Goal: Task Accomplishment & Management: Manage account settings

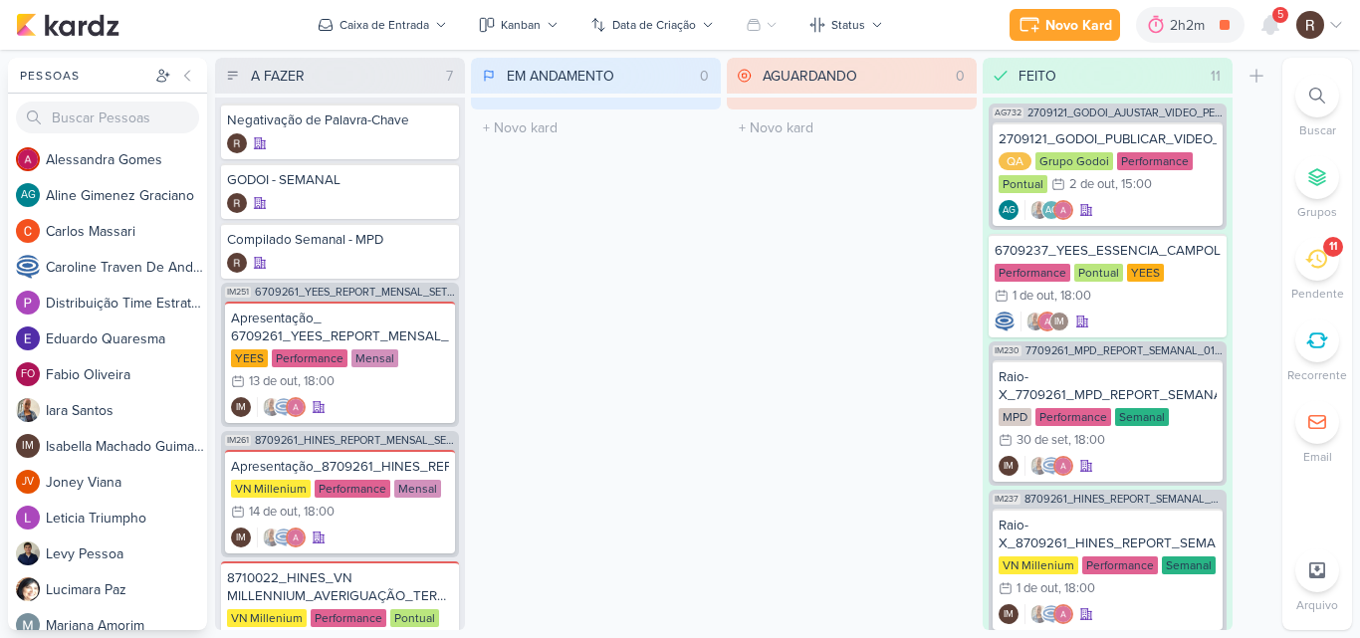
scroll to position [1136, 0]
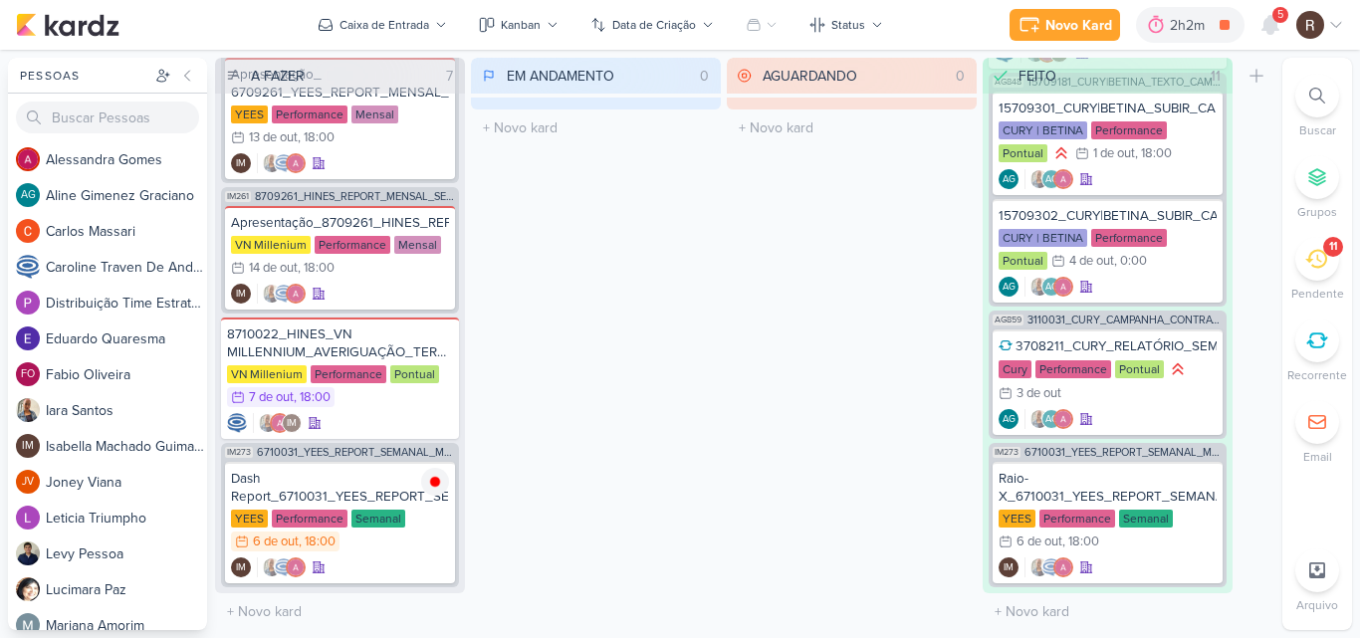
click at [1312, 264] on icon at bounding box center [1316, 259] width 22 height 22
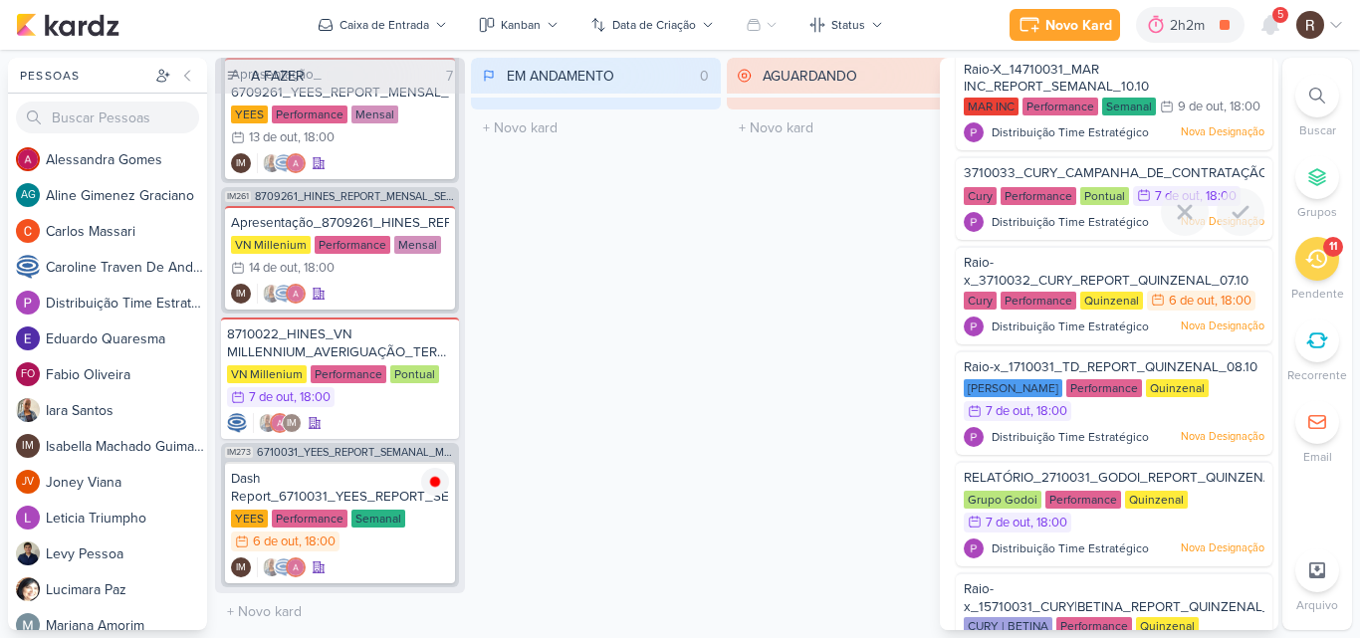
scroll to position [597, 0]
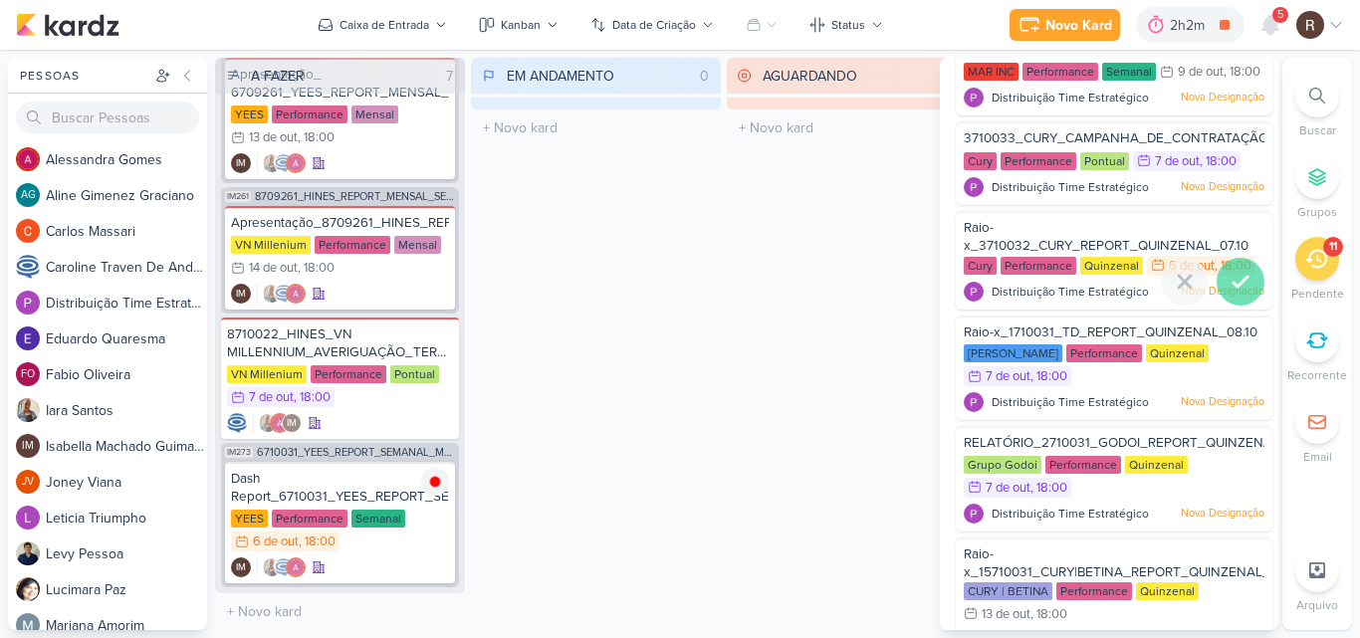
click at [1235, 294] on icon at bounding box center [1241, 282] width 24 height 24
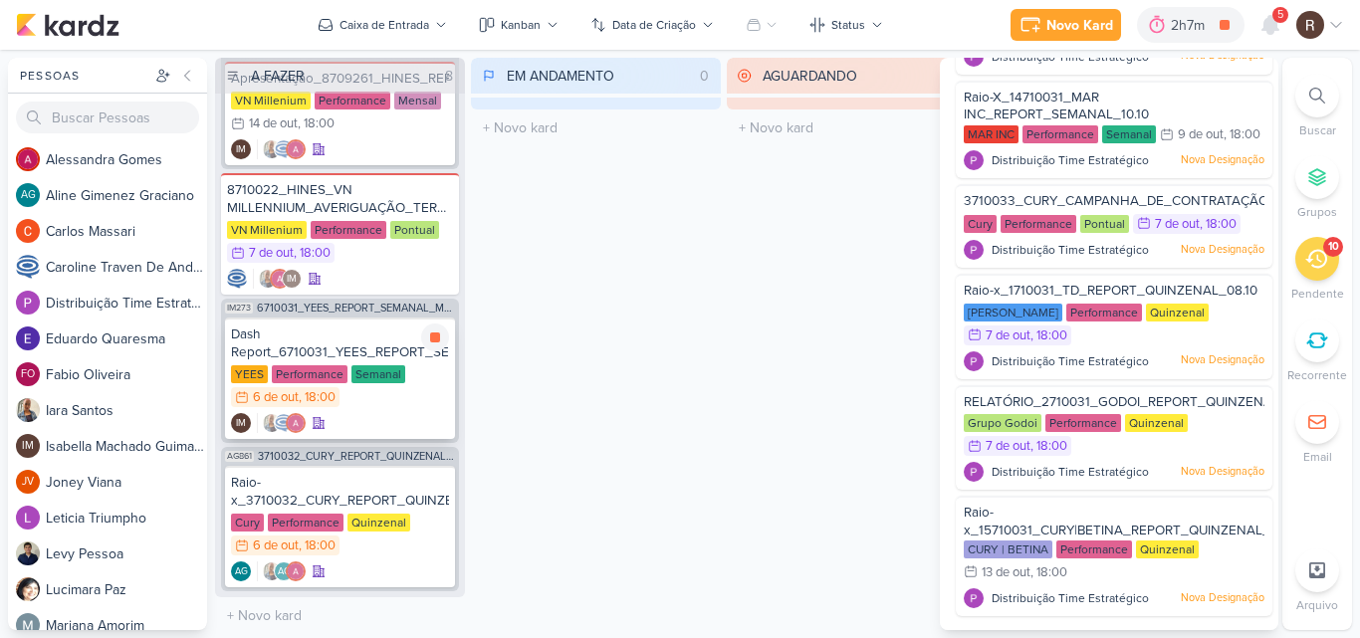
scroll to position [392, 0]
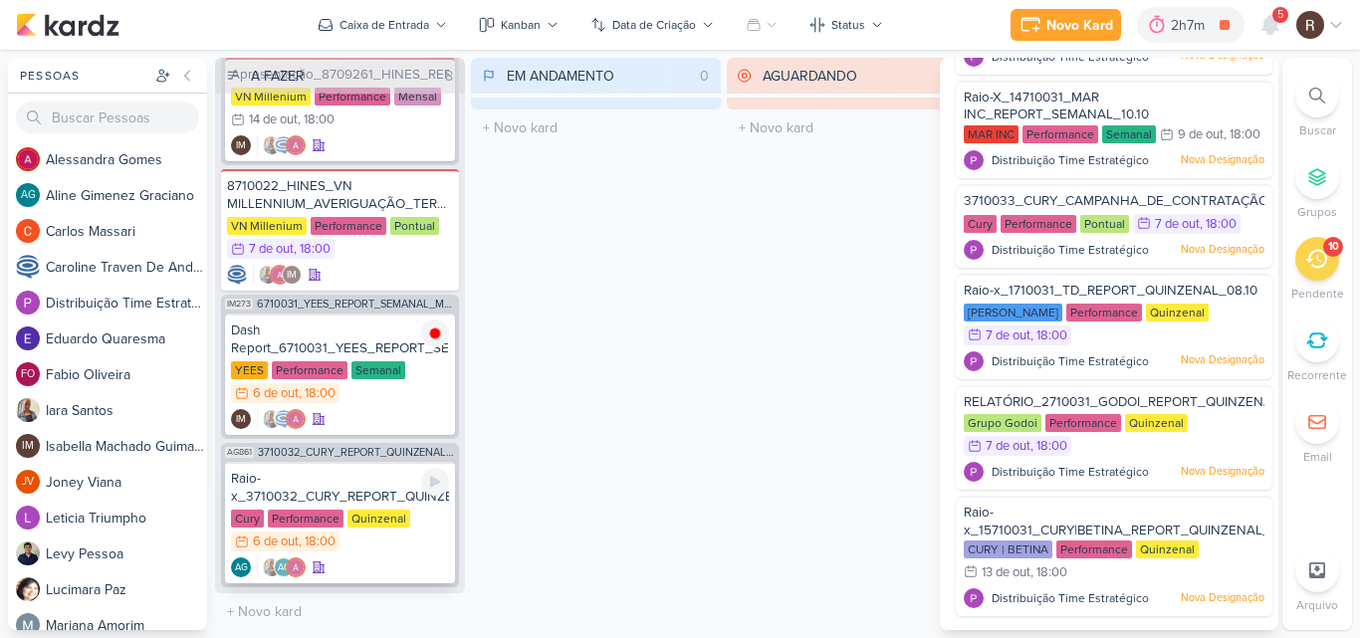
click at [370, 502] on div "Raio-x_3710032_CURY_REPORT_QUINZENAL_07.10" at bounding box center [340, 488] width 218 height 36
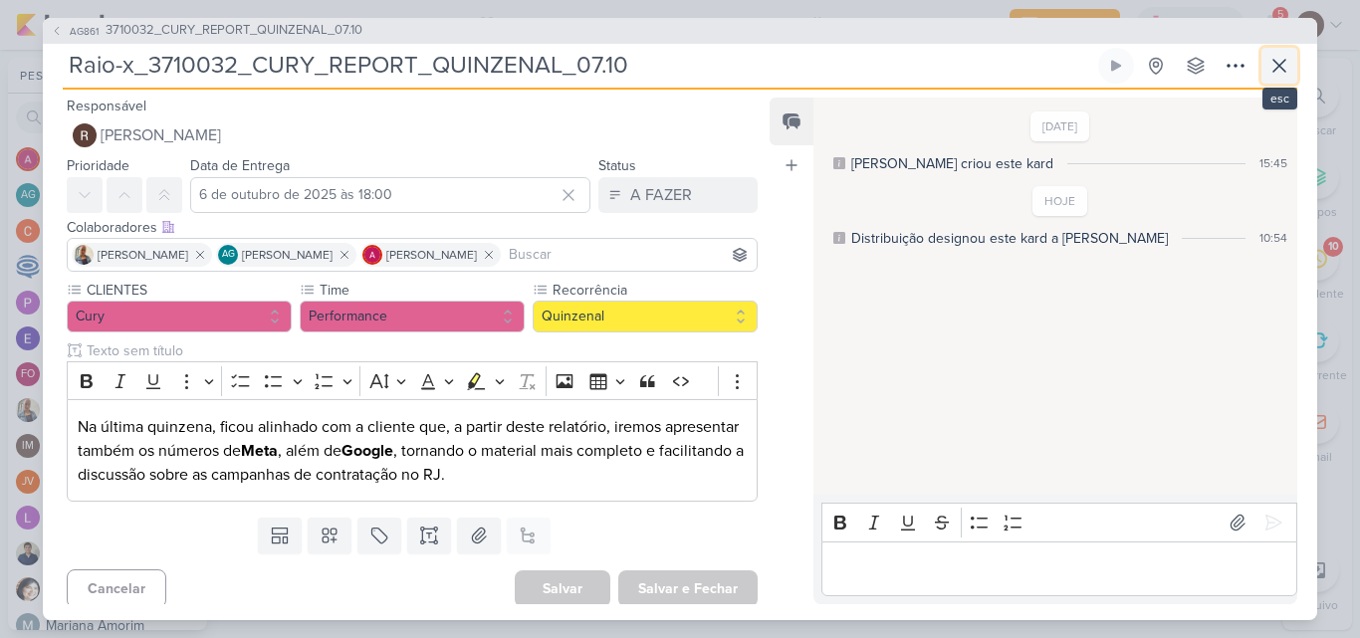
click at [1276, 72] on icon at bounding box center [1280, 66] width 24 height 24
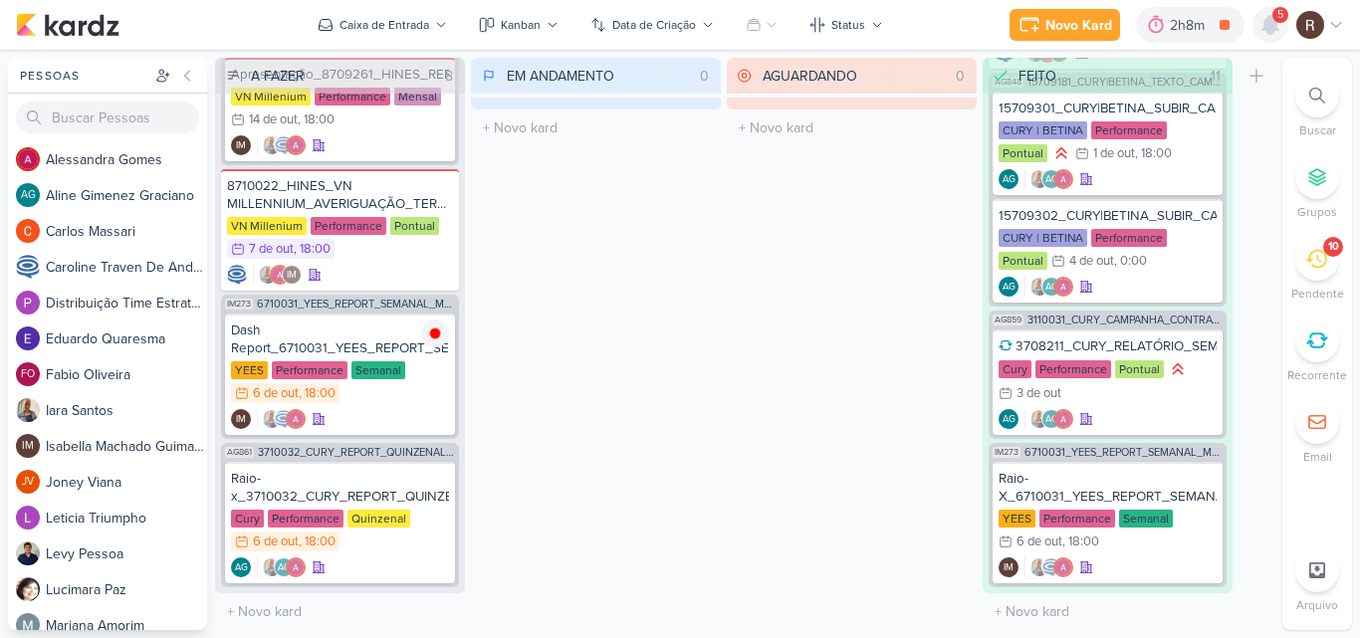
click at [1272, 18] on icon at bounding box center [1271, 25] width 16 height 18
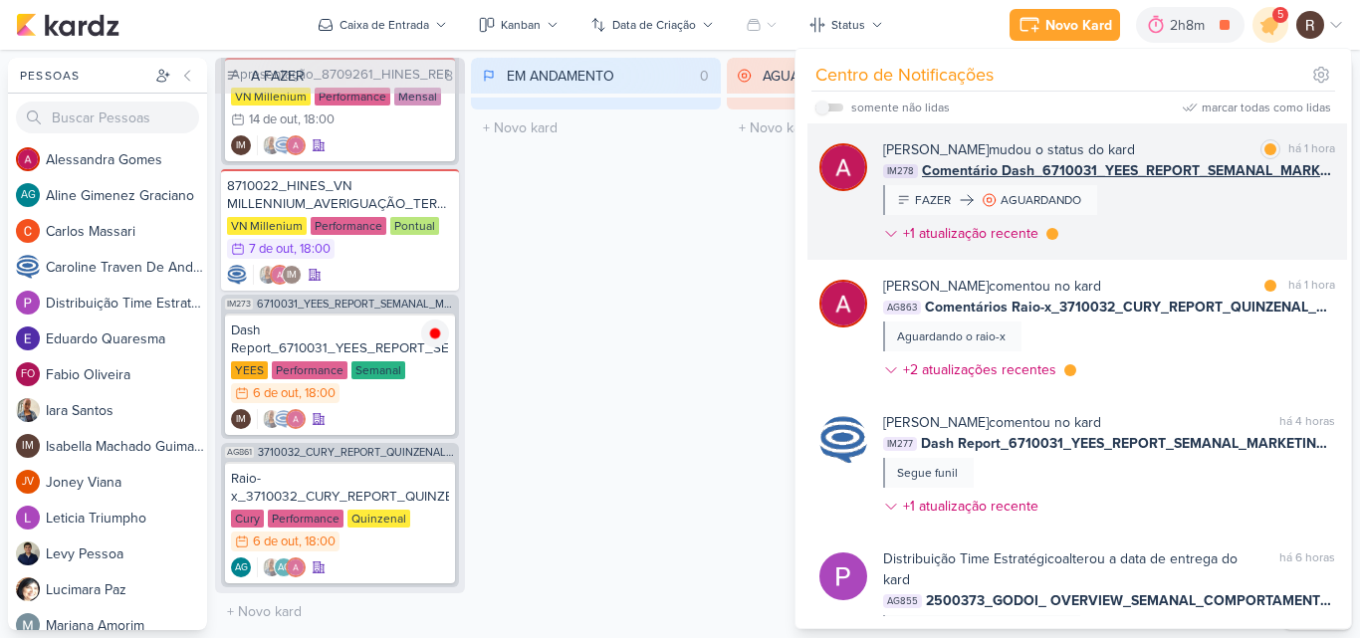
click at [1206, 227] on div "[PERSON_NAME] mudou o status do kard marcar como lida há 1 hora IM278 Comentári…" at bounding box center [1109, 195] width 452 height 113
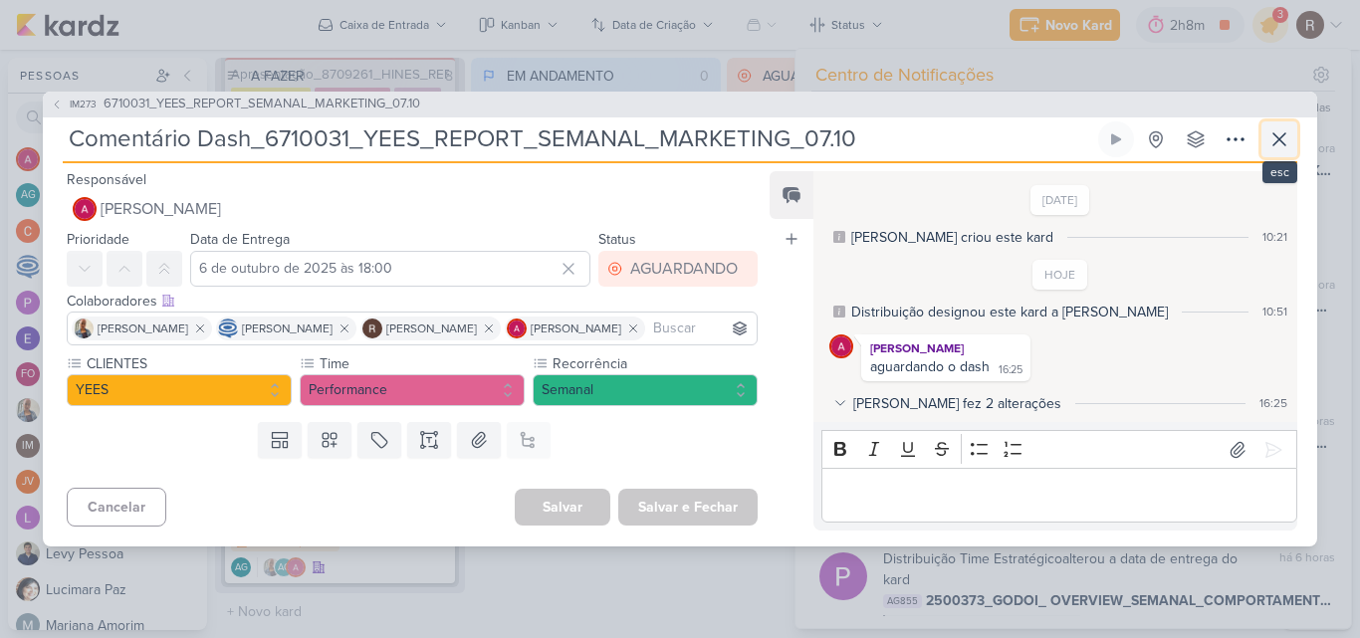
click at [1282, 138] on icon at bounding box center [1280, 139] width 24 height 24
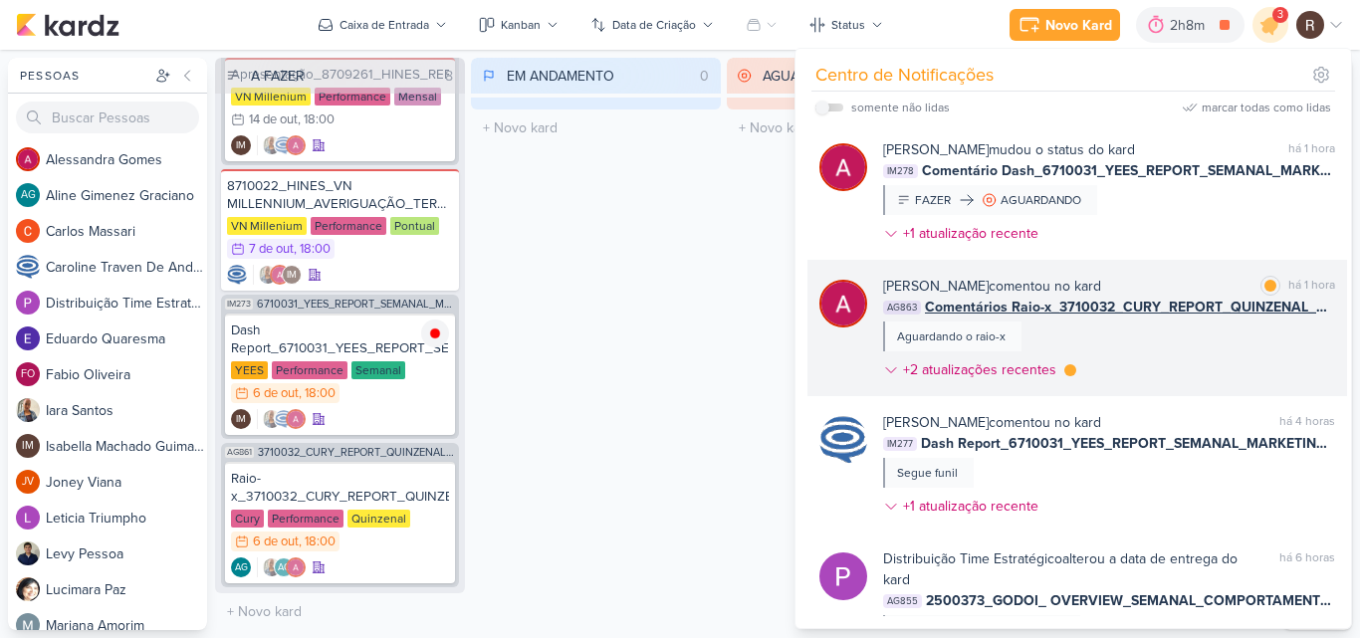
click at [1095, 333] on div "[PERSON_NAME] comentou no kard marcar como lida há 1 hora AG863 Comentários Rai…" at bounding box center [1109, 332] width 452 height 113
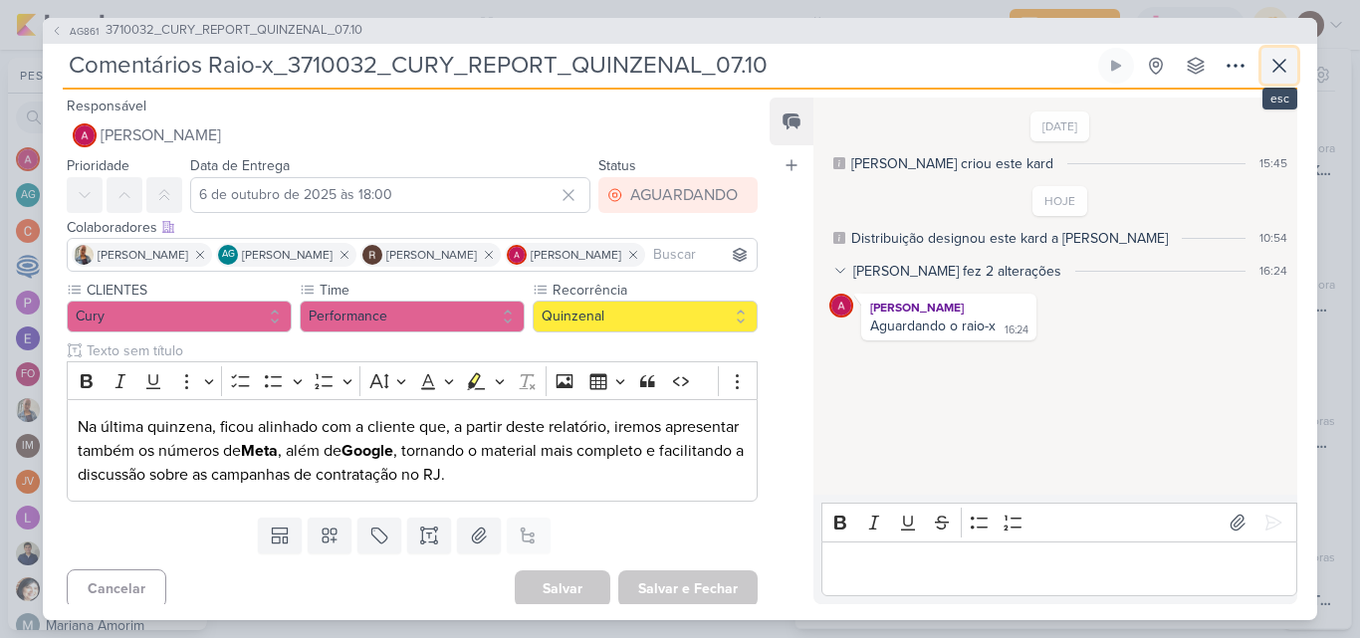
click at [1280, 65] on icon at bounding box center [1280, 66] width 12 height 12
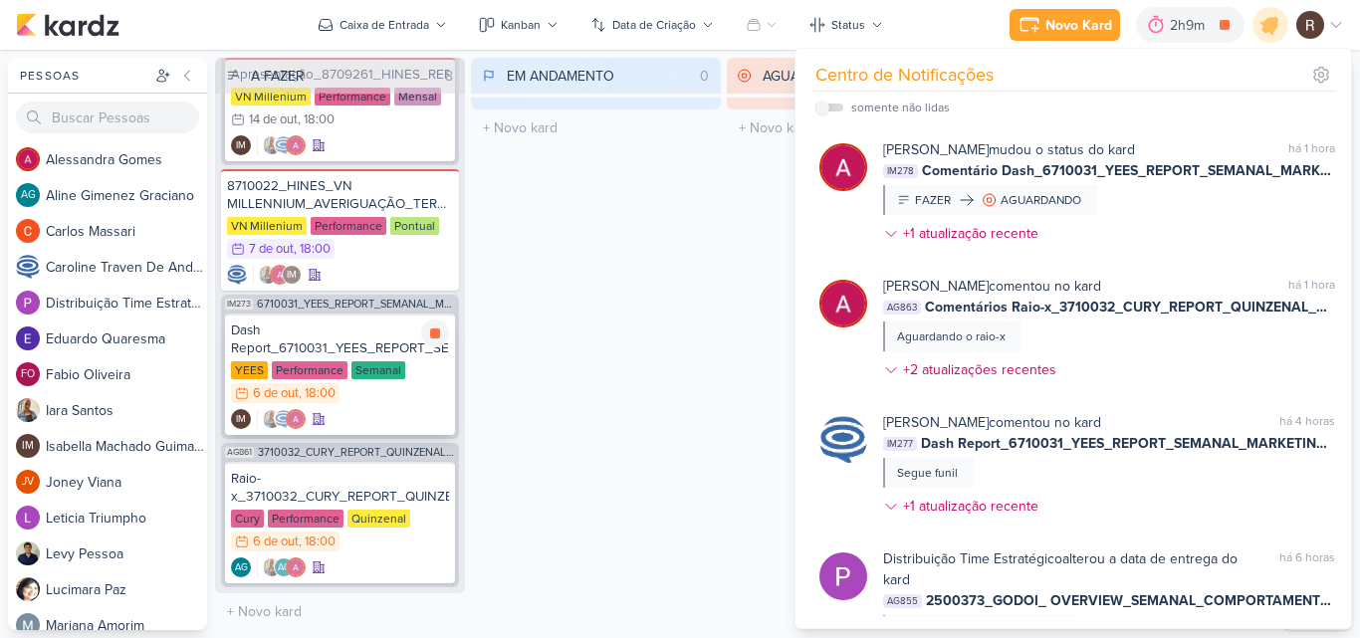
click at [292, 360] on div "Dash Report_6710031_YEES_REPORT_SEMANAL_MARKETING_07.10 [GEOGRAPHIC_DATA] Perfo…" at bounding box center [340, 374] width 230 height 121
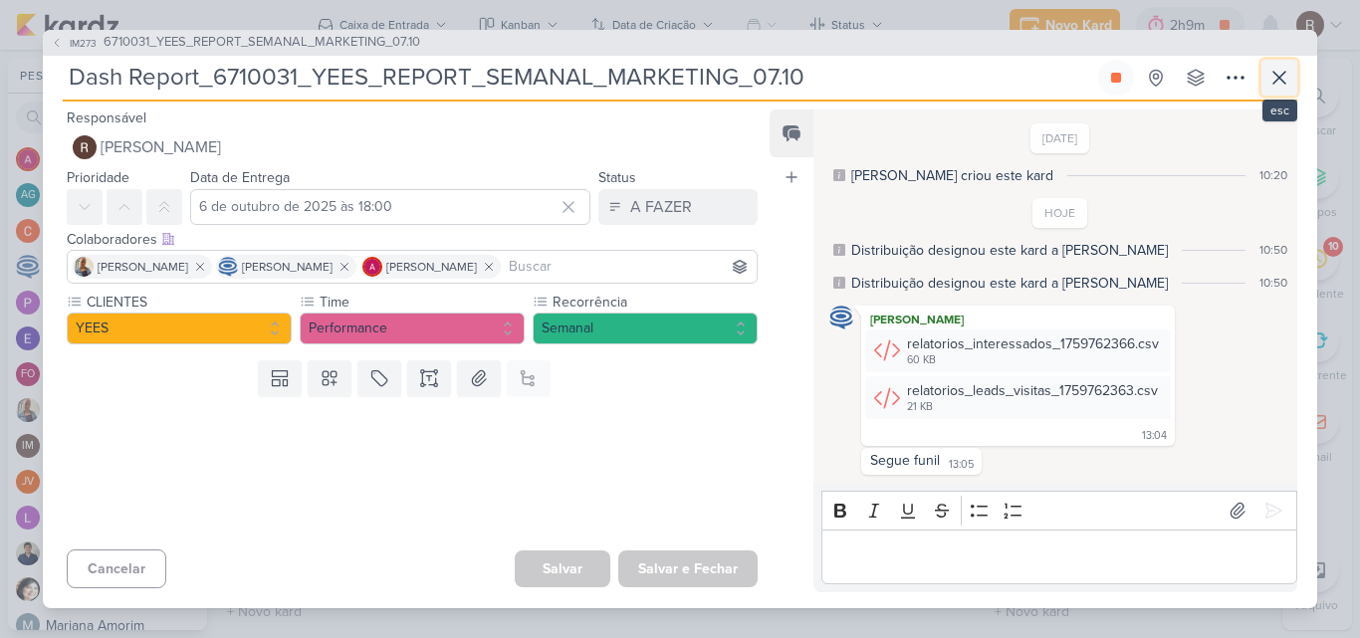
click at [1284, 74] on icon at bounding box center [1280, 78] width 12 height 12
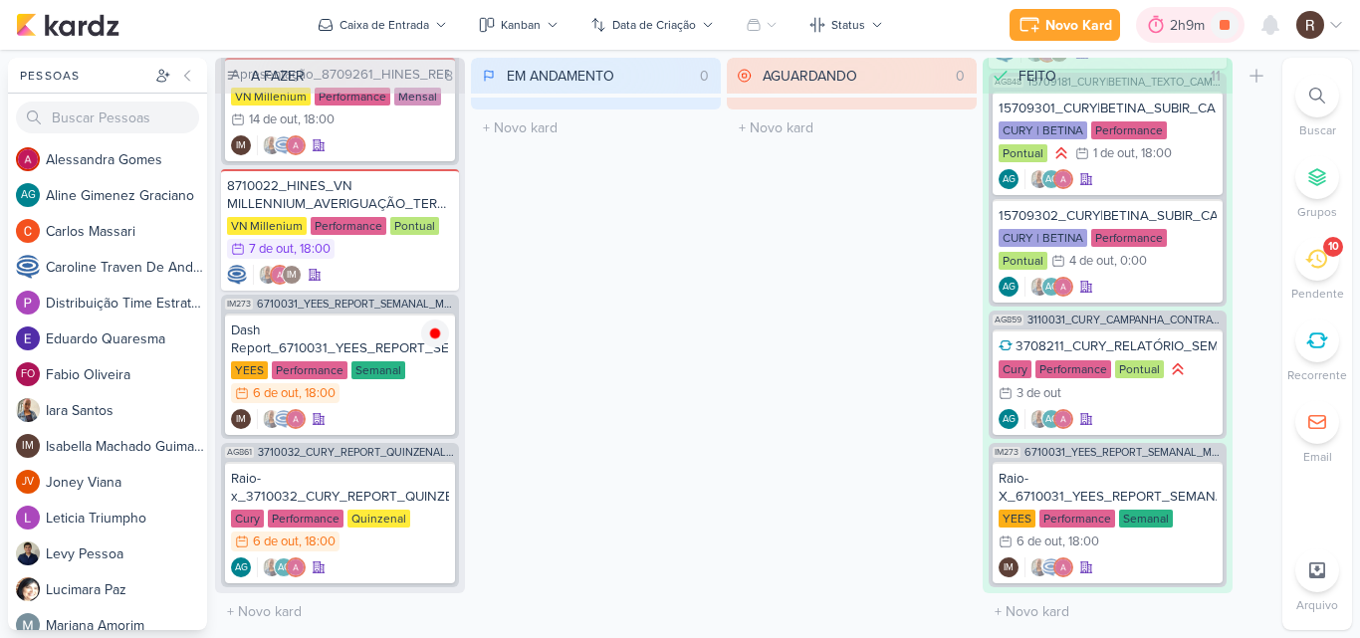
click at [1172, 32] on div "2h9m" at bounding box center [1190, 25] width 41 height 21
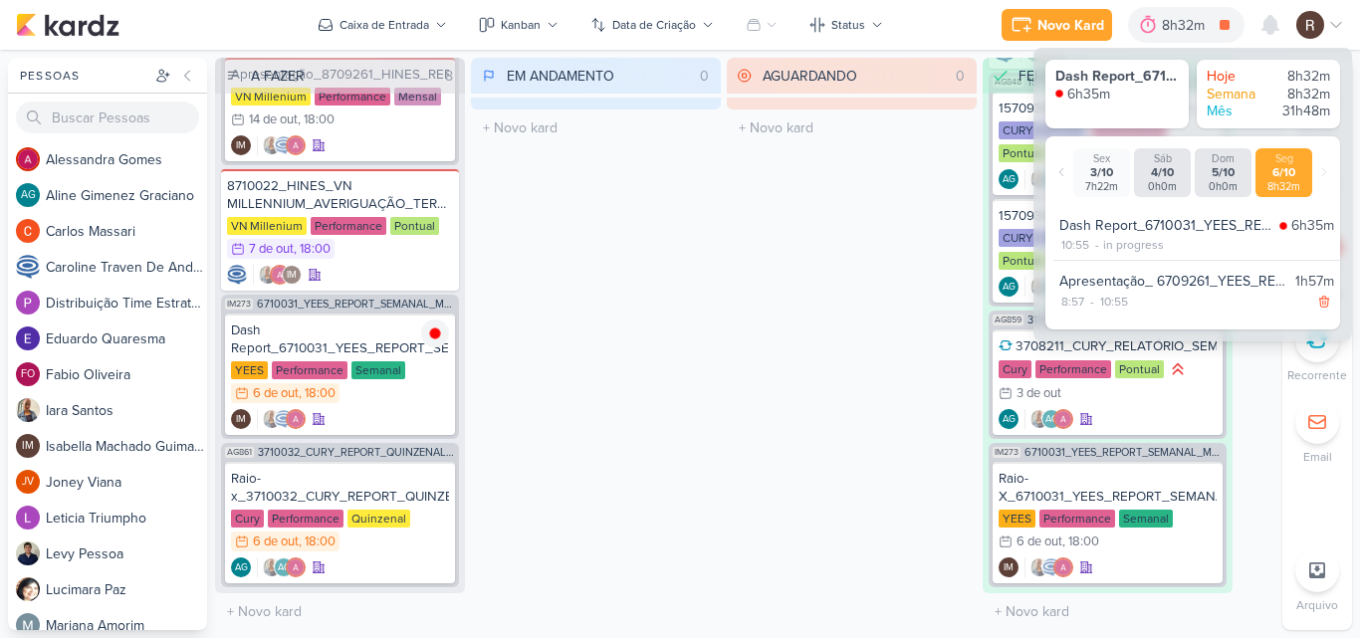
click at [895, 189] on div "AGUARDANDO 0 Mover Para Esquerda Mover Para Direita [GEOGRAPHIC_DATA] O título …" at bounding box center [852, 344] width 250 height 573
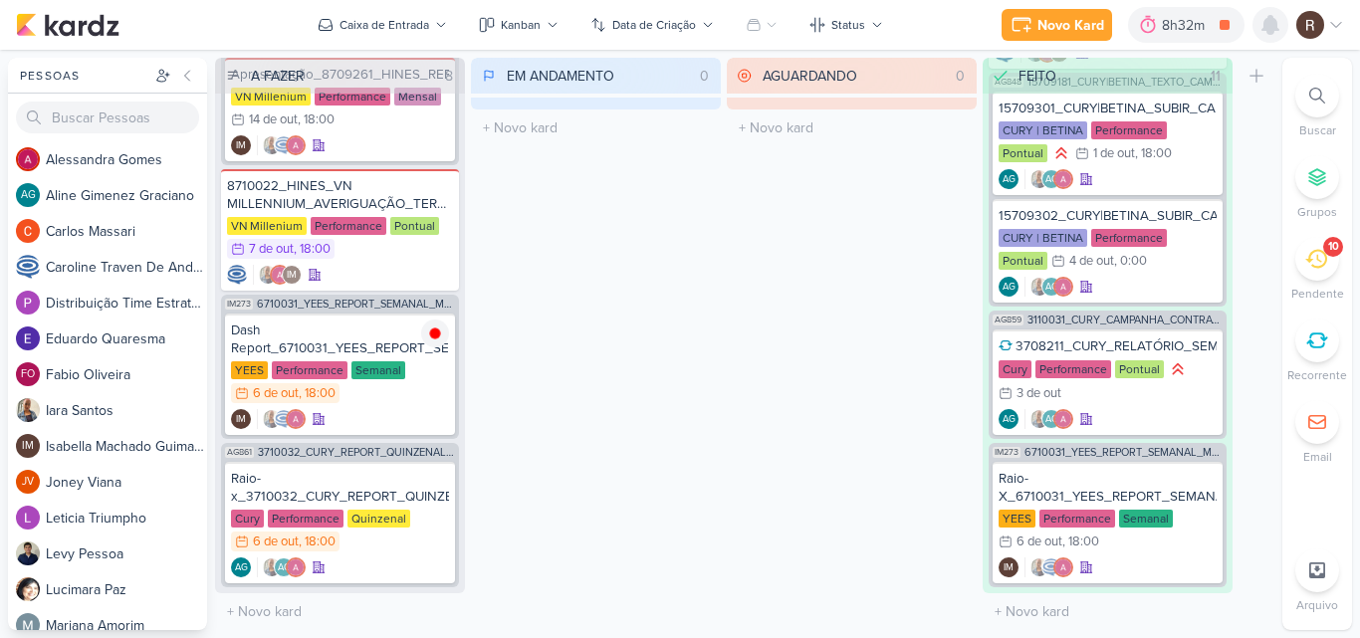
click at [1274, 22] on icon at bounding box center [1271, 25] width 16 height 18
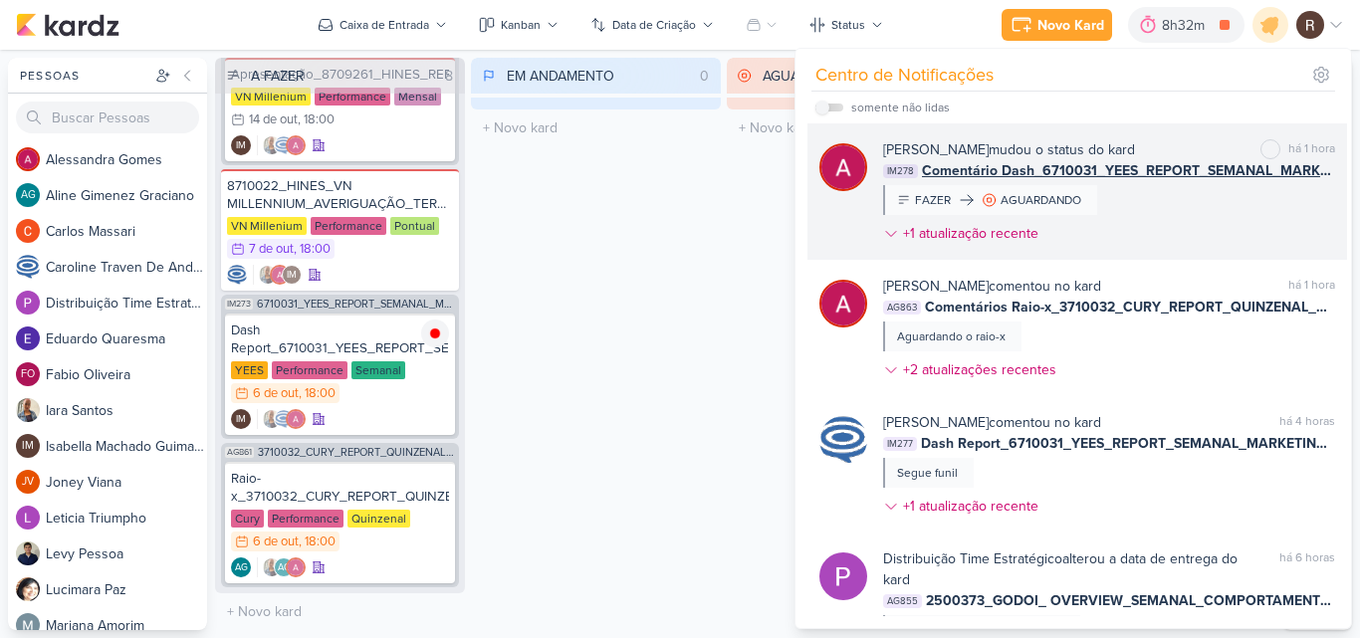
click at [1130, 215] on div "[PERSON_NAME] mudou o status do kard marcar como não lida há 1 hora IM278 Comen…" at bounding box center [1109, 195] width 452 height 113
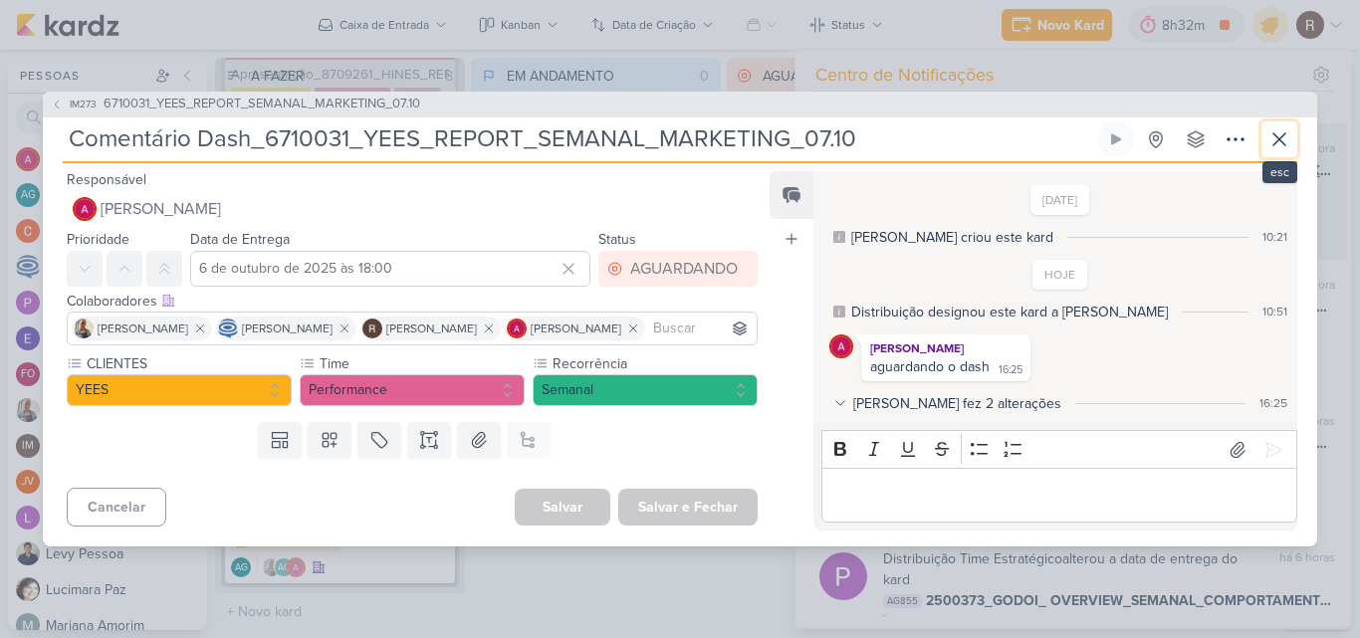
click at [1270, 139] on icon at bounding box center [1280, 139] width 24 height 24
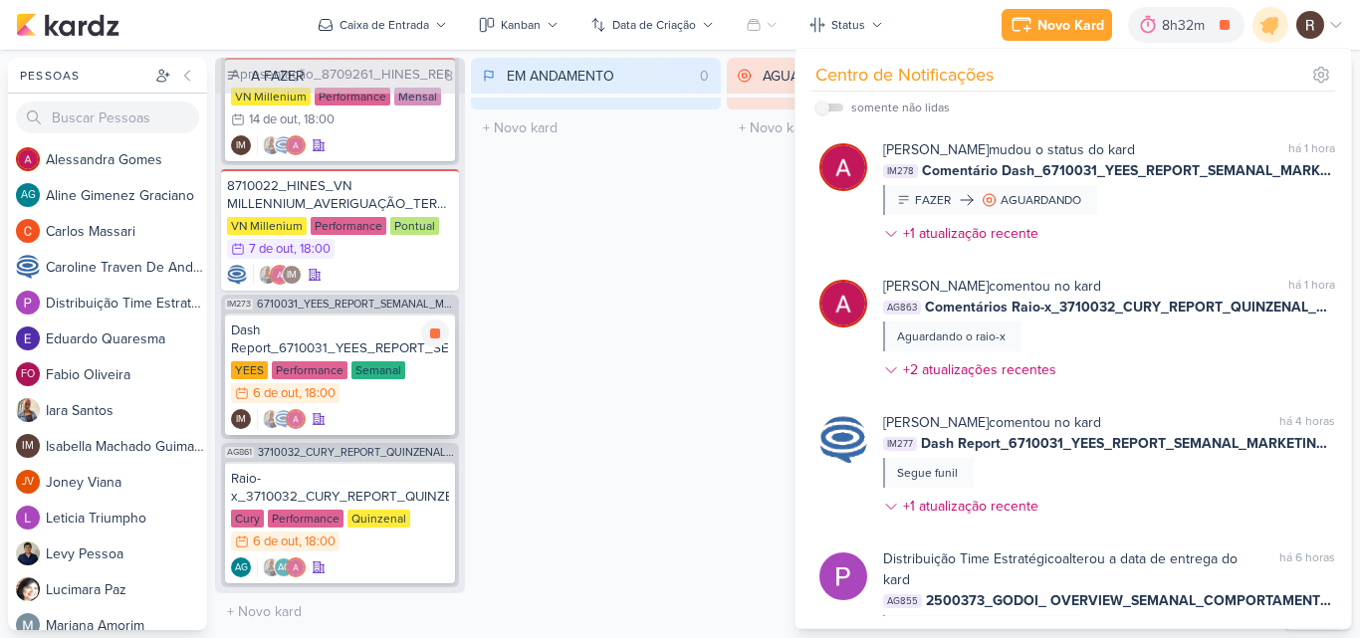
click at [367, 387] on div "YEES Performance Semanal 6/10 [DATE] 18:00" at bounding box center [340, 383] width 218 height 44
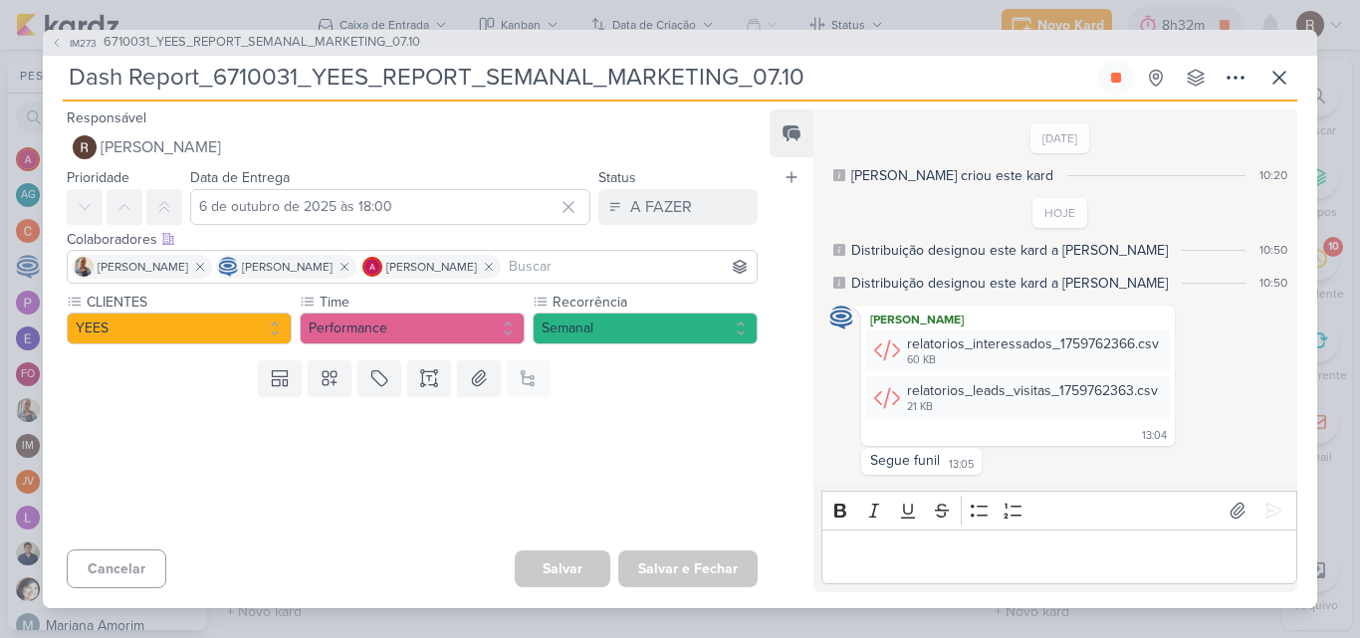
click at [865, 547] on p "Editor editing area: main" at bounding box center [1058, 557] width 455 height 24
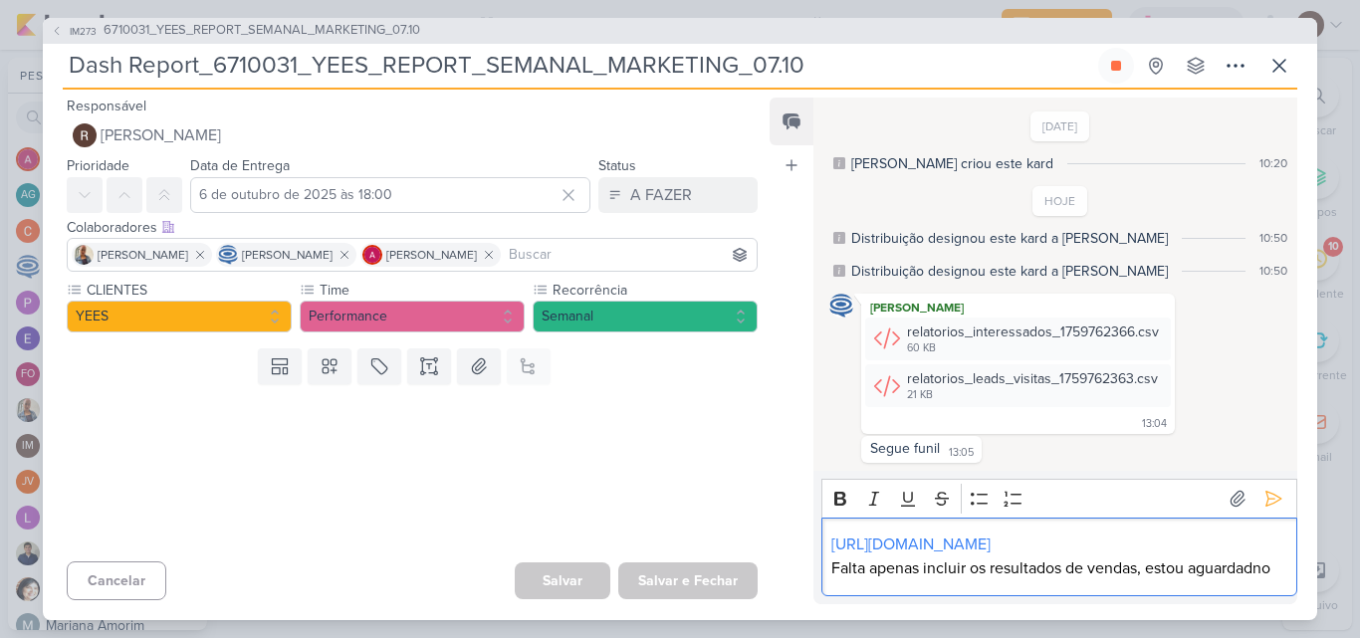
scroll to position [25, 0]
click at [1287, 54] on icon at bounding box center [1280, 66] width 24 height 24
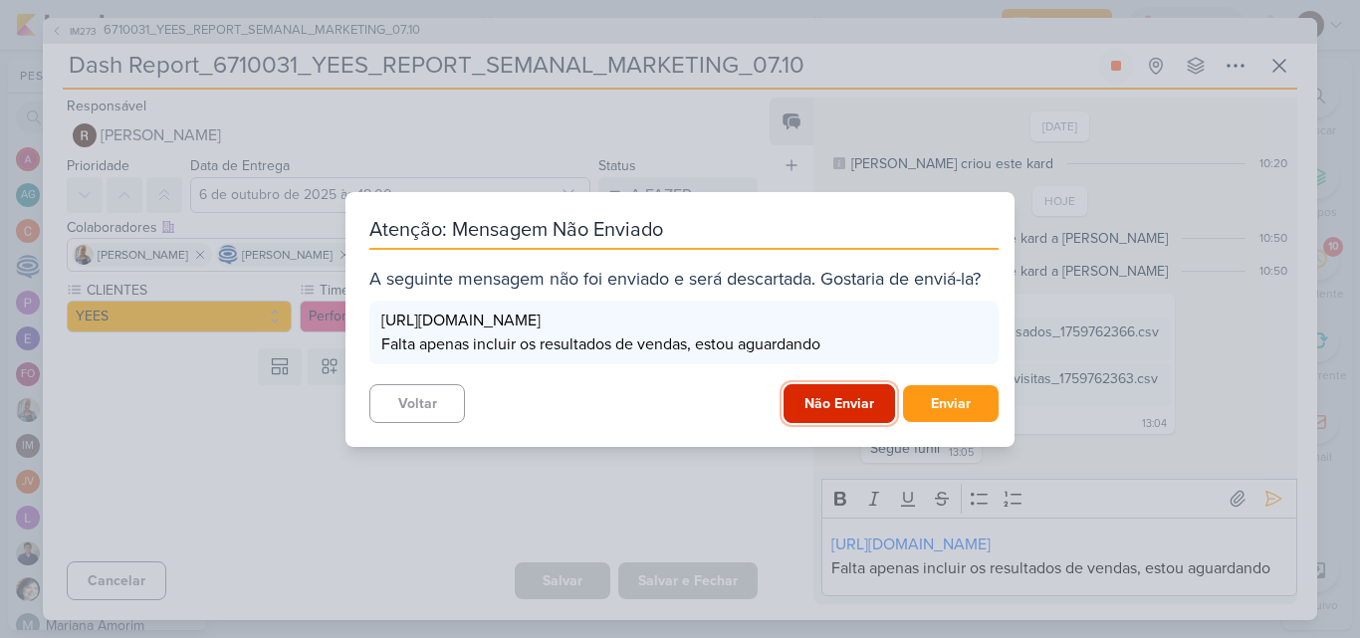
click at [848, 412] on button "Não Enviar" at bounding box center [840, 403] width 112 height 39
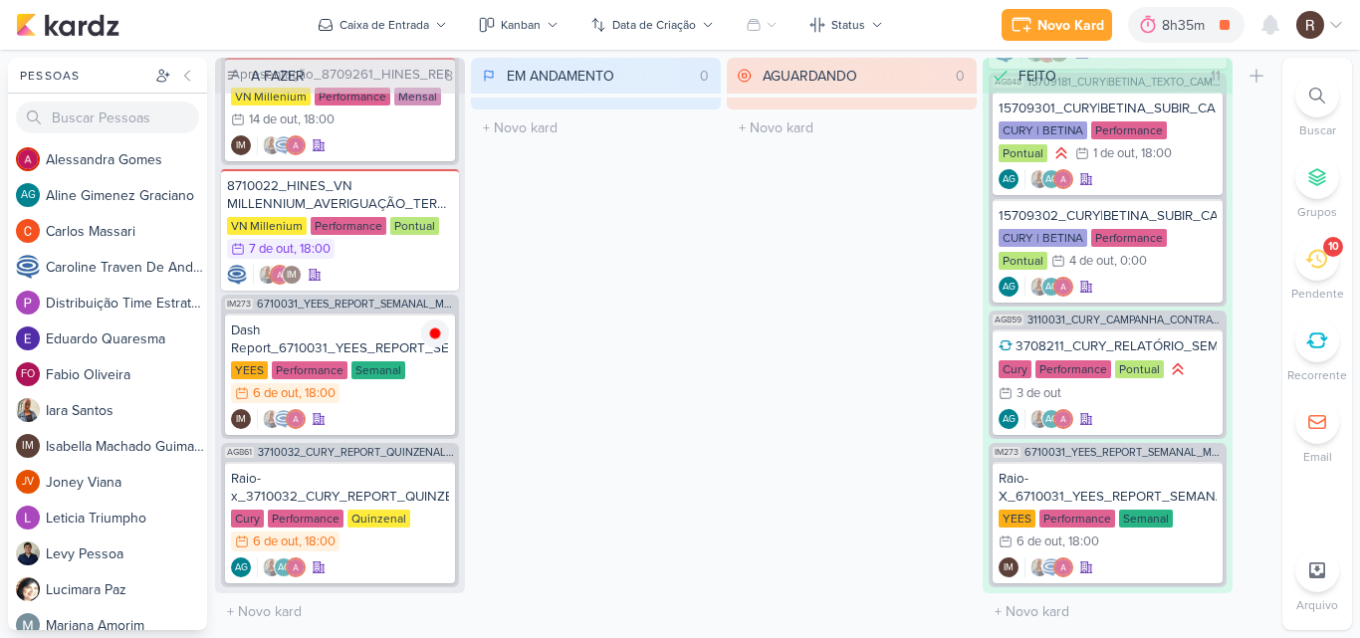
scroll to position [0, 0]
click at [363, 485] on div "Raio-x_3710032_CURY_REPORT_QUINZENAL_07.10" at bounding box center [340, 488] width 218 height 36
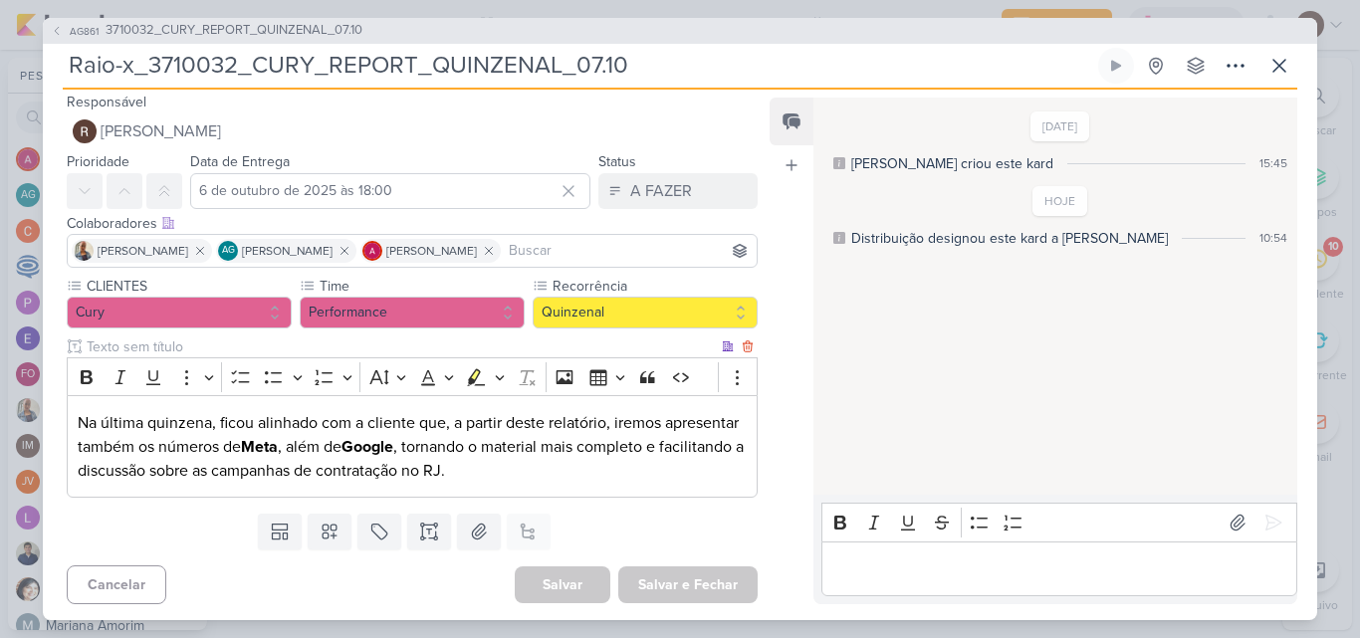
scroll to position [8, 0]
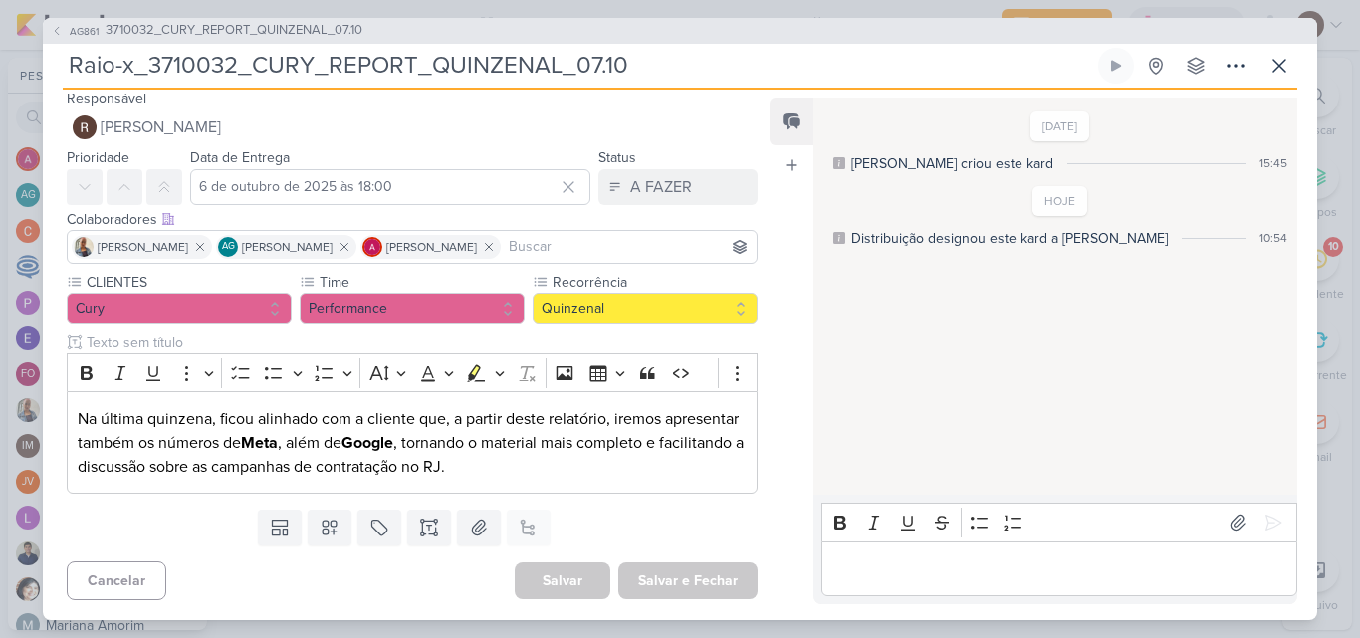
click at [893, 579] on p "Editor editing area: main" at bounding box center [1058, 569] width 455 height 24
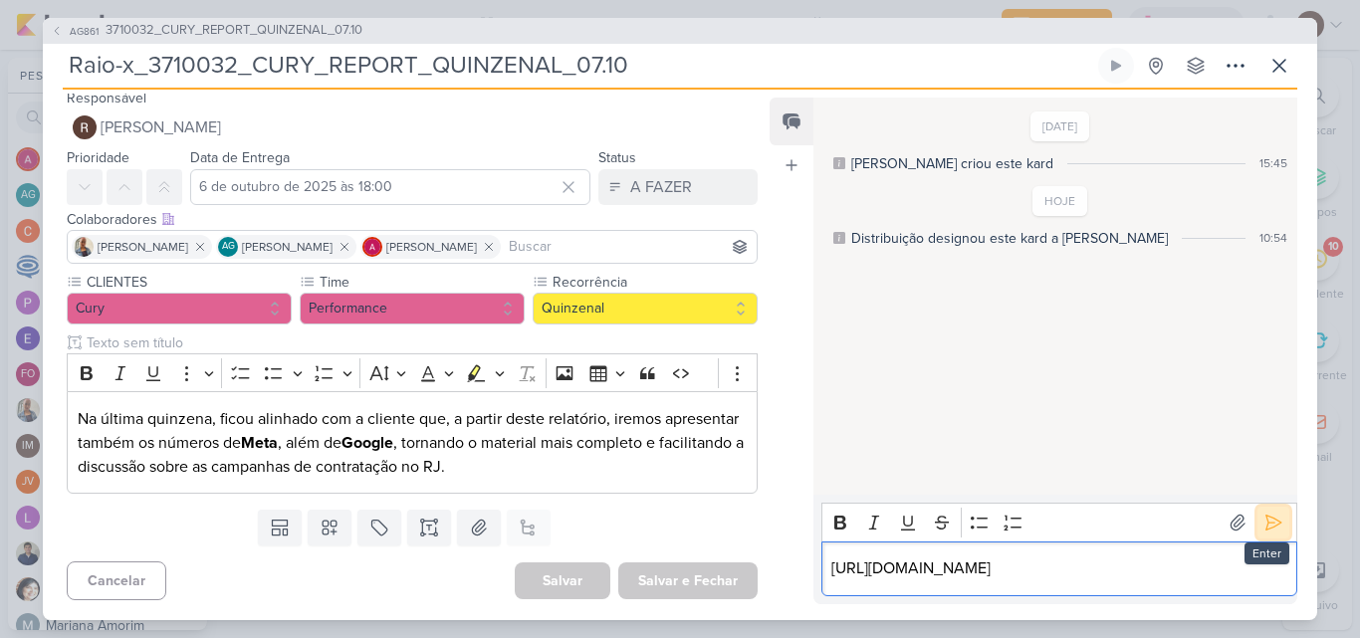
click at [1265, 513] on icon at bounding box center [1274, 523] width 20 height 20
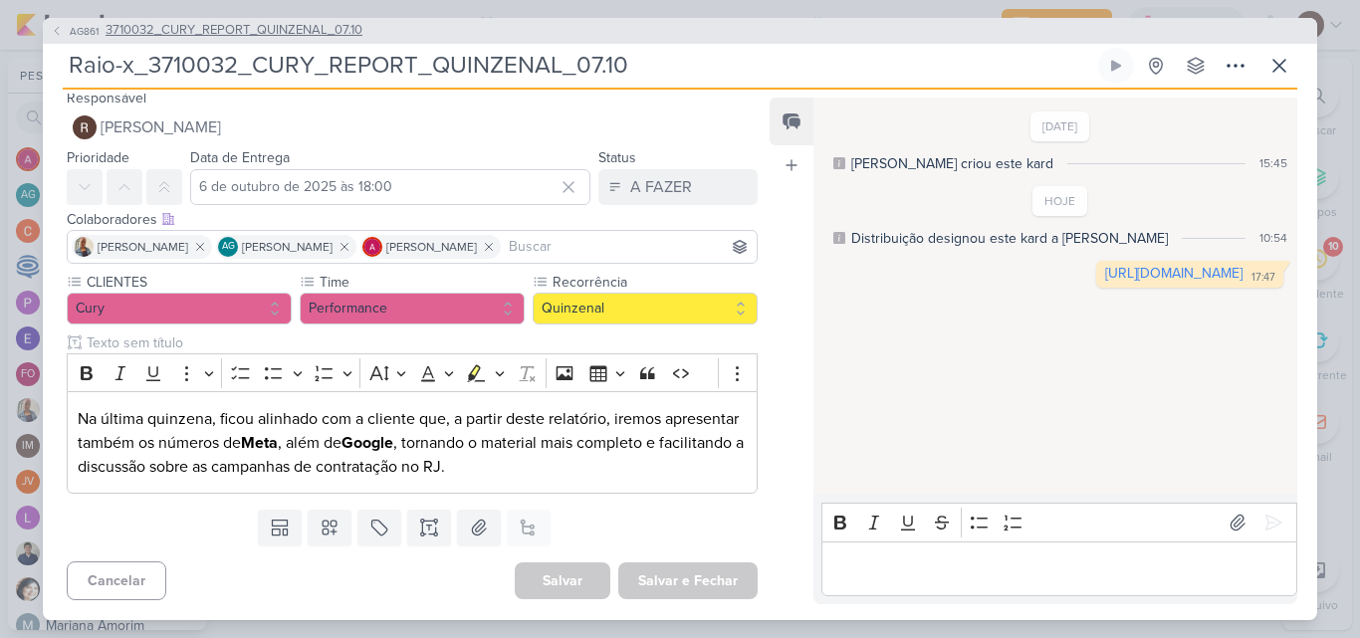
click at [330, 28] on span "3710032_CURY_REPORT_QUINZENAL_07.10" at bounding box center [234, 31] width 257 height 20
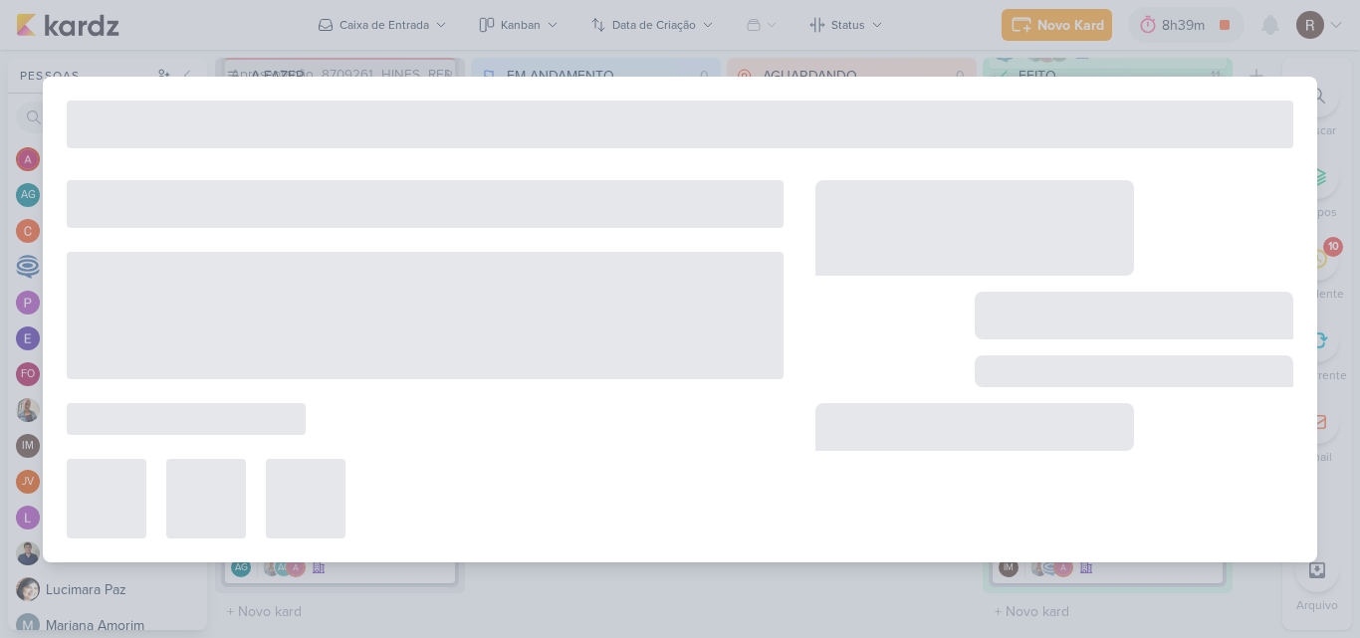
type input "3710032_CURY_REPORT_QUINZENAL_07.10"
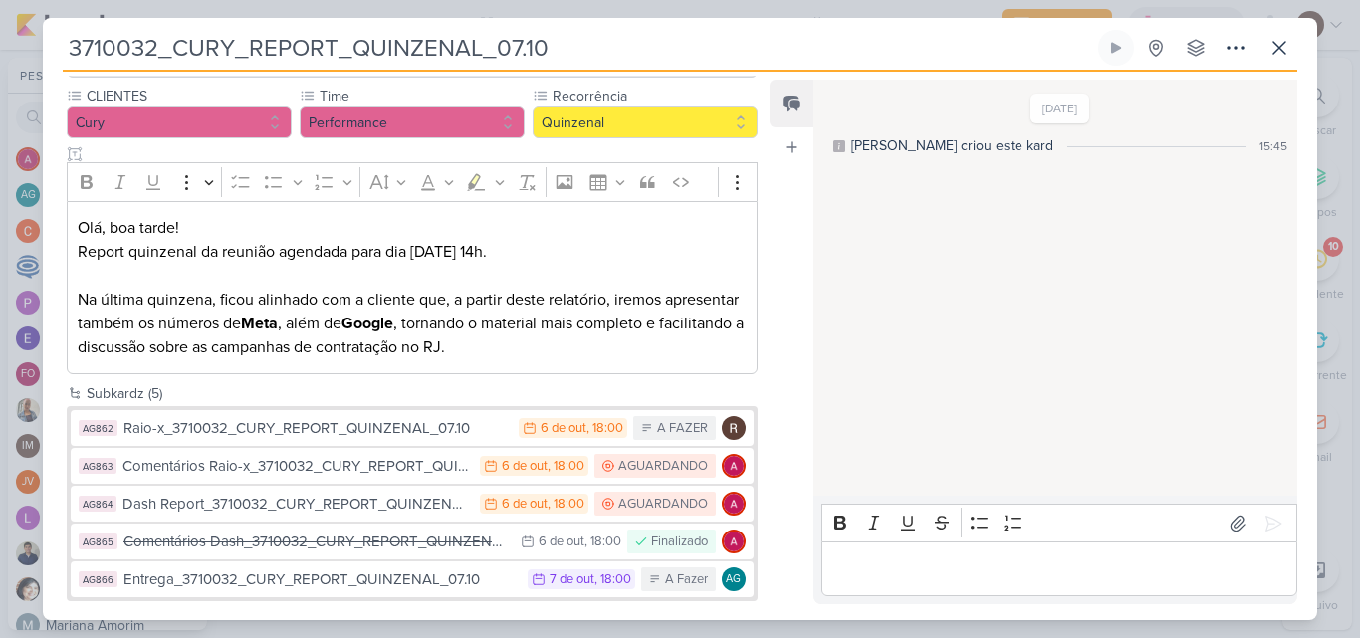
scroll to position [193, 0]
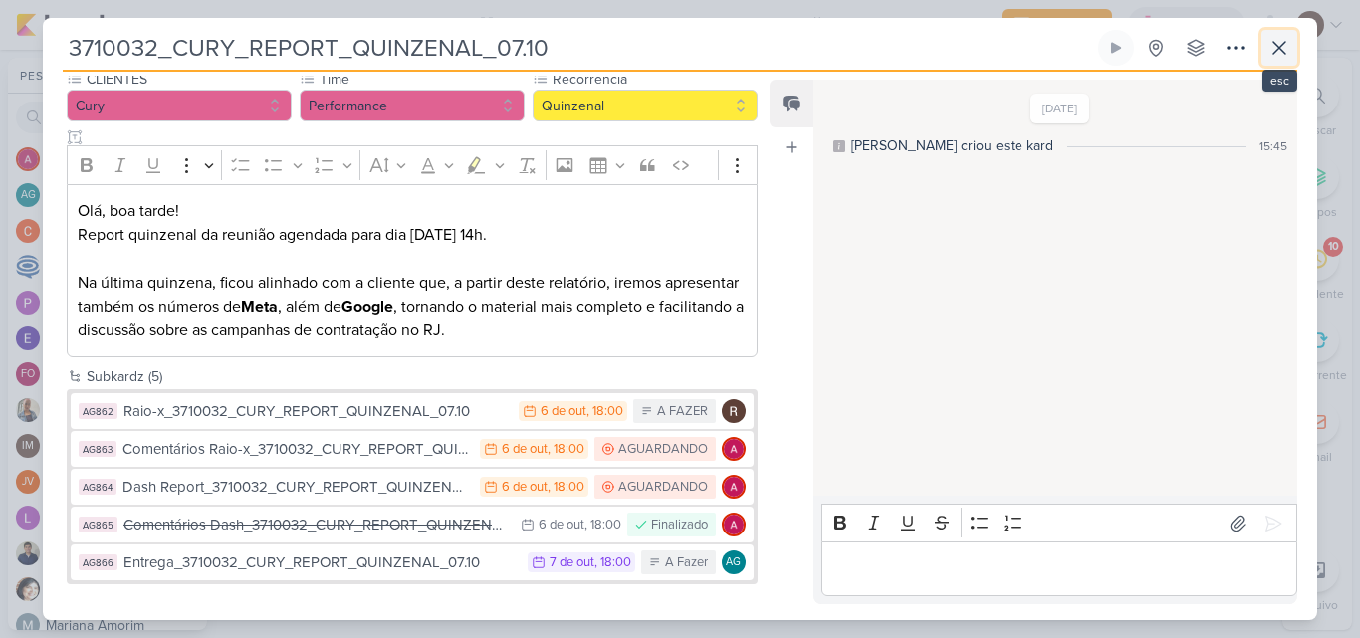
click at [1286, 52] on icon at bounding box center [1280, 48] width 24 height 24
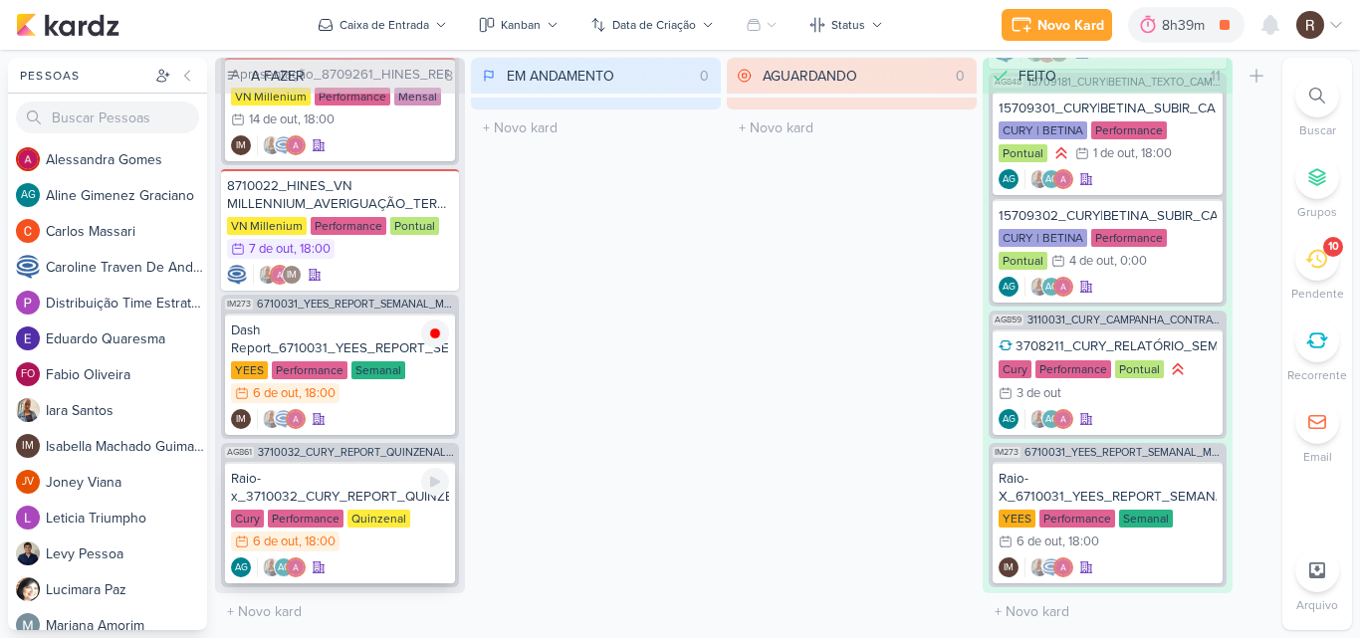
click at [366, 508] on div "Raio-x_3710032_CURY_REPORT_QUINZENAL_07.10 Cury Performance Quinzenal 6/10 [DAT…" at bounding box center [340, 522] width 230 height 121
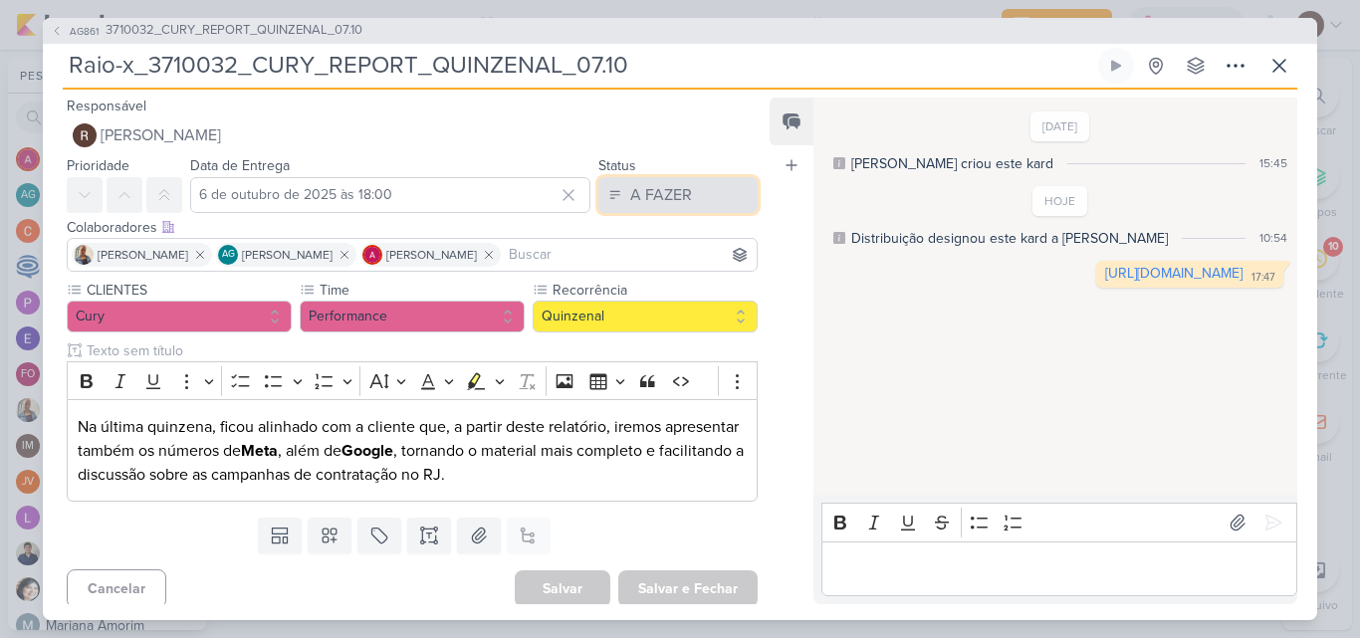
click at [659, 209] on button "A FAZER" at bounding box center [677, 195] width 159 height 36
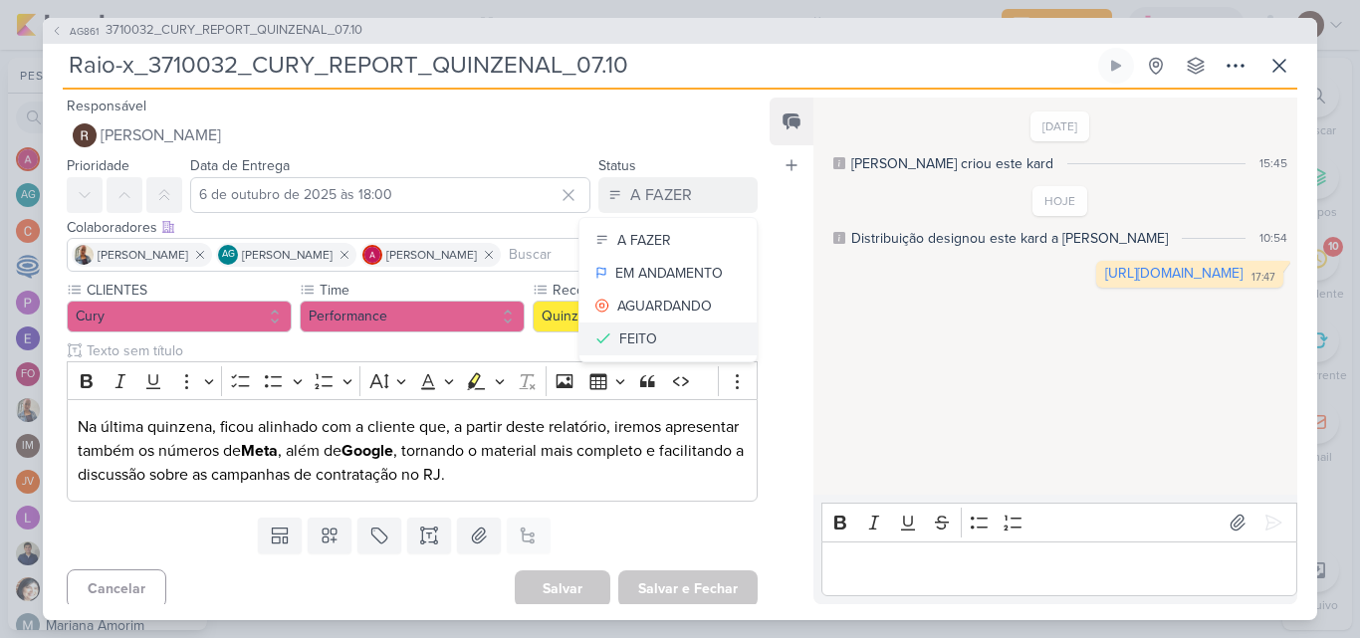
click at [656, 344] on button "FEITO" at bounding box center [668, 339] width 177 height 33
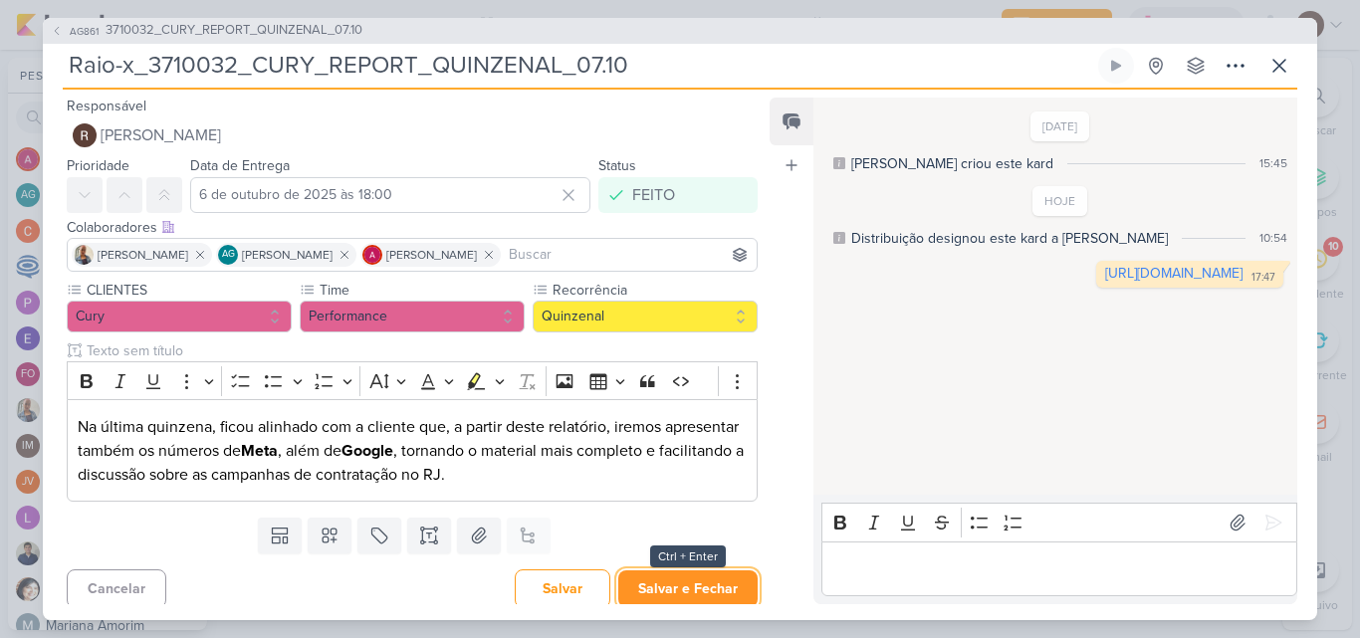
click at [700, 586] on button "Salvar e Fechar" at bounding box center [687, 589] width 139 height 37
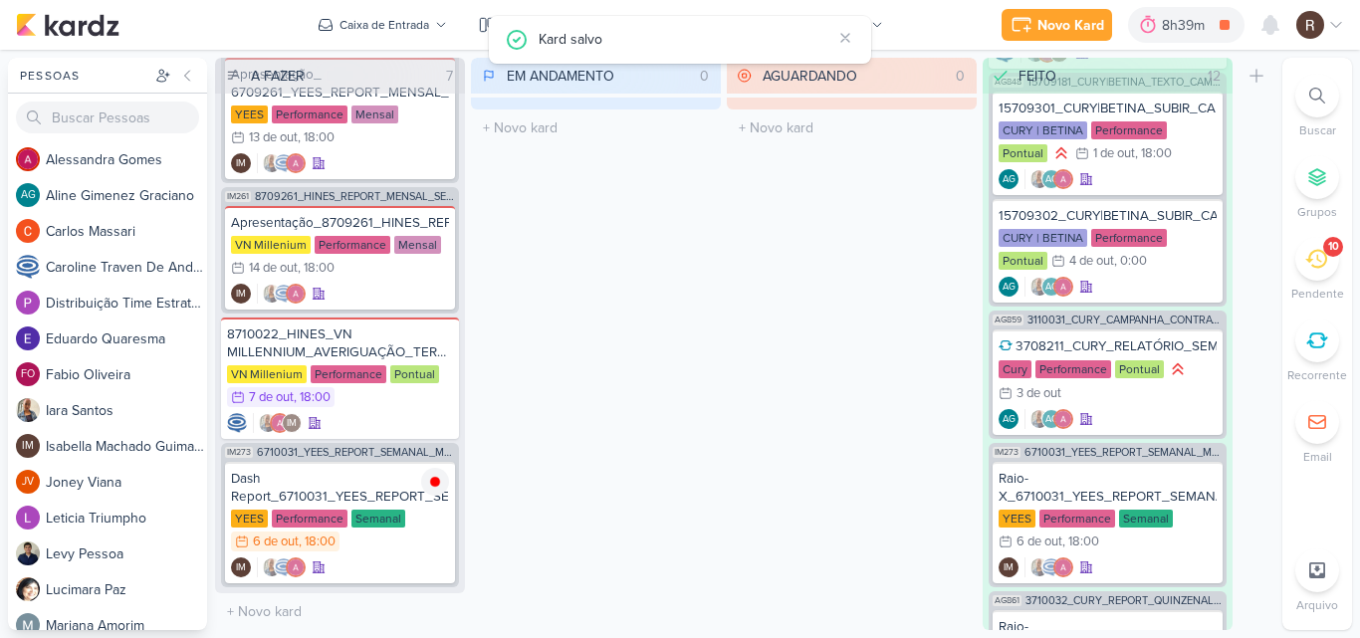
scroll to position [244, 0]
click at [1157, 37] on div at bounding box center [1148, 25] width 28 height 32
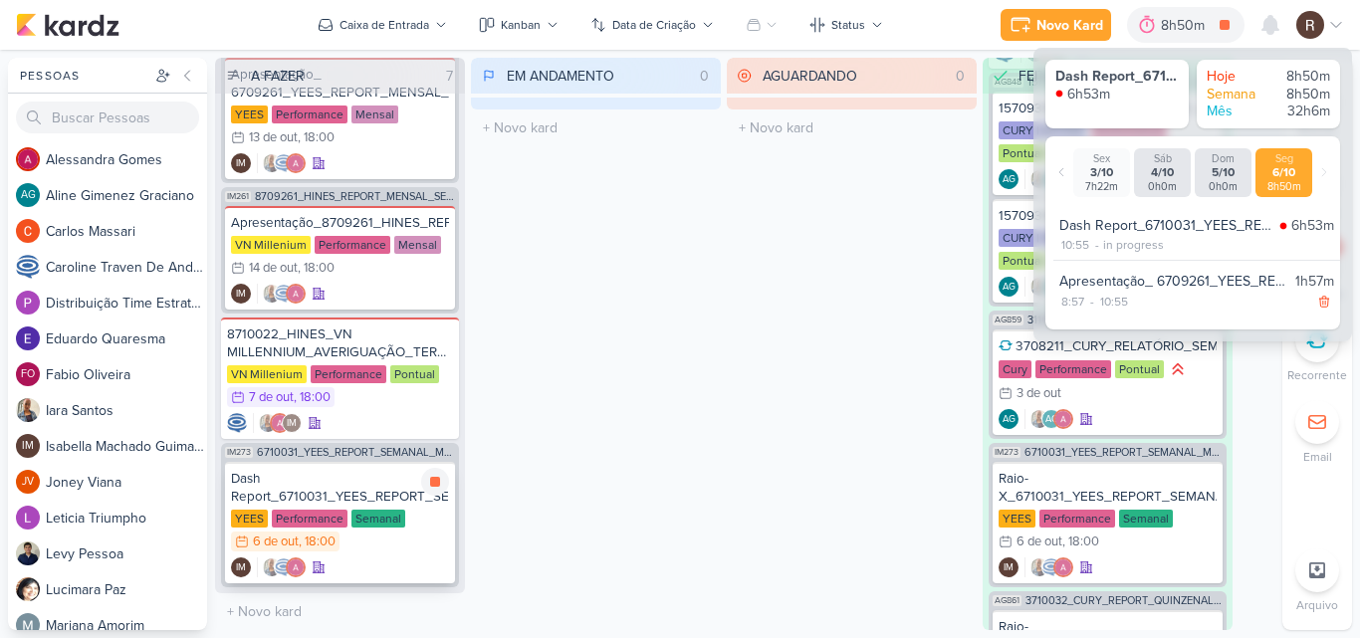
click at [363, 541] on div "YEES Performance Semanal 6/10 [DATE] 18:00" at bounding box center [340, 532] width 218 height 44
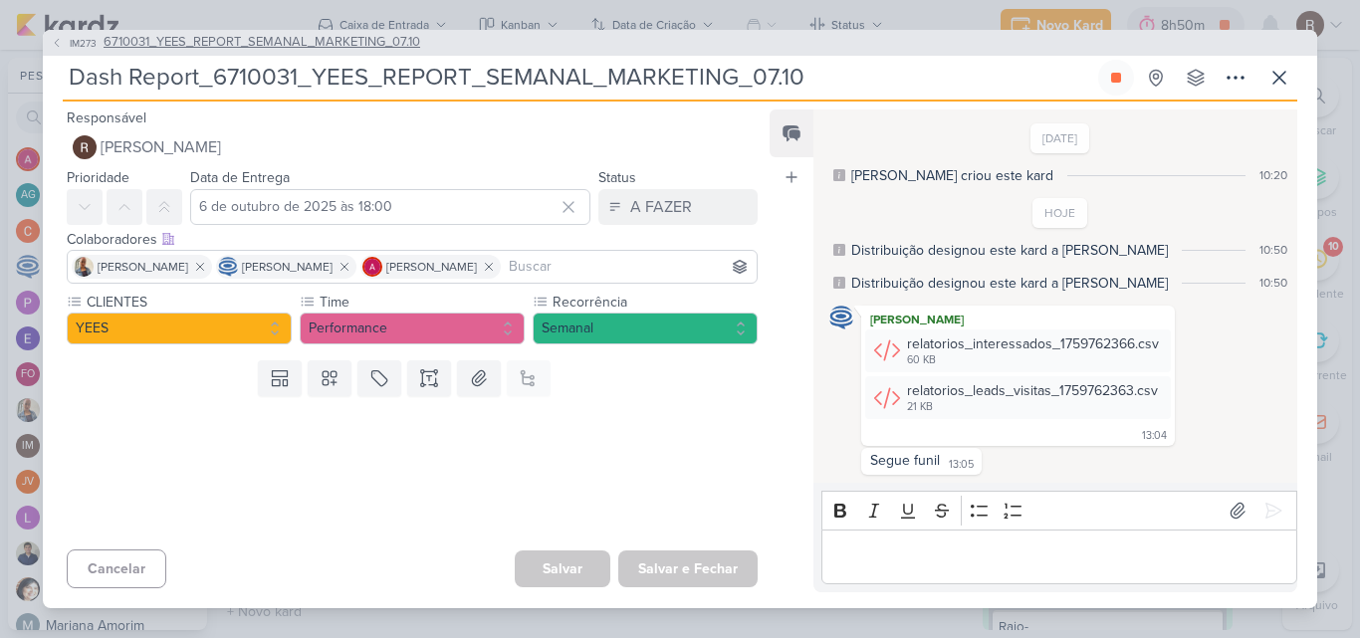
click at [375, 44] on span "6710031_YEES_REPORT_SEMANAL_MARKETING_07.10" at bounding box center [262, 43] width 317 height 20
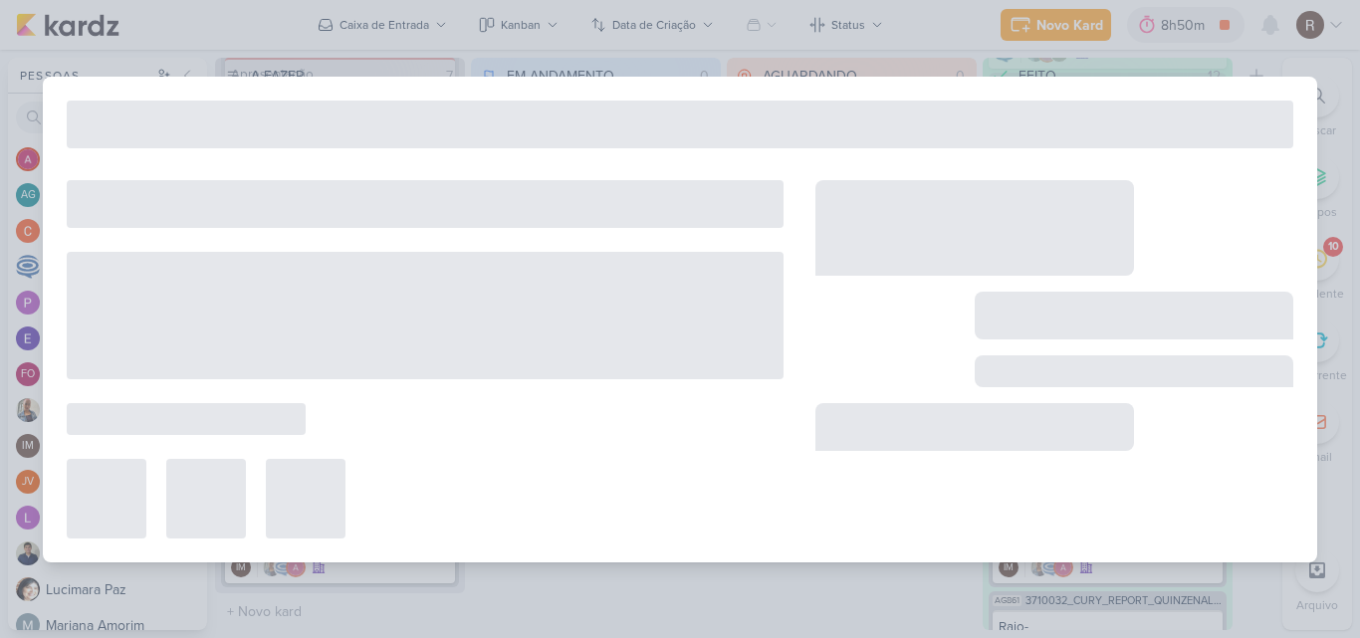
type input "6710031_YEES_REPORT_SEMANAL_MARKETING_07.10"
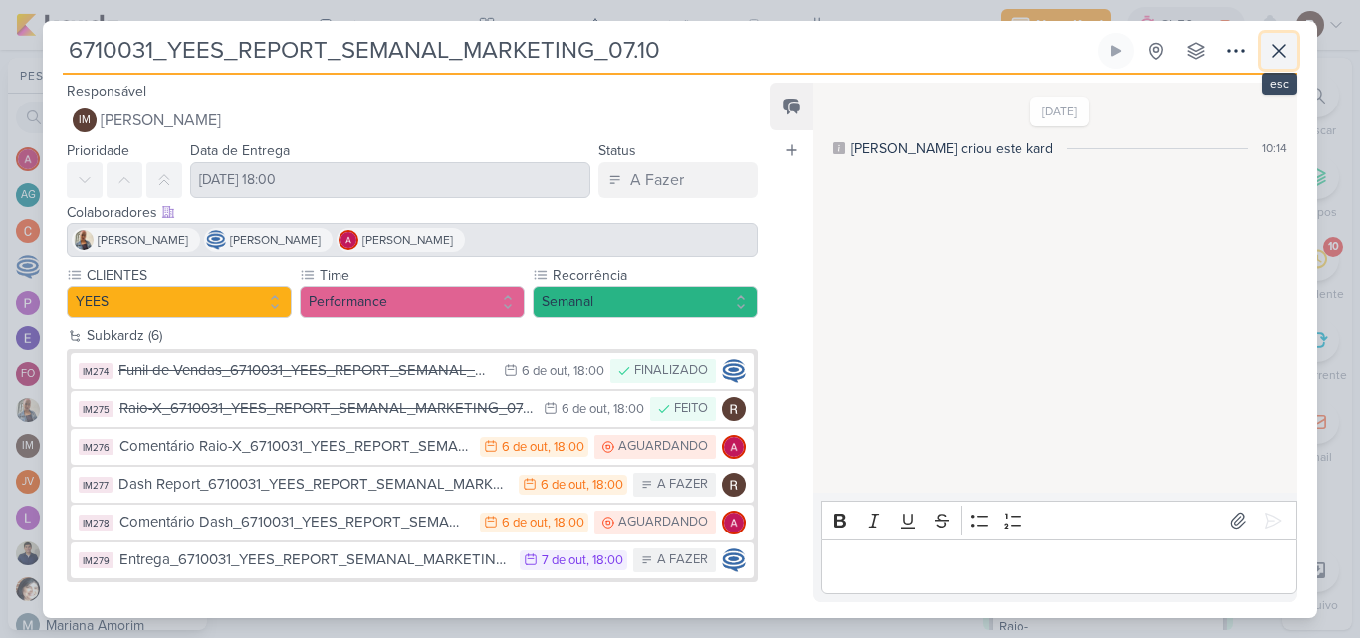
click at [1277, 53] on icon at bounding box center [1280, 51] width 12 height 12
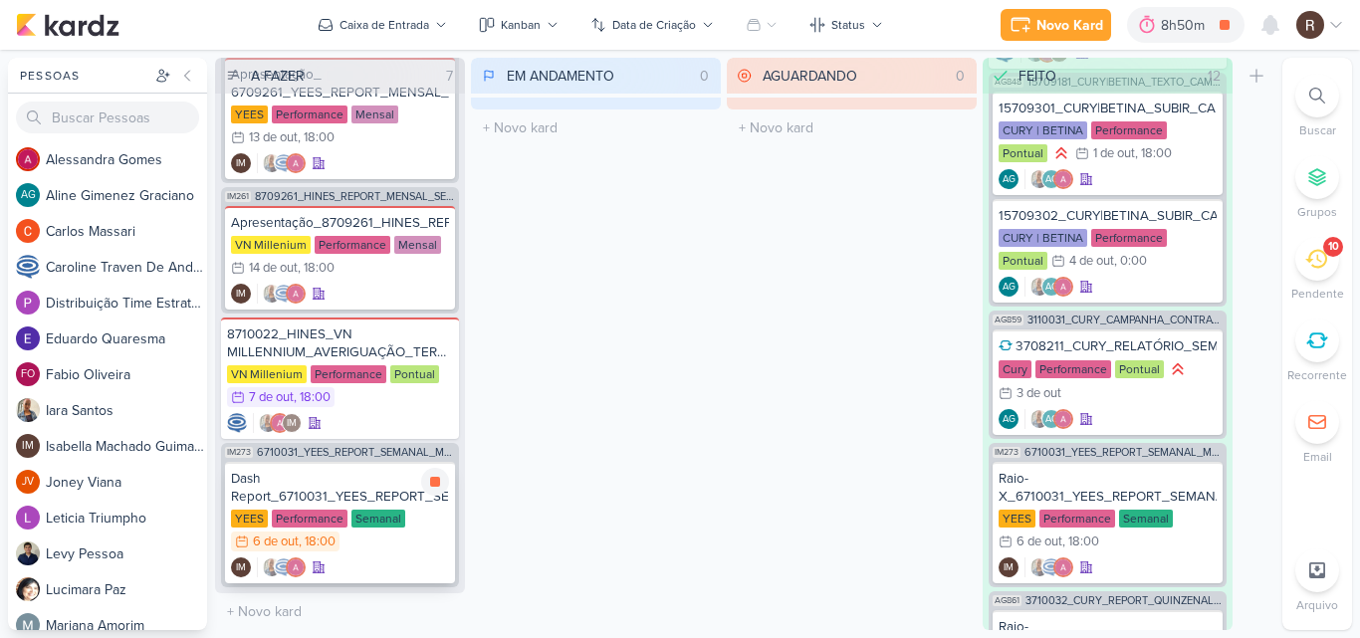
click at [335, 473] on div "Dash Report_6710031_YEES_REPORT_SEMANAL_MARKETING_07.10" at bounding box center [340, 488] width 218 height 36
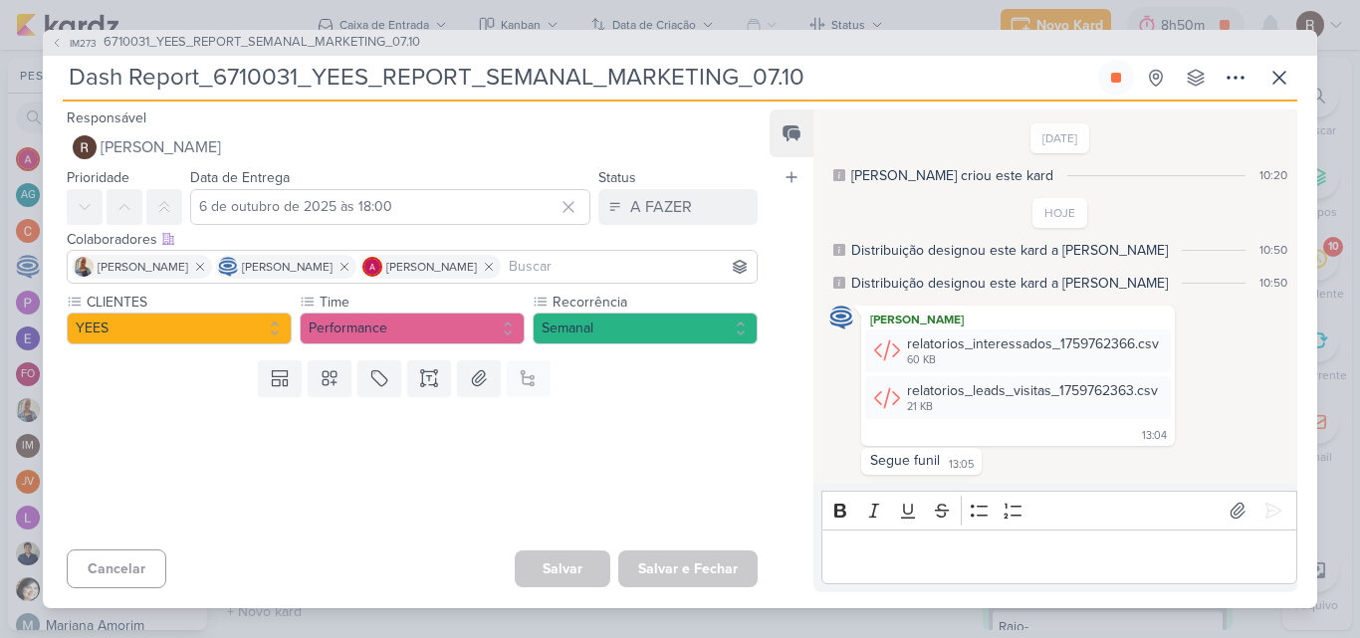
click at [875, 548] on p "Editor editing area: main" at bounding box center [1058, 557] width 455 height 24
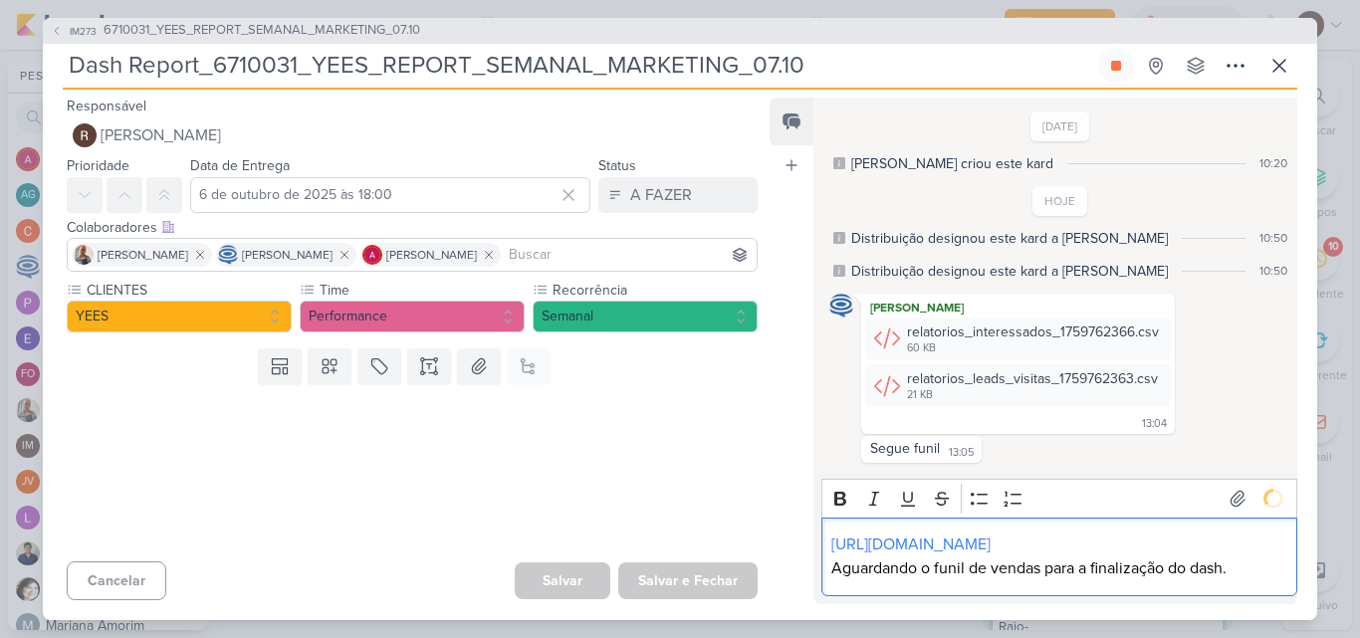
scroll to position [43, 0]
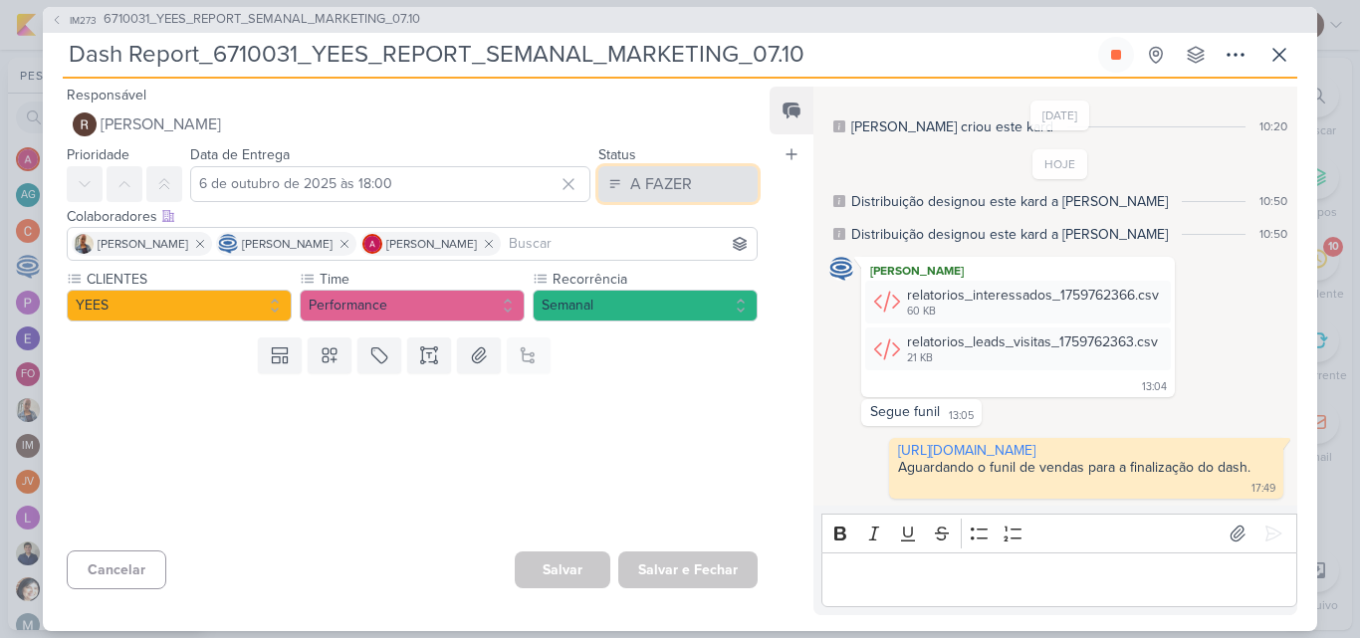
click at [689, 192] on button "A FAZER" at bounding box center [677, 184] width 159 height 36
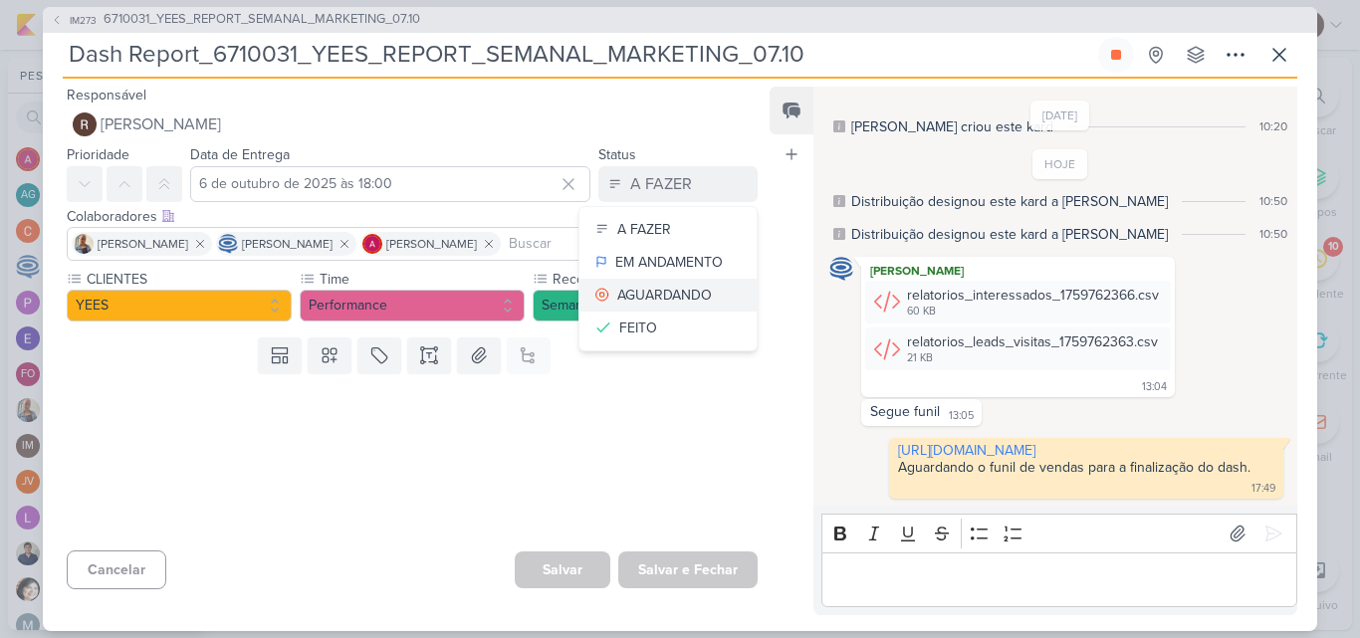
click at [661, 283] on button "AGUARDANDO" at bounding box center [668, 295] width 177 height 33
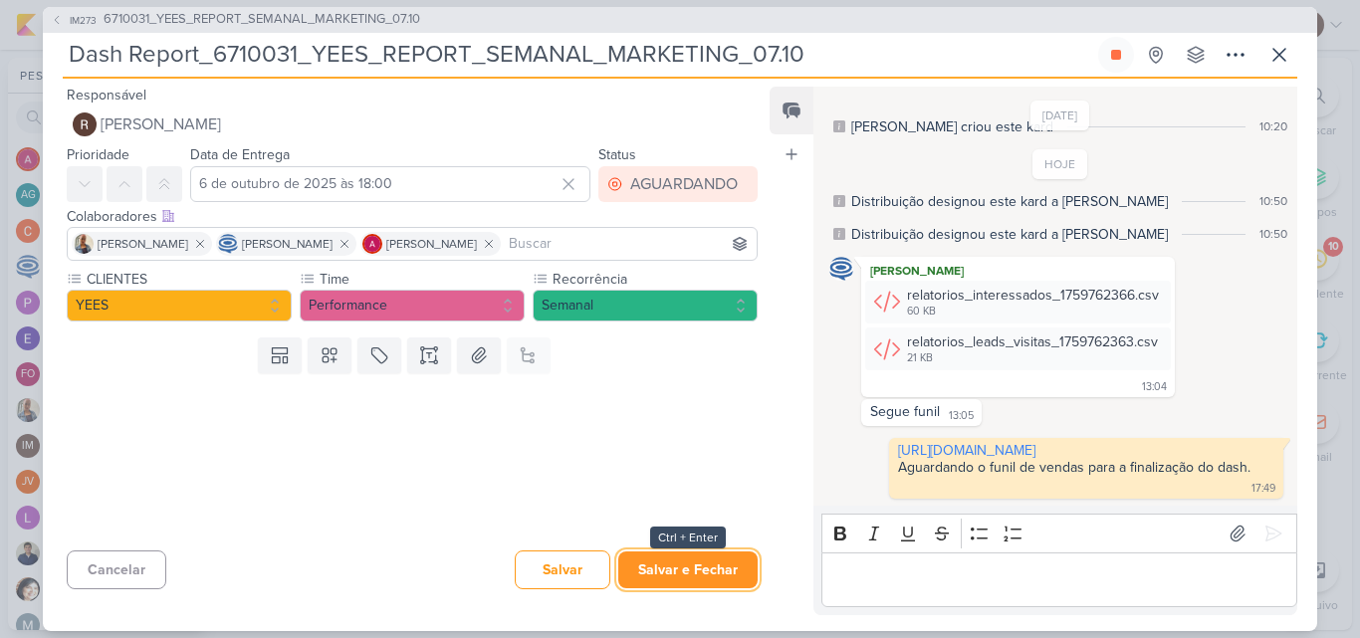
click at [695, 566] on button "Salvar e Fechar" at bounding box center [687, 570] width 139 height 37
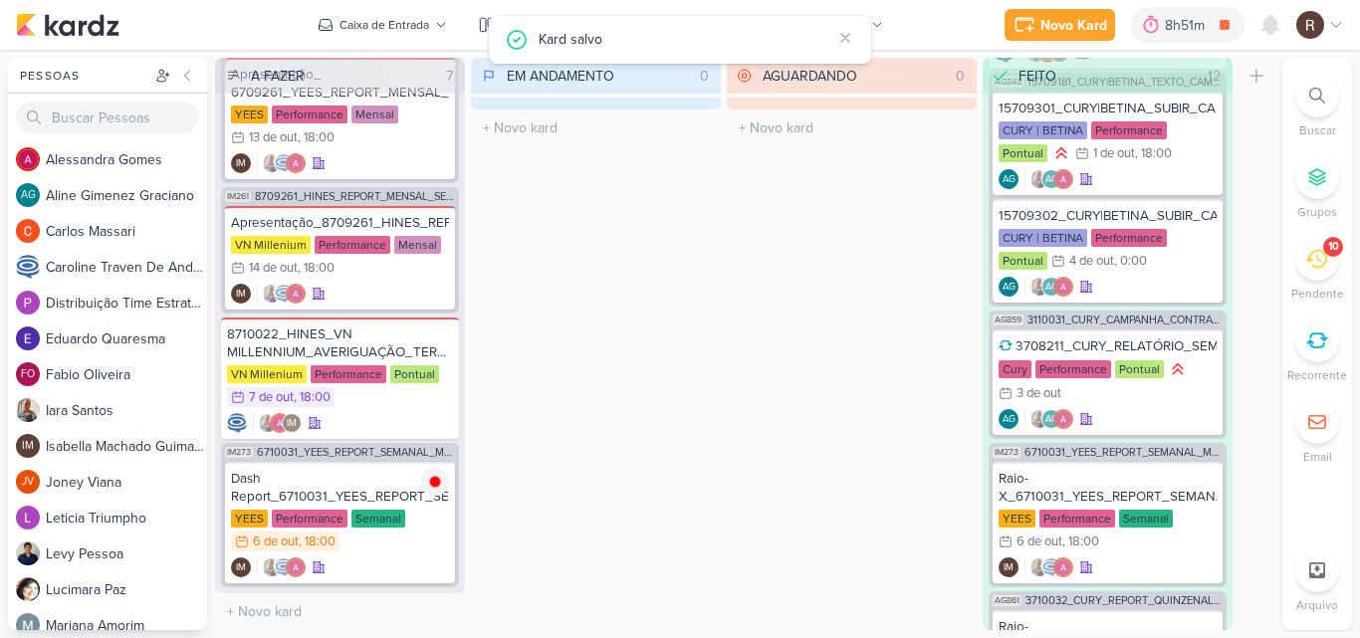
scroll to position [96, 0]
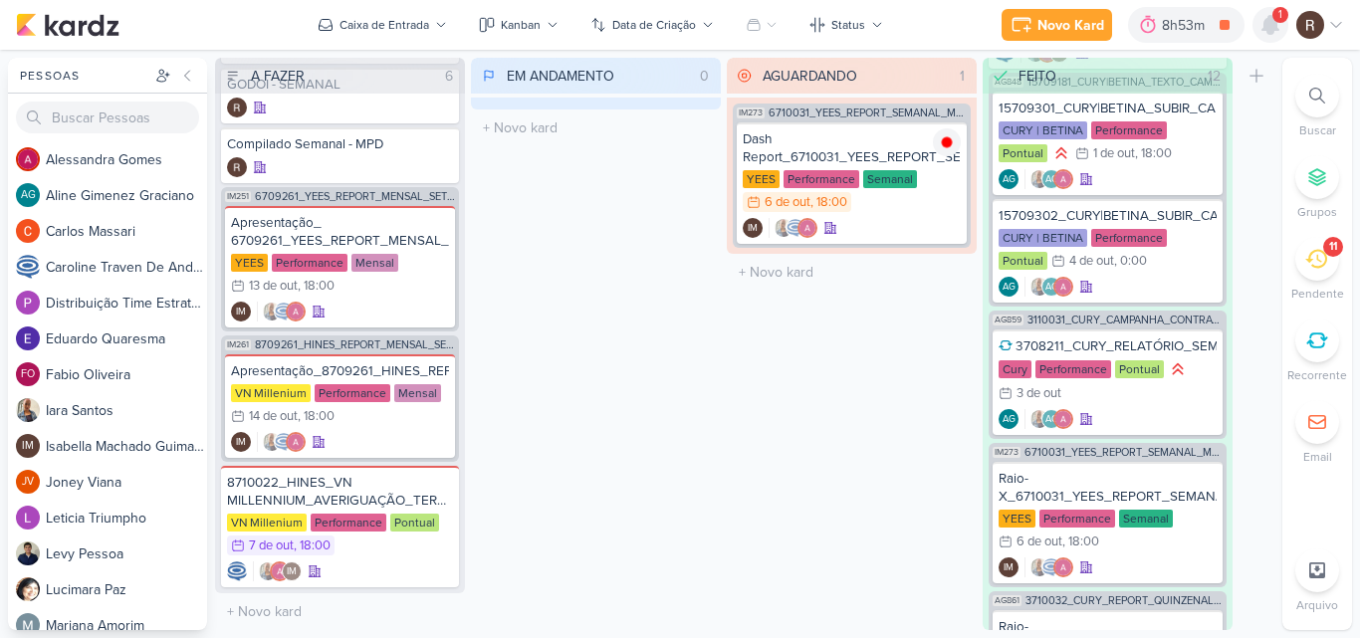
click at [1273, 29] on icon at bounding box center [1271, 25] width 16 height 18
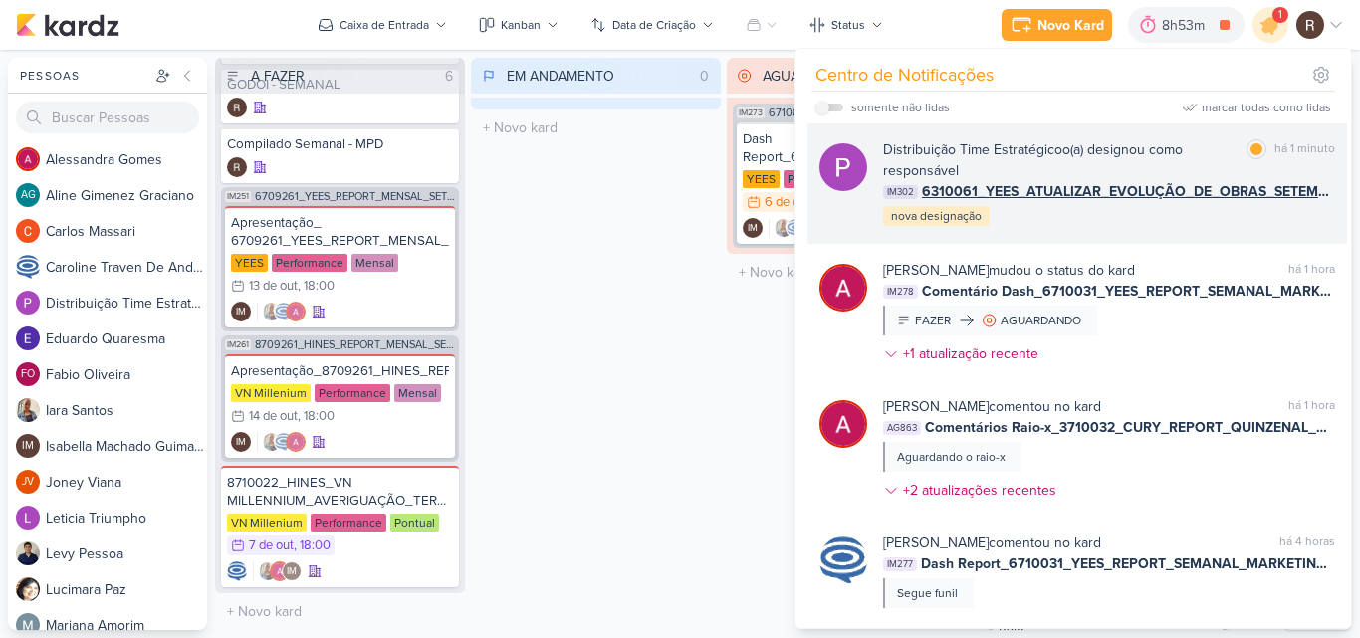
click at [1173, 220] on div "Distribuição Time Estratégico o(a) designou como responsável marcar como lida h…" at bounding box center [1109, 183] width 452 height 89
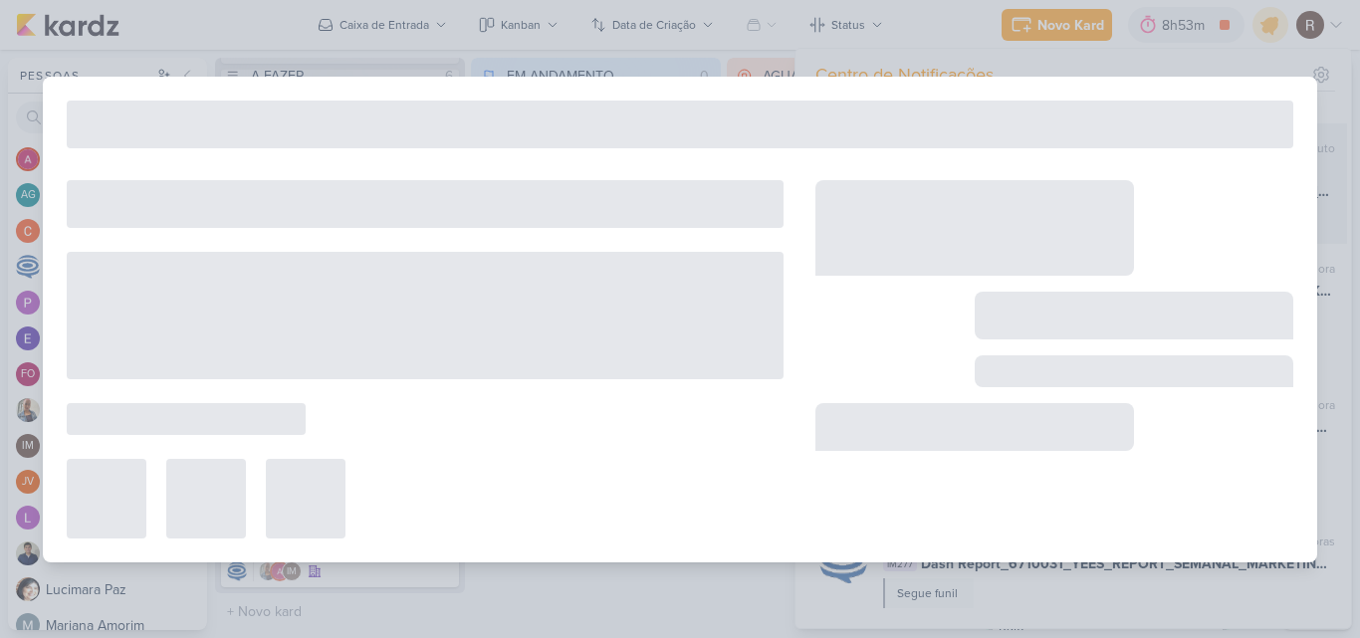
type input "6310061_YEES_ATUALIZAR_EVOLUÇÃO_DE_OBRAS_SETEMBRO"
type input "[DATE] 18:00"
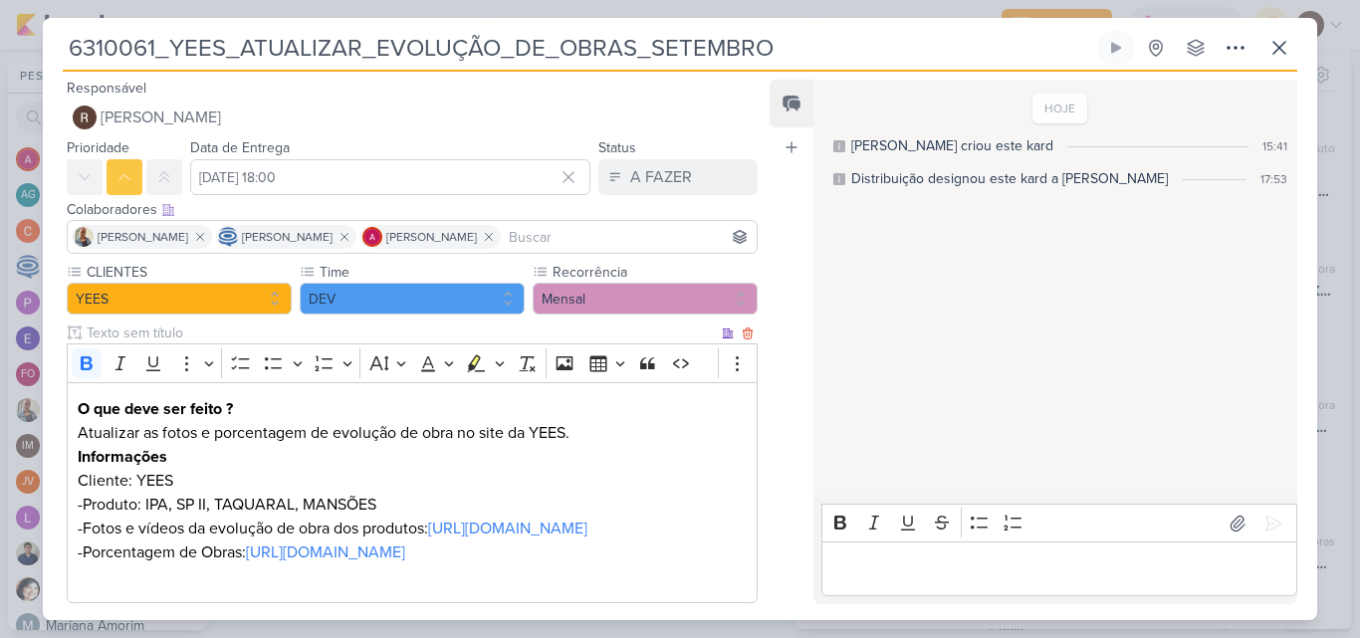
scroll to position [100, 0]
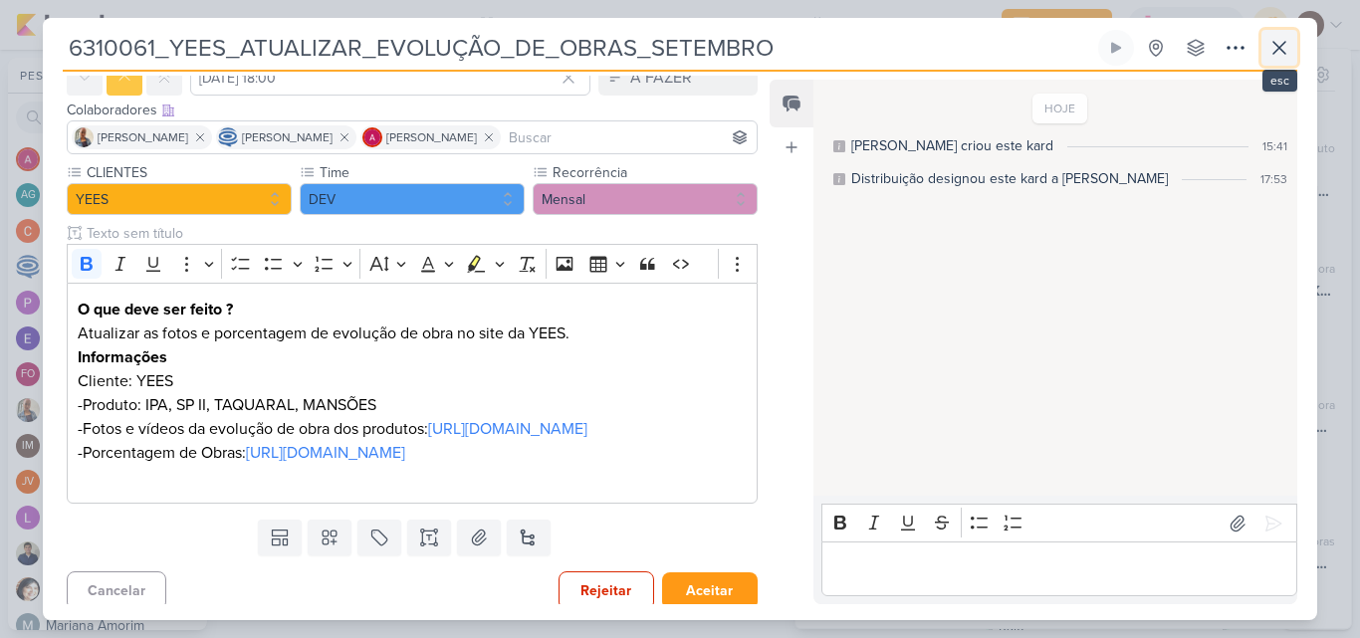
click at [1274, 58] on icon at bounding box center [1280, 48] width 24 height 24
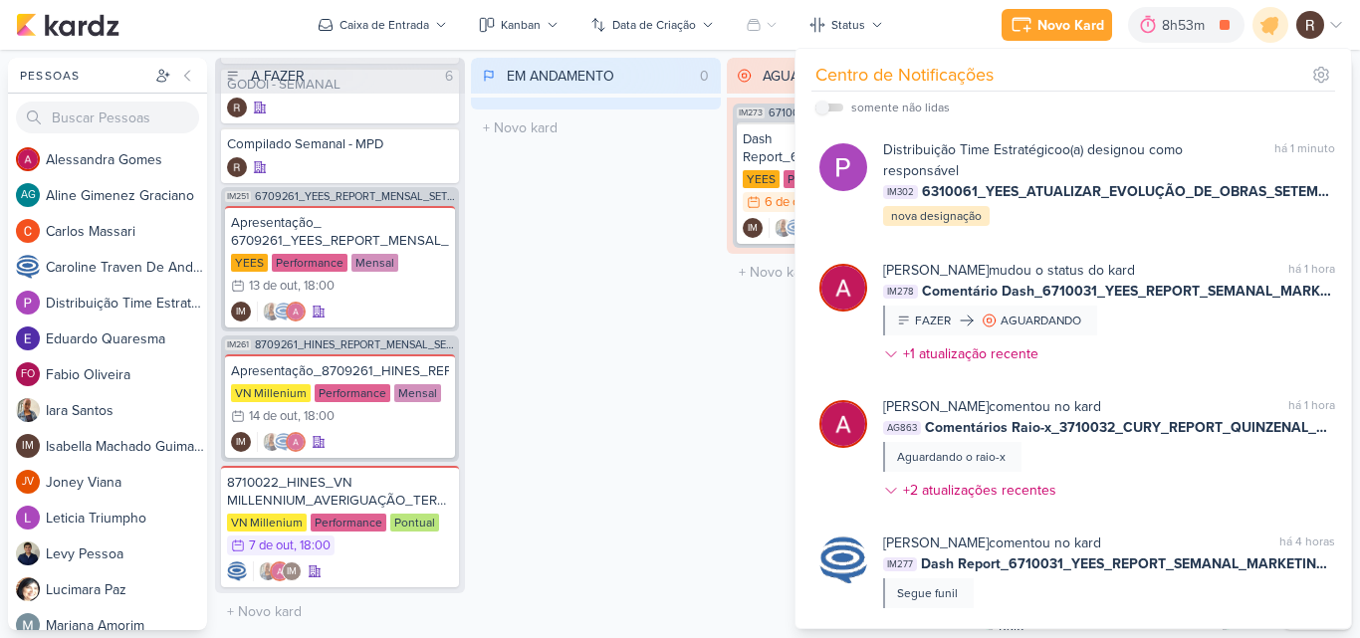
click at [730, 420] on div "AGUARDANDO 1 Mover Para Esquerda Mover Para Direita [GEOGRAPHIC_DATA] IM273 671…" at bounding box center [852, 344] width 250 height 573
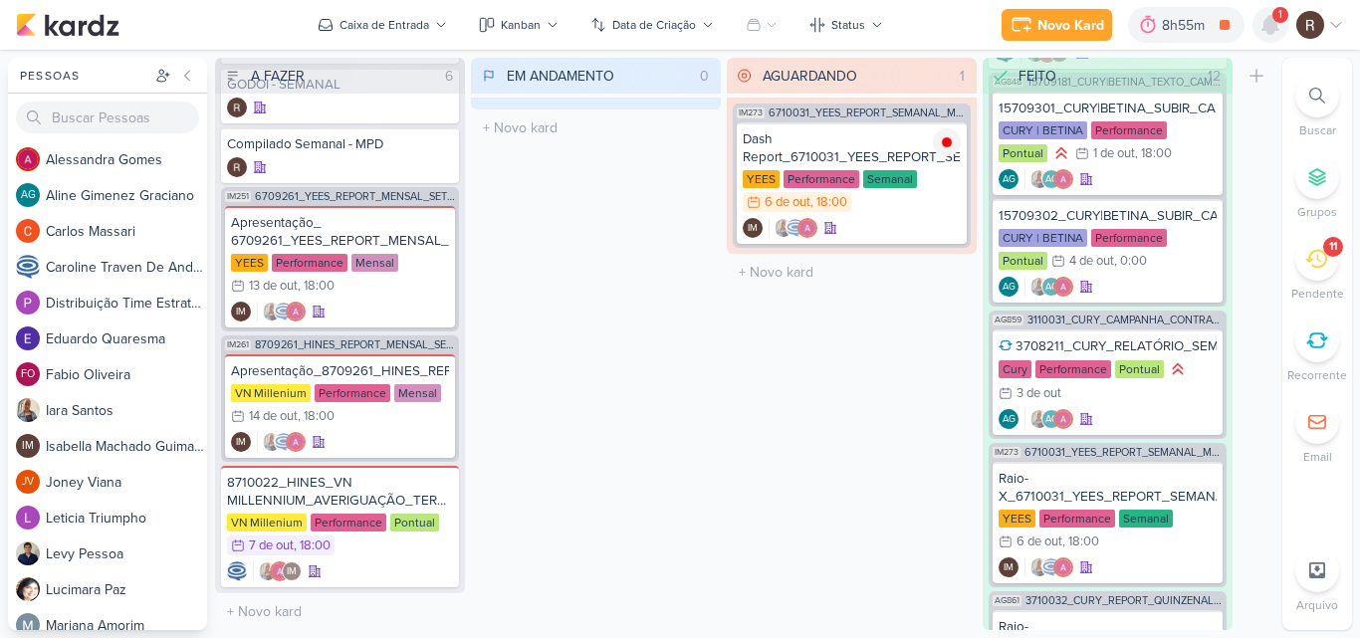
click at [1266, 34] on icon at bounding box center [1271, 25] width 24 height 24
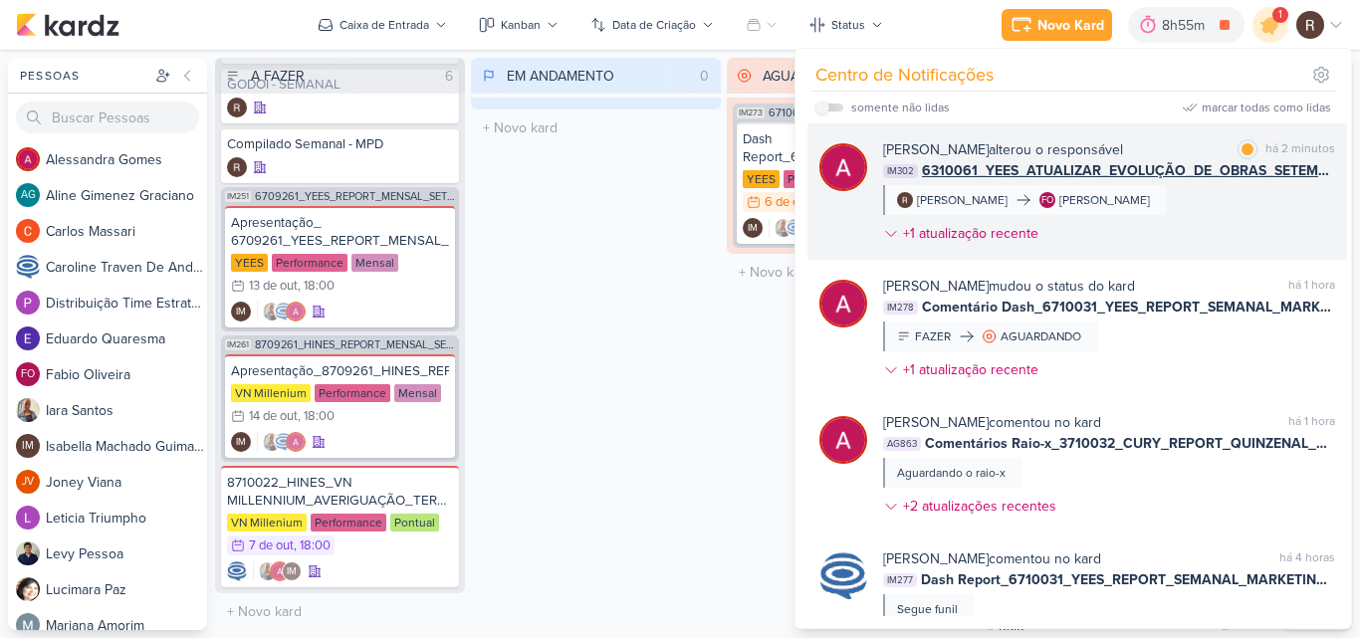
click at [1194, 209] on div "[PERSON_NAME] alterou o responsável marcar como lida há 2 minutos IM302 6310061…" at bounding box center [1109, 195] width 452 height 113
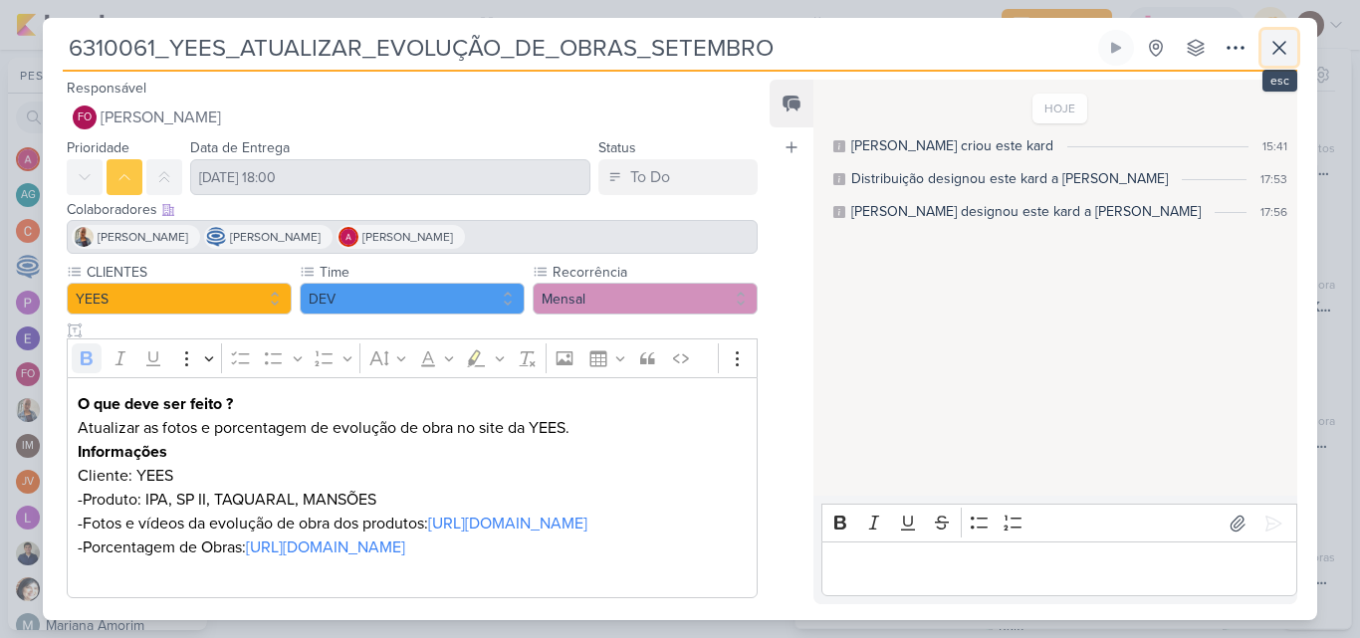
click at [1288, 52] on icon at bounding box center [1280, 48] width 24 height 24
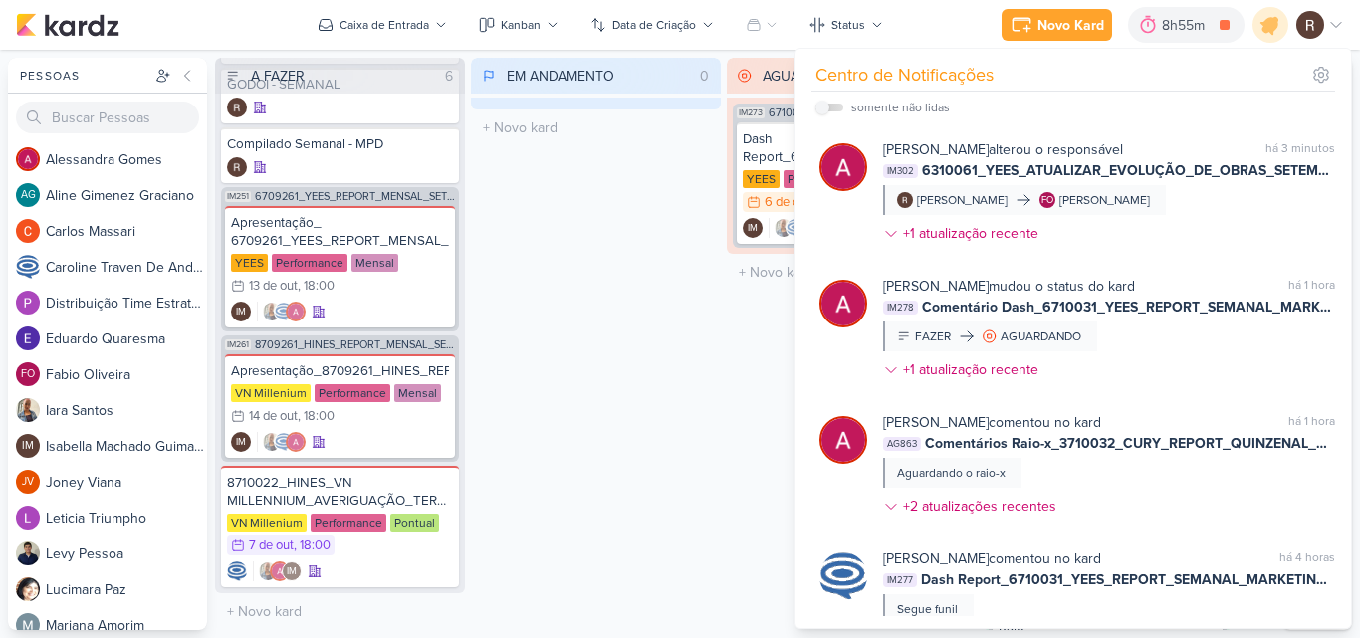
click at [661, 168] on div "EM ANDAMENTO 0 Mover Para Esquerda Mover Para Direita [GEOGRAPHIC_DATA] O títul…" at bounding box center [596, 344] width 250 height 573
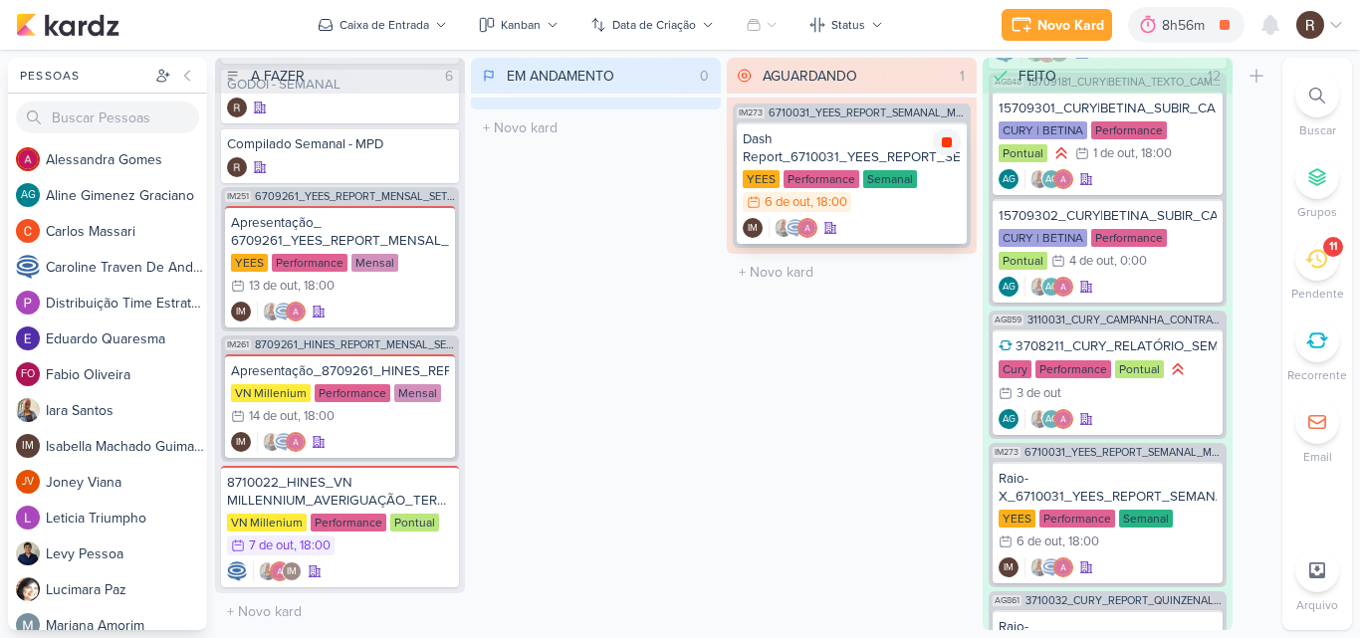
click at [956, 140] on div at bounding box center [947, 142] width 28 height 28
click at [1309, 269] on icon at bounding box center [1316, 259] width 22 height 22
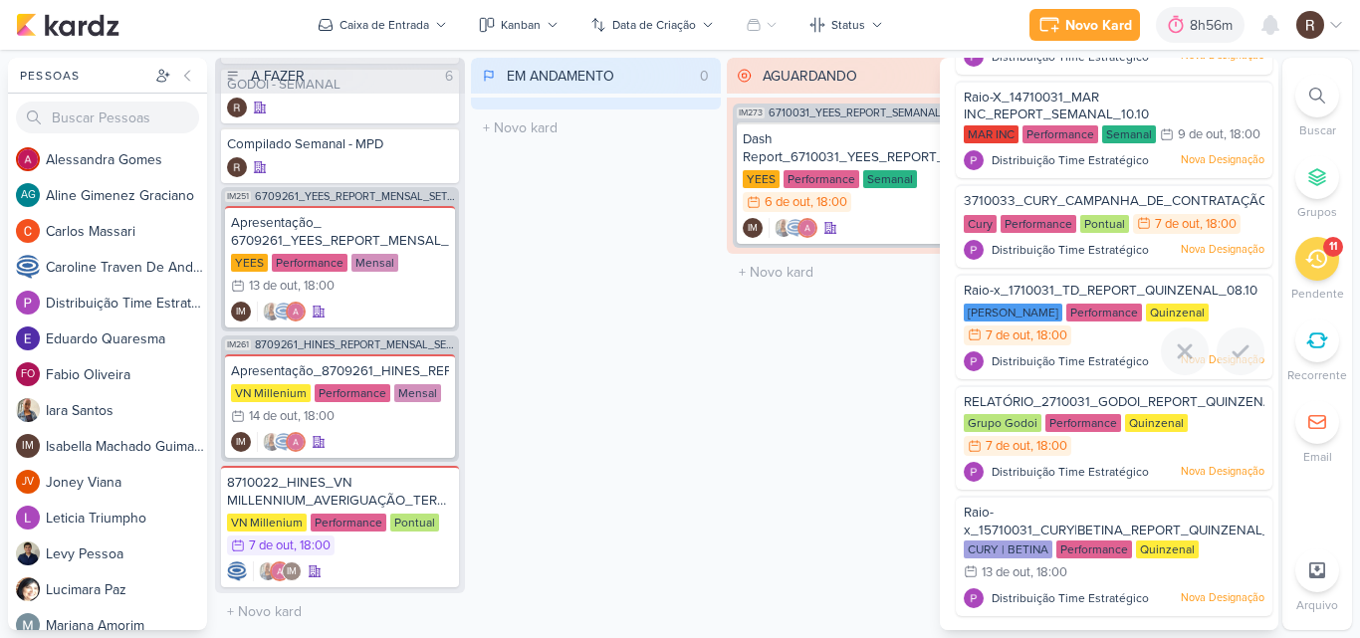
scroll to position [557, 0]
click at [1079, 447] on div "Grupo Godoi Performance Quinzenal 7/10 [DATE] 18:00" at bounding box center [1114, 436] width 301 height 44
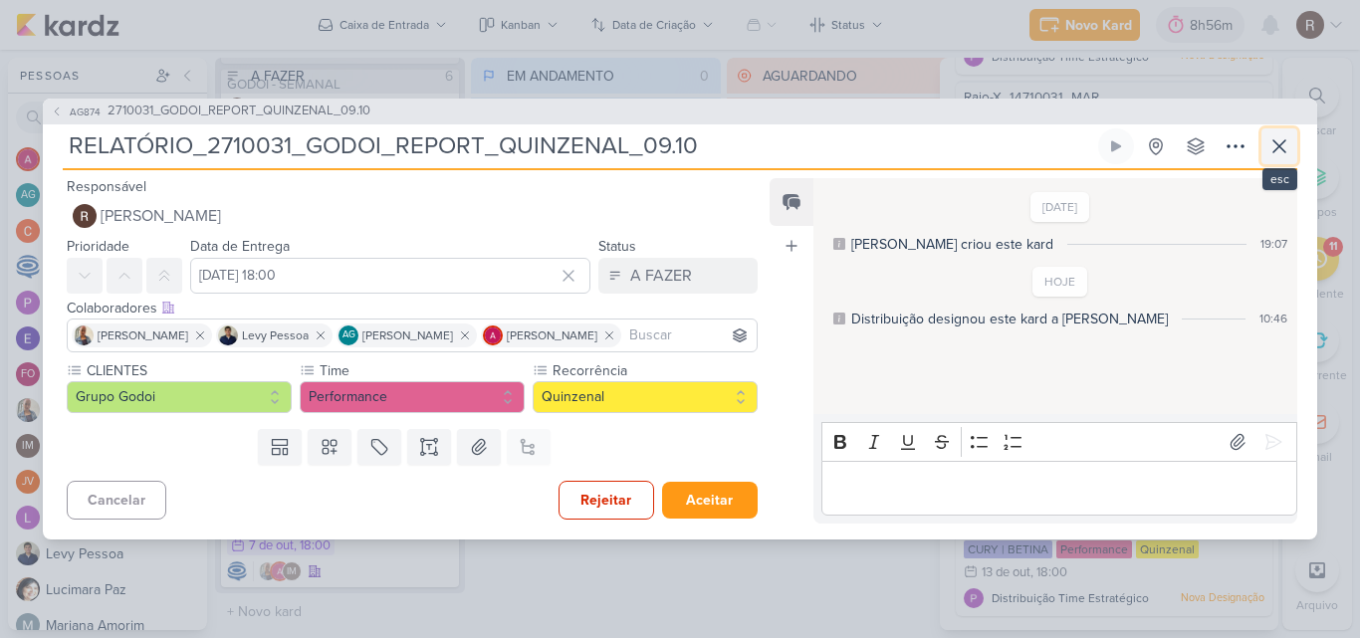
click at [1285, 141] on icon at bounding box center [1280, 146] width 12 height 12
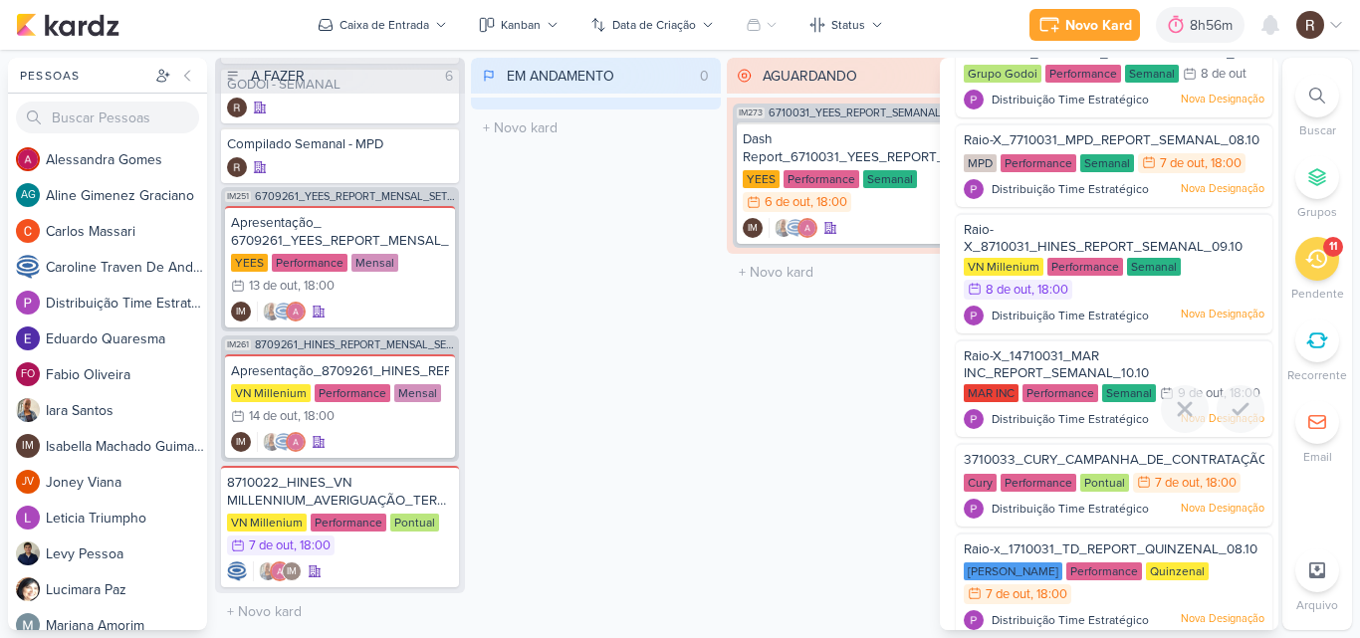
scroll to position [158, 0]
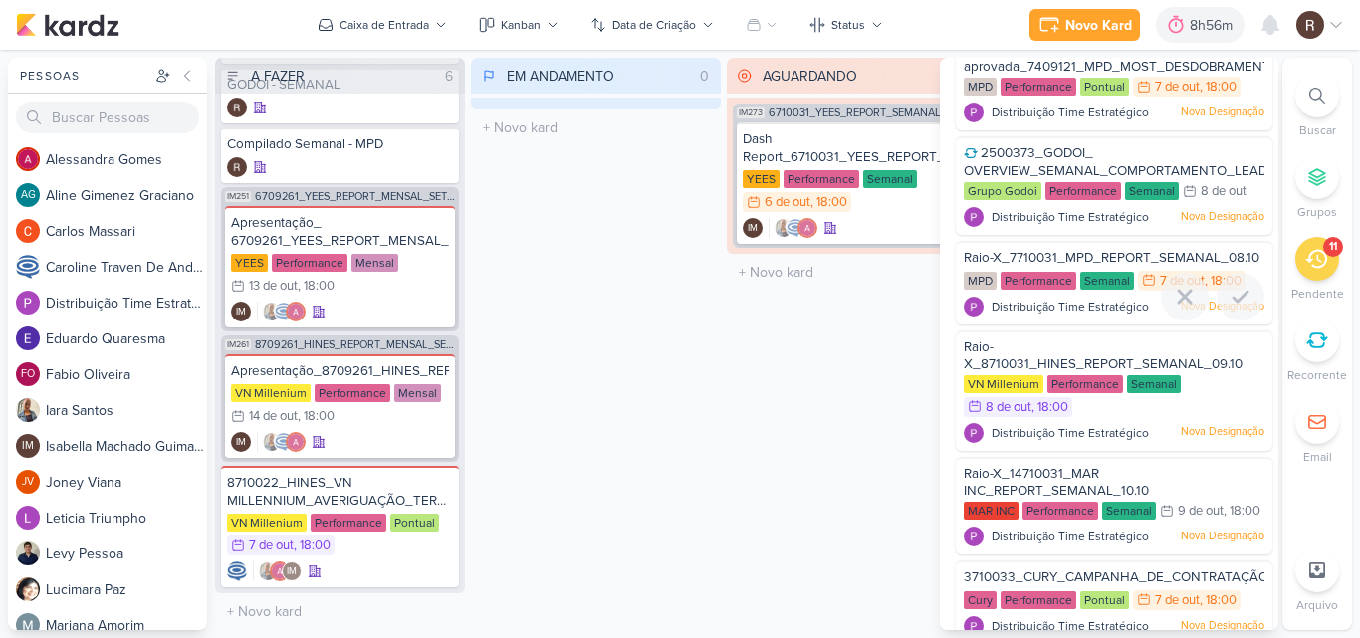
click at [1058, 283] on div "Performance" at bounding box center [1039, 281] width 76 height 18
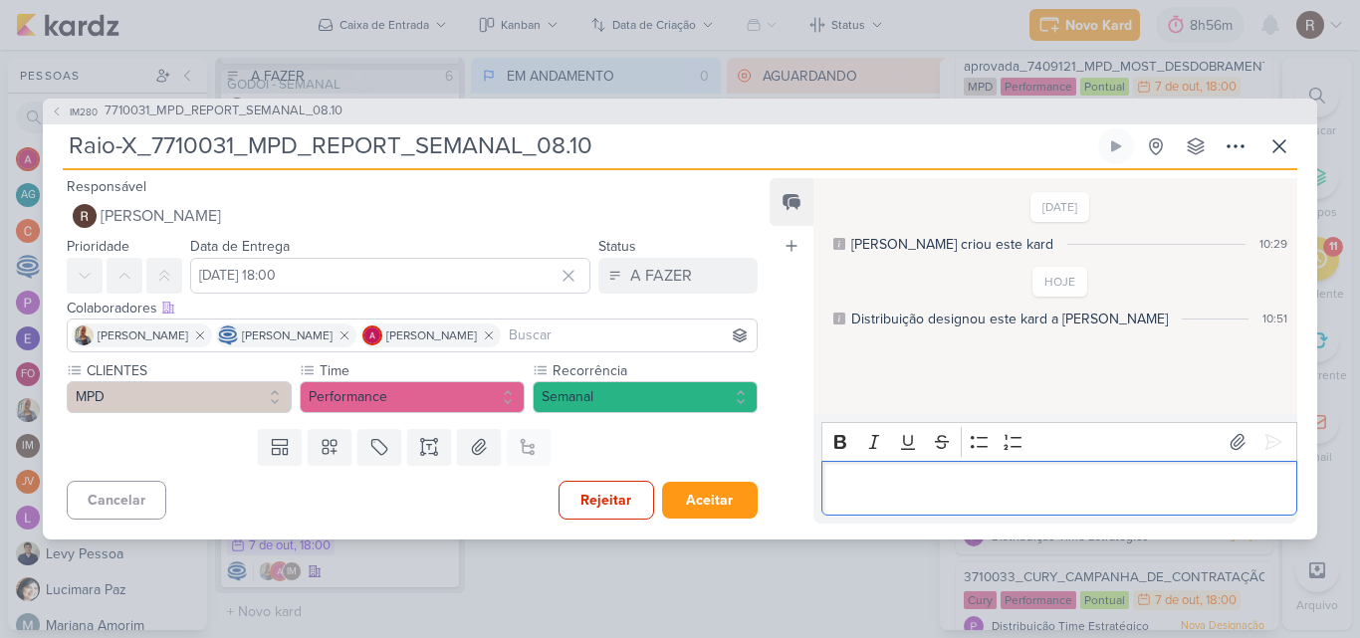
click at [853, 484] on p "Editor editing area: main" at bounding box center [1058, 488] width 455 height 24
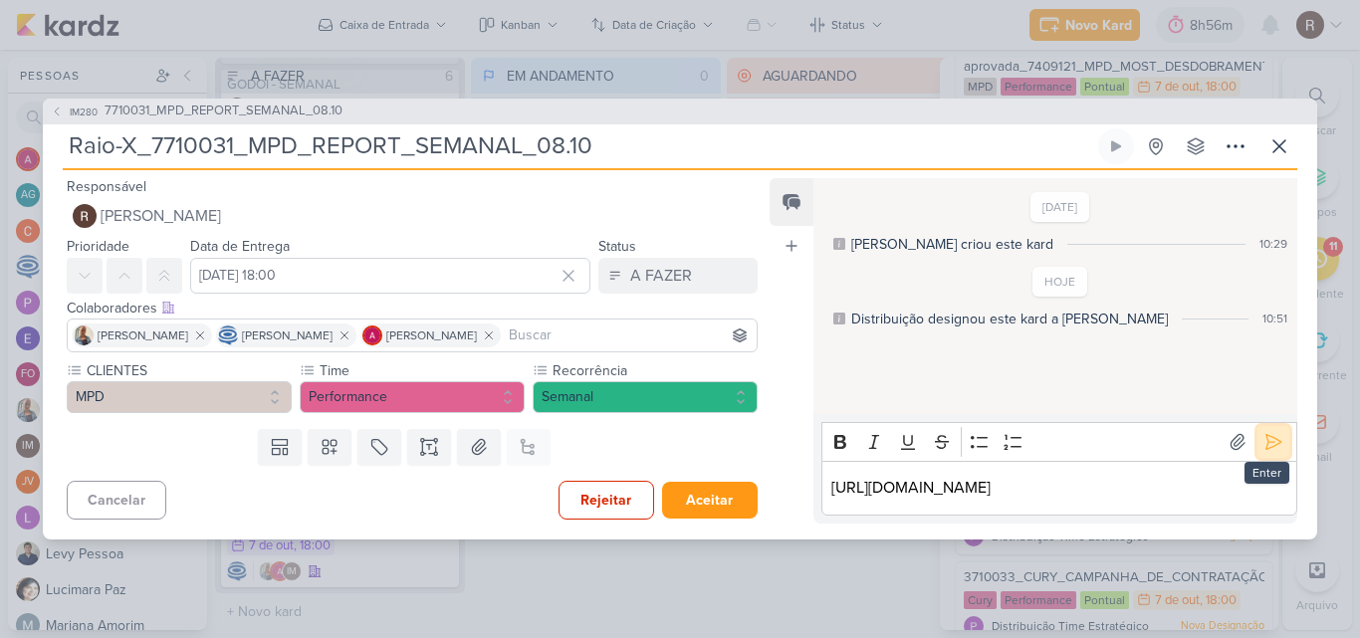
click at [1271, 435] on icon at bounding box center [1274, 442] width 15 height 15
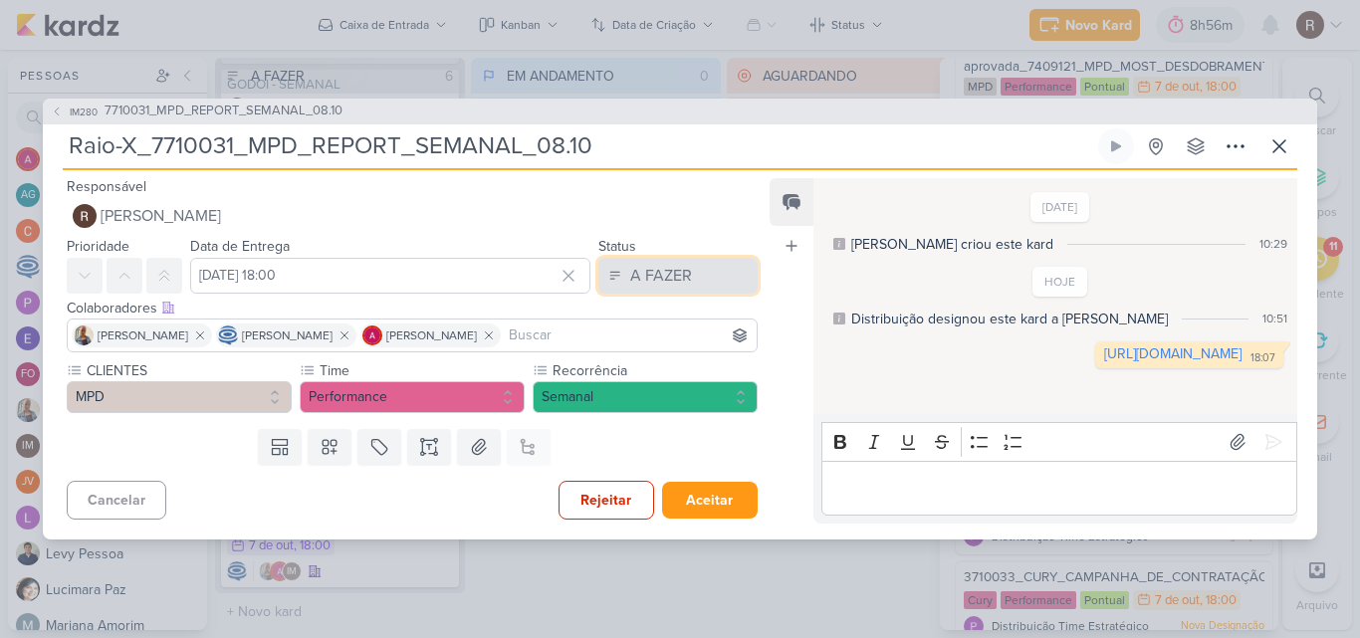
click at [665, 277] on div "A FAZER" at bounding box center [661, 276] width 62 height 24
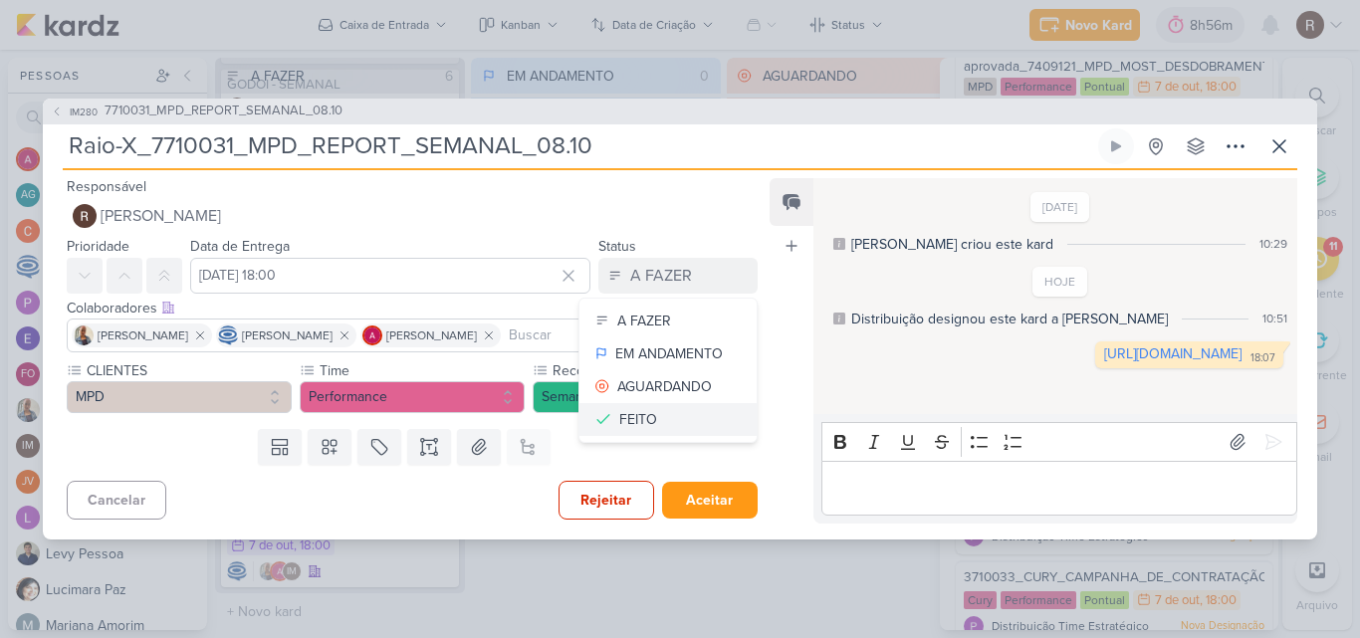
click at [643, 416] on div "FEITO" at bounding box center [638, 419] width 38 height 21
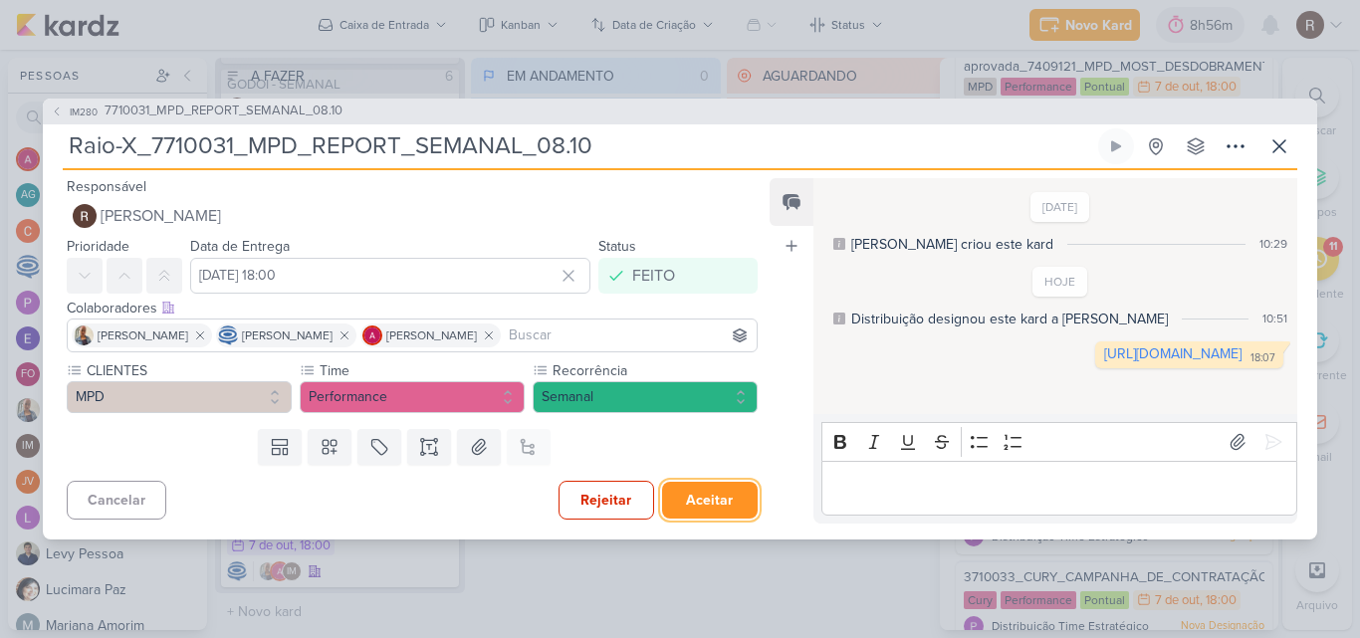
click at [695, 507] on button "Aceitar" at bounding box center [710, 500] width 96 height 37
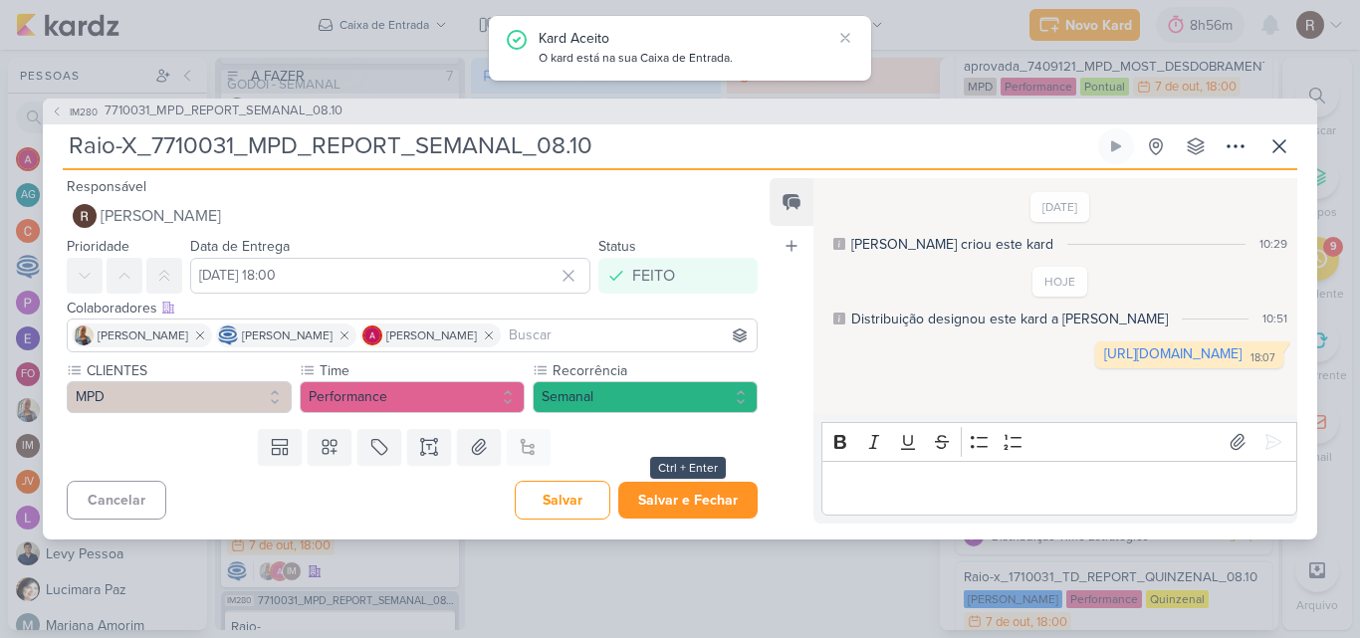
scroll to position [244, 0]
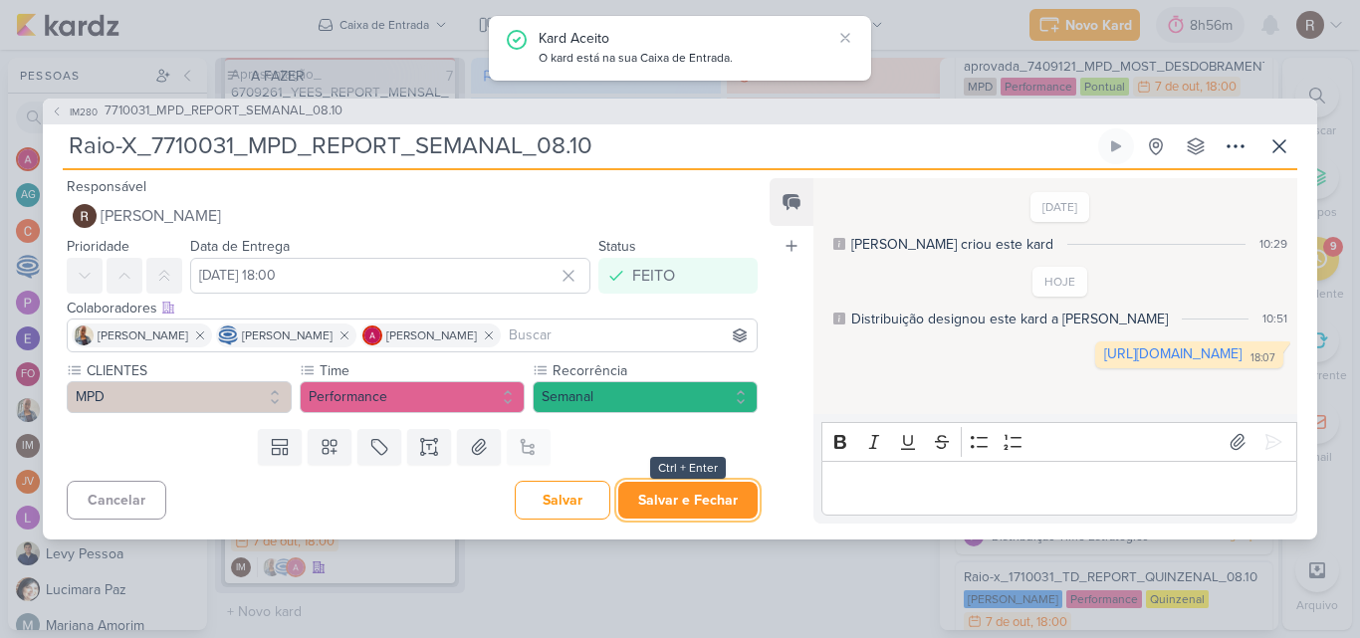
click at [703, 502] on button "Salvar e Fechar" at bounding box center [687, 500] width 139 height 37
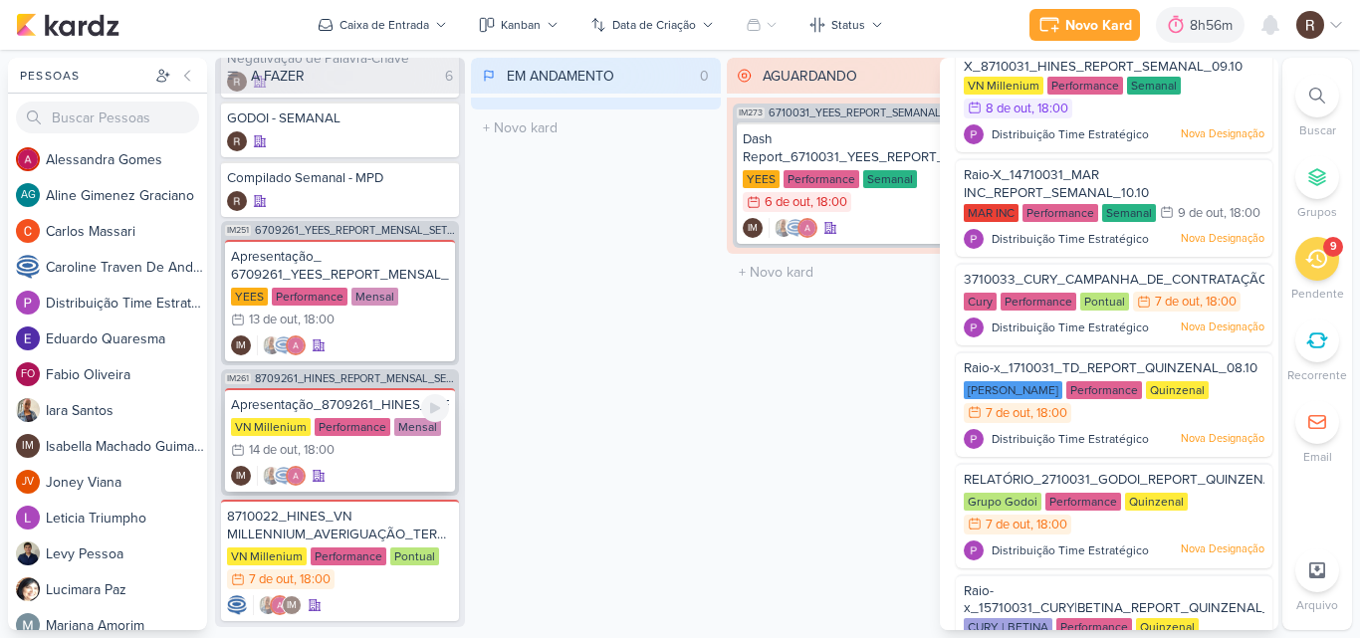
scroll to position [96, 0]
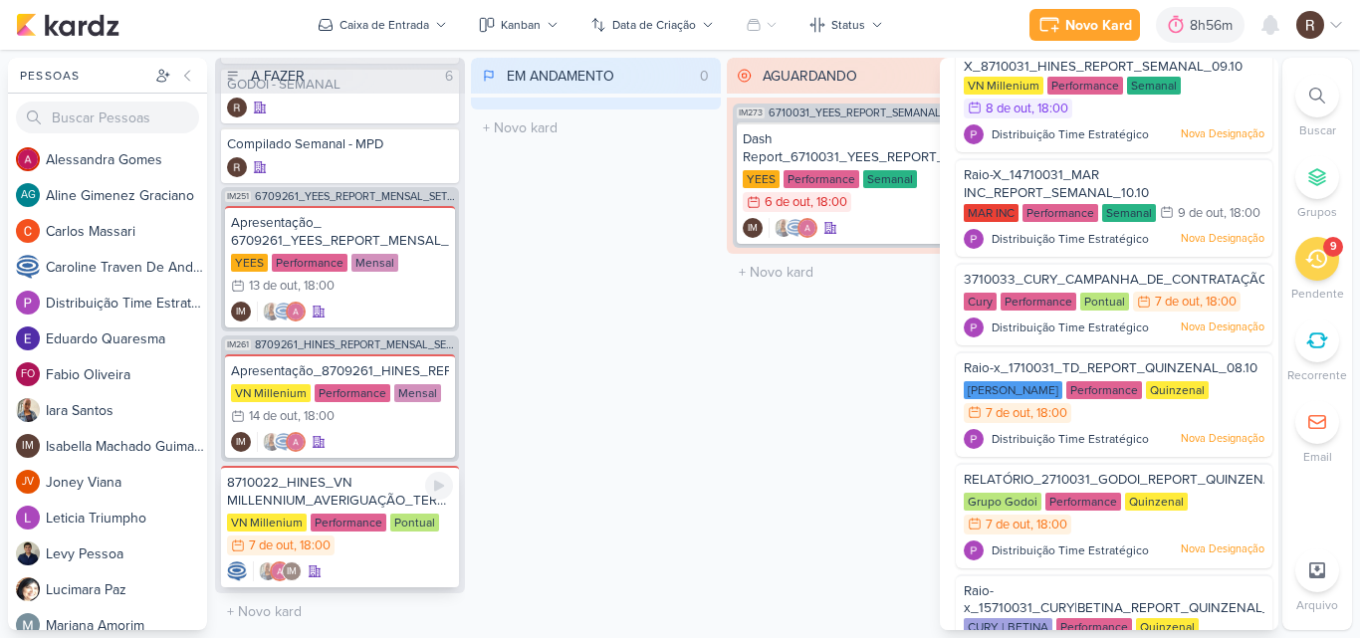
click at [407, 499] on div "8710022_HINES_VN MILLENNIUM_AVERIGUAÇÃO_TERMOS_GOOGLE ADS" at bounding box center [340, 492] width 226 height 36
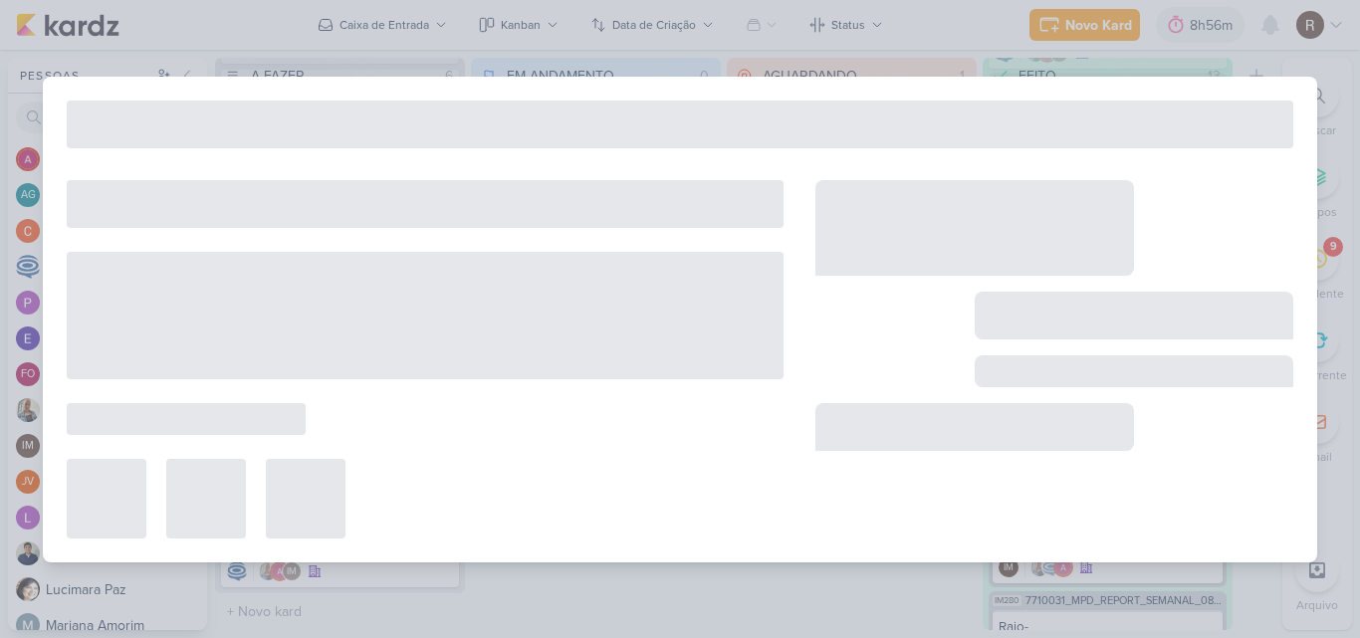
type input "8710022_HINES_VN MILLENNIUM_AVERIGUAÇÃO_TERMOS_GOOGLE ADS"
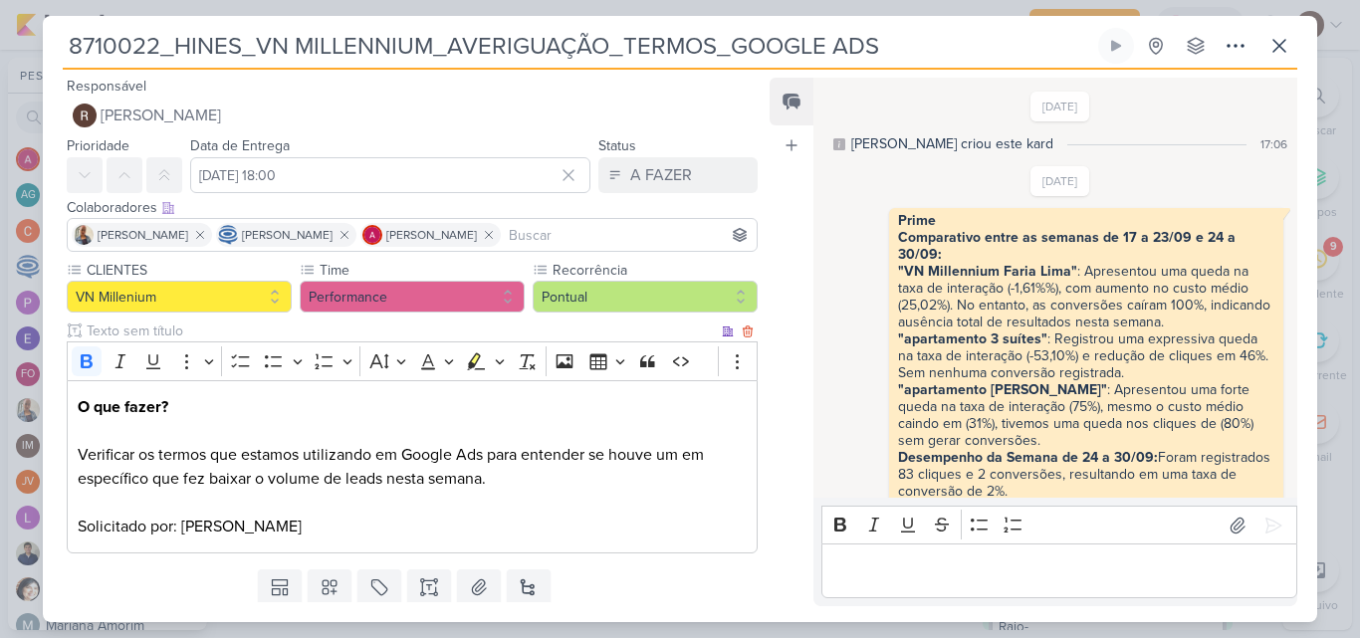
scroll to position [705, 0]
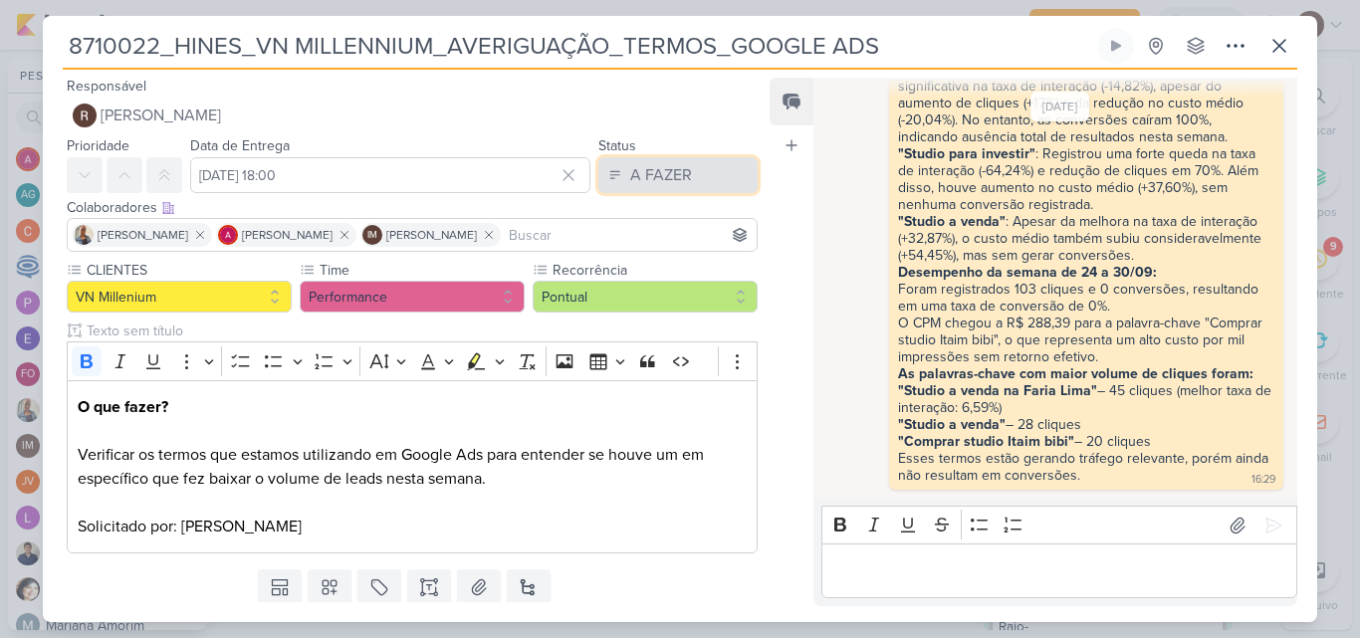
click at [697, 174] on button "A FAZER" at bounding box center [677, 175] width 159 height 36
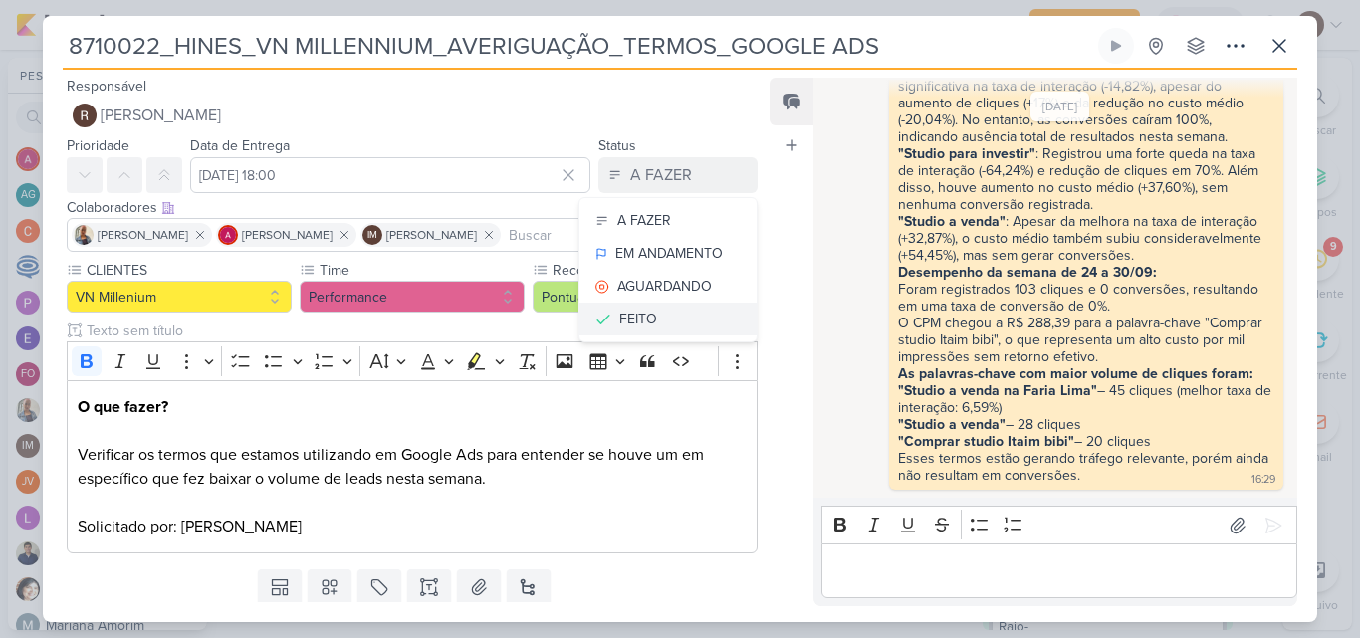
click at [678, 309] on button "FEITO" at bounding box center [668, 319] width 177 height 33
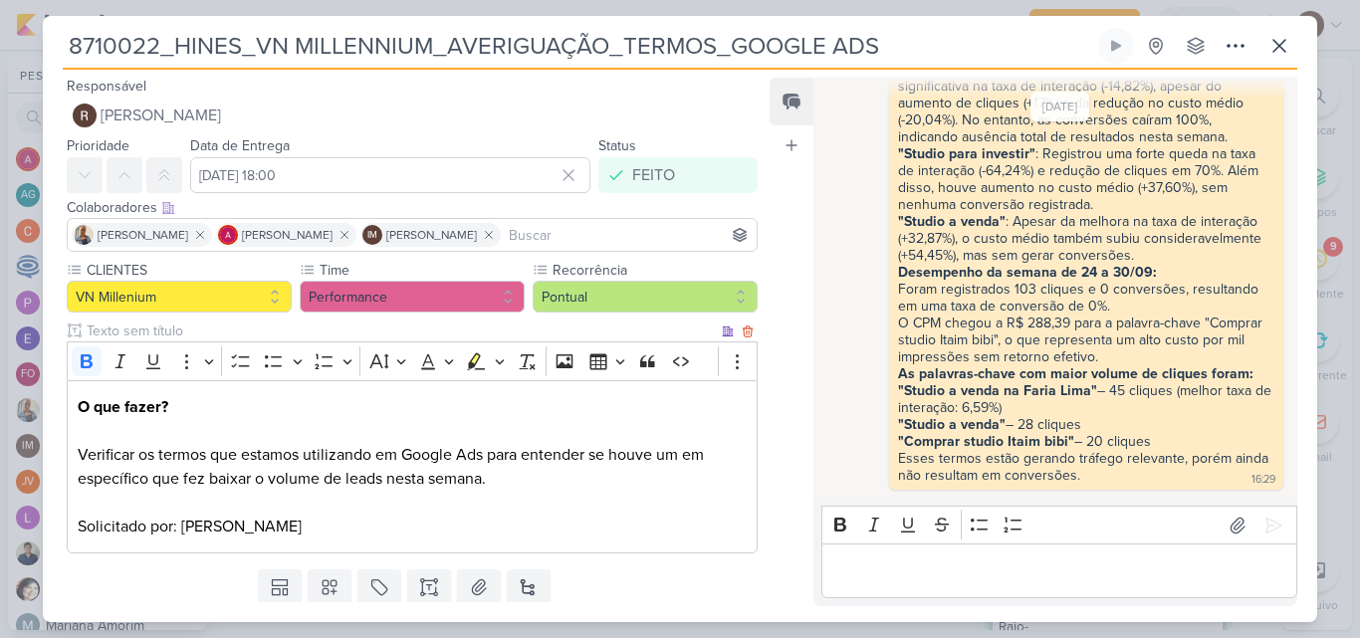
scroll to position [62, 0]
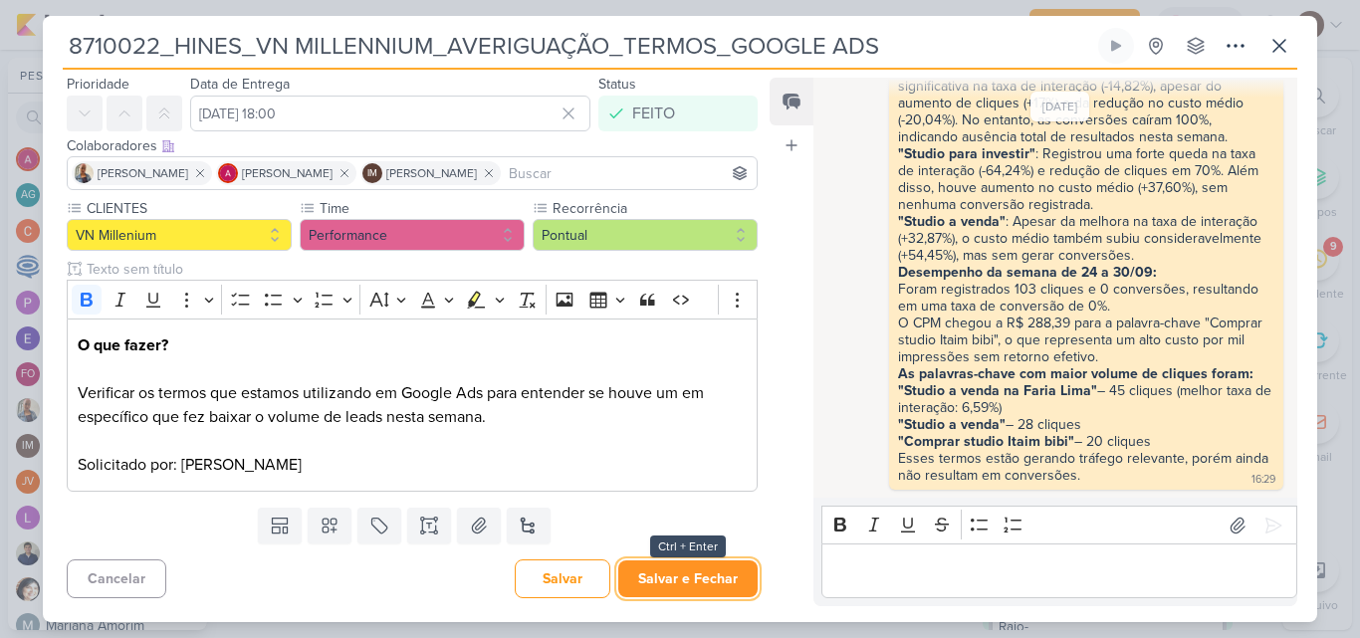
click at [681, 568] on button "Salvar e Fechar" at bounding box center [687, 579] width 139 height 37
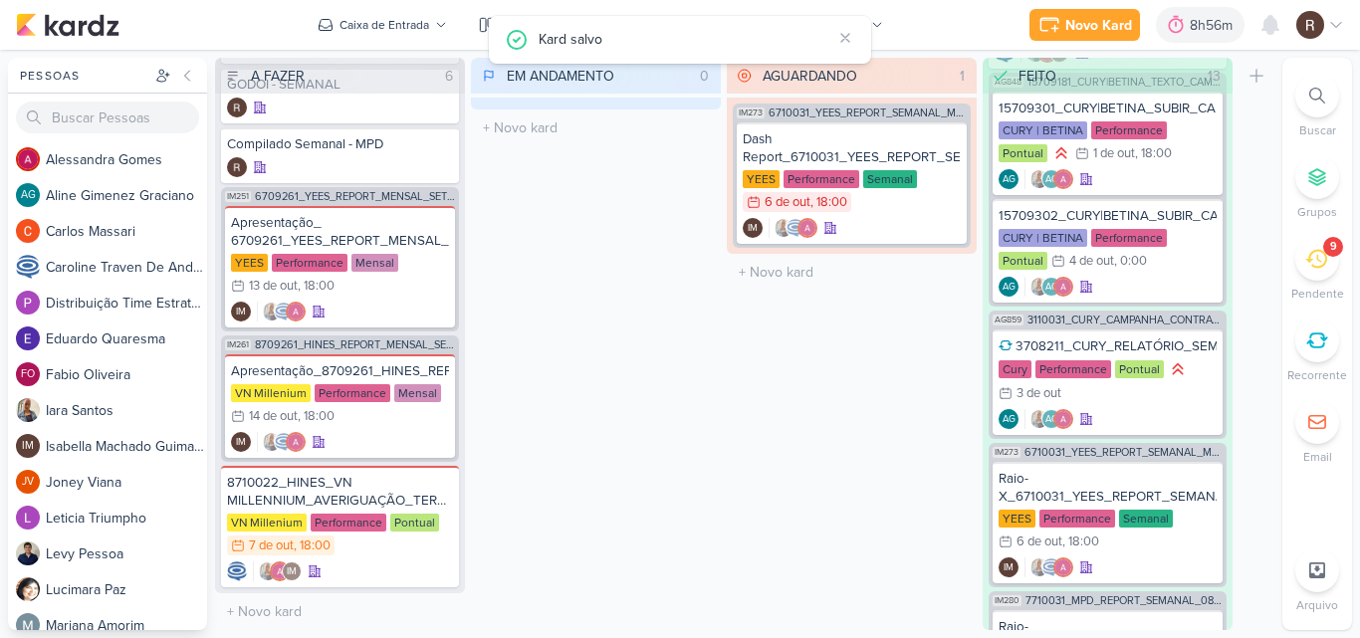
scroll to position [0, 0]
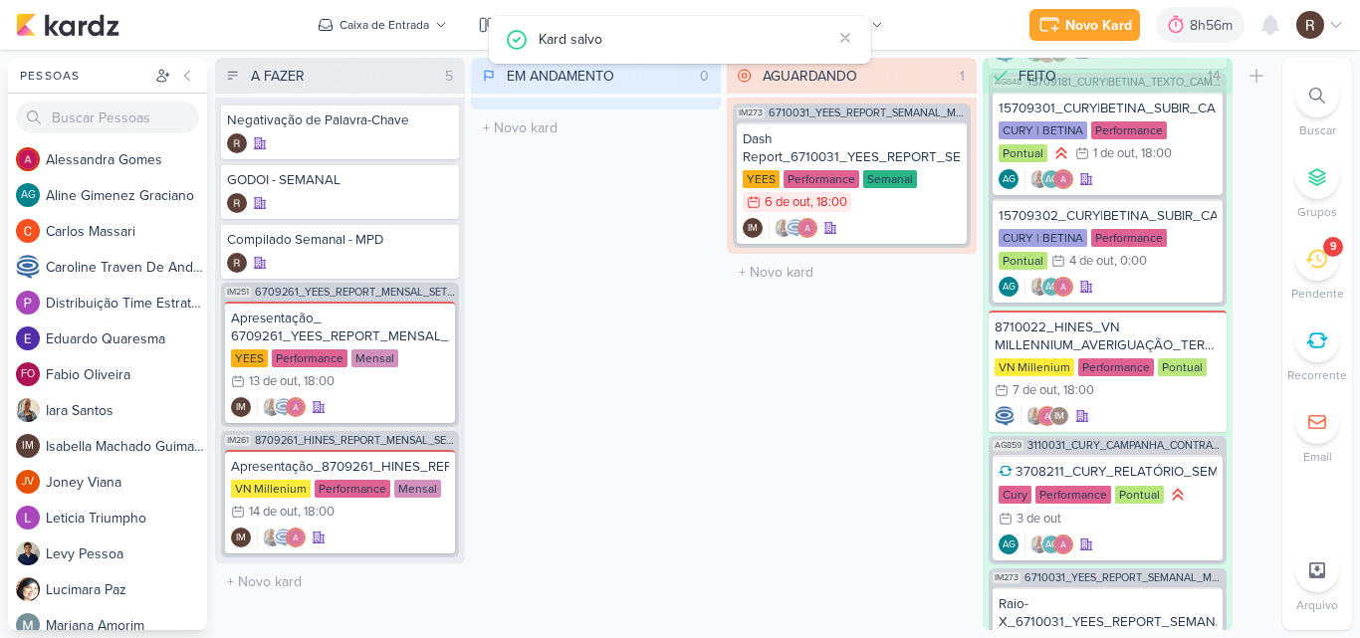
click at [819, 485] on div "AGUARDANDO 1 Mover Para Esquerda Mover Para Direita [GEOGRAPHIC_DATA] IM273 671…" at bounding box center [852, 344] width 250 height 573
click at [1329, 263] on div "9" at bounding box center [1317, 259] width 44 height 44
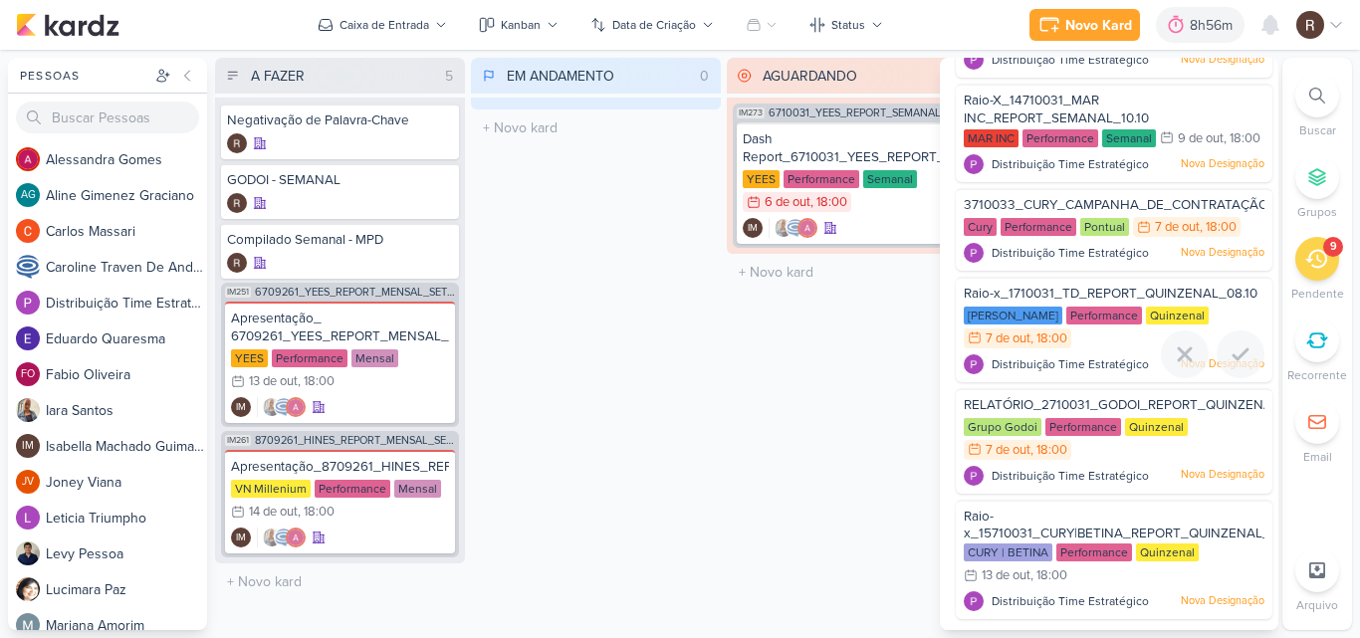
scroll to position [467, 0]
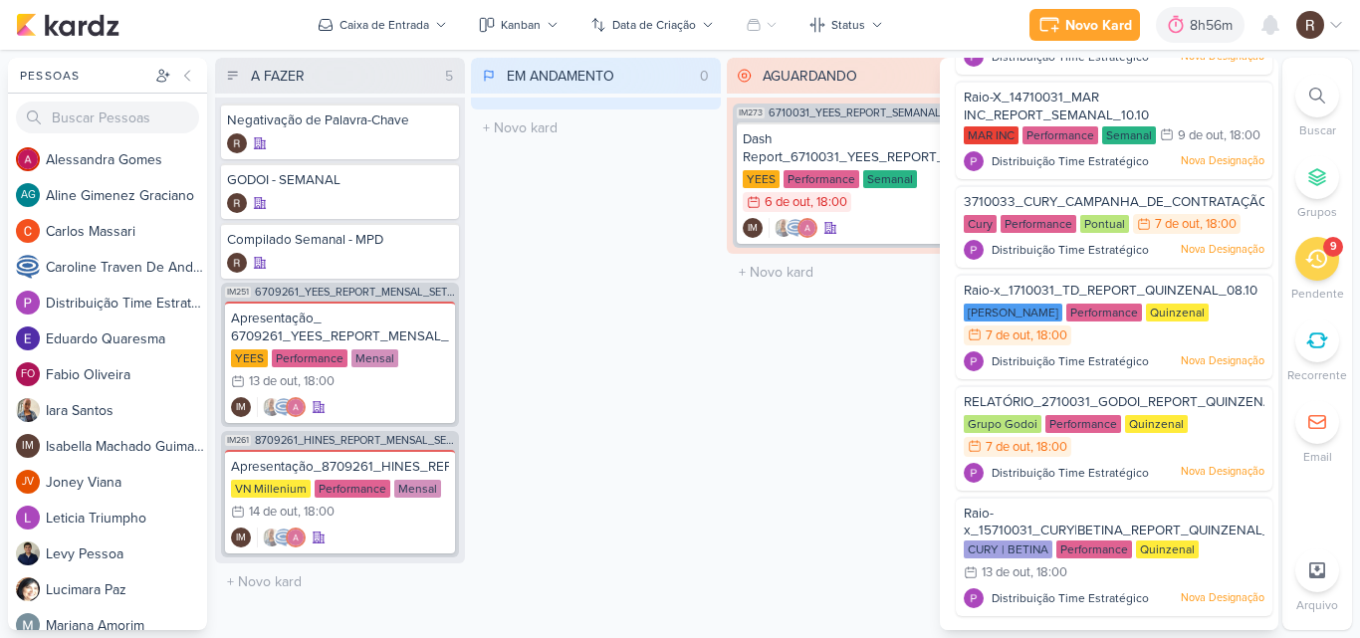
click at [764, 401] on div "AGUARDANDO 1 Mover Para Esquerda Mover Para Direita [GEOGRAPHIC_DATA] IM273 671…" at bounding box center [852, 344] width 250 height 573
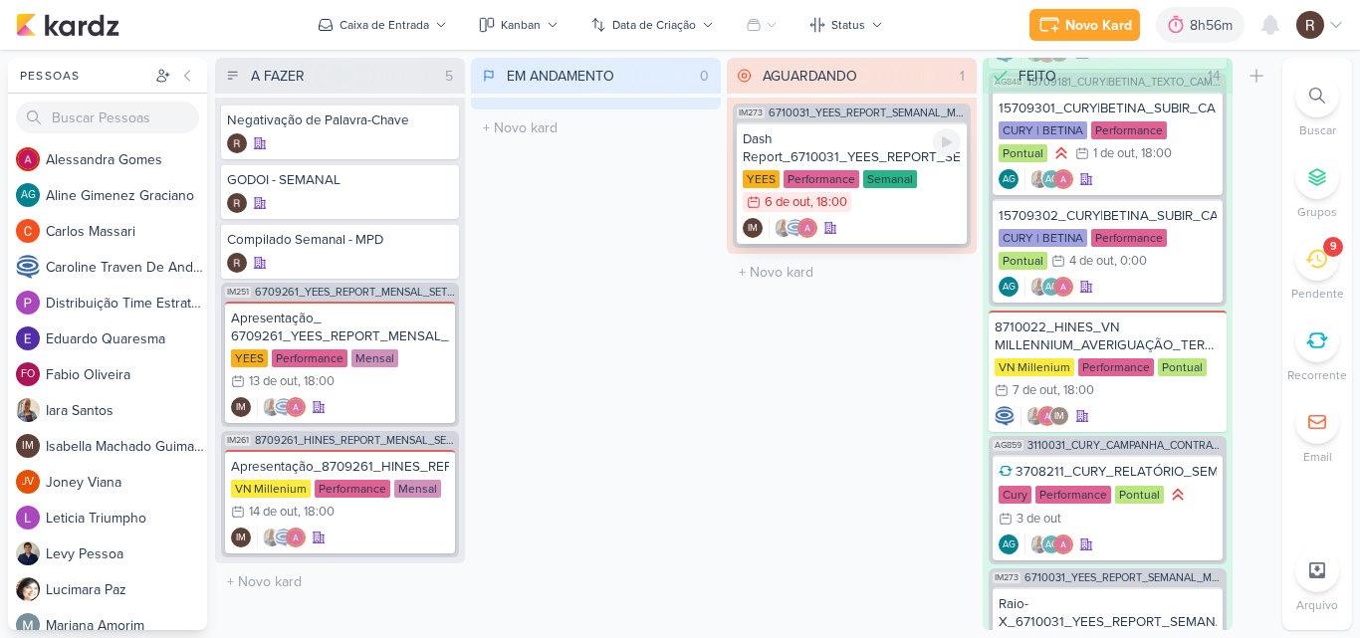
click at [857, 152] on div "Dash Report_6710031_YEES_REPORT_SEMANAL_MARKETING_07.10" at bounding box center [852, 148] width 218 height 36
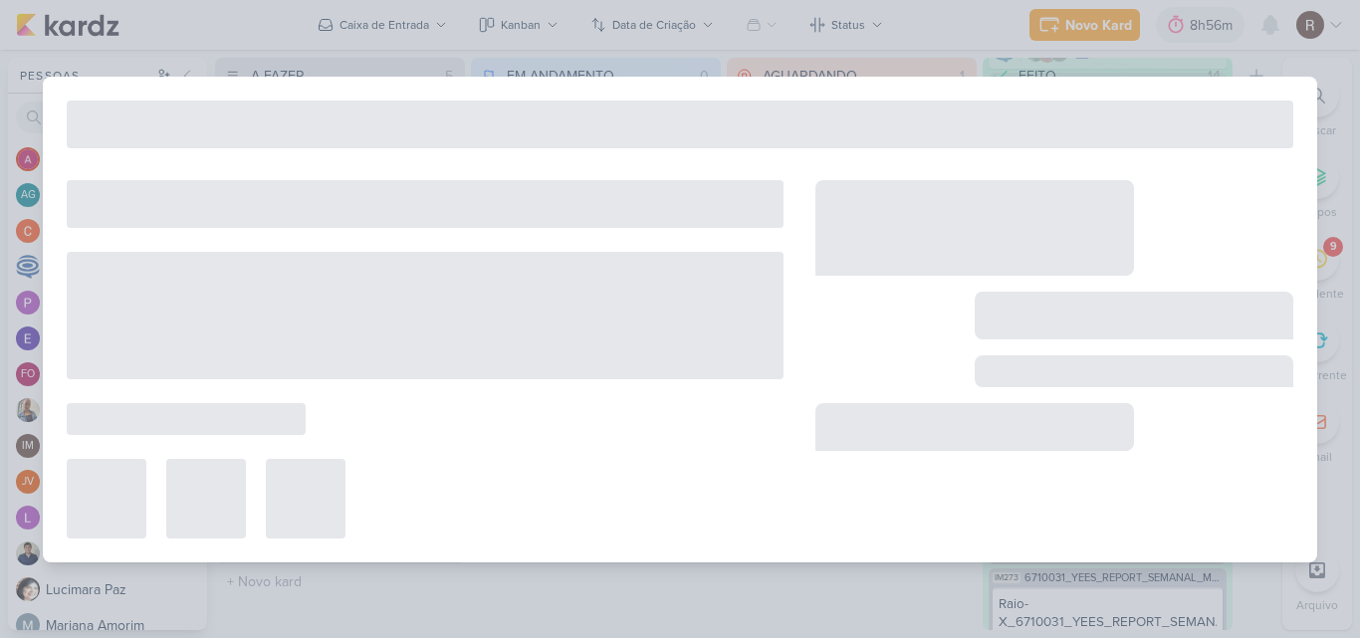
type input "Dash Report_6710031_YEES_REPORT_SEMANAL_MARKETING_07.10"
type input "6 de outubro de 2025 às 18:00"
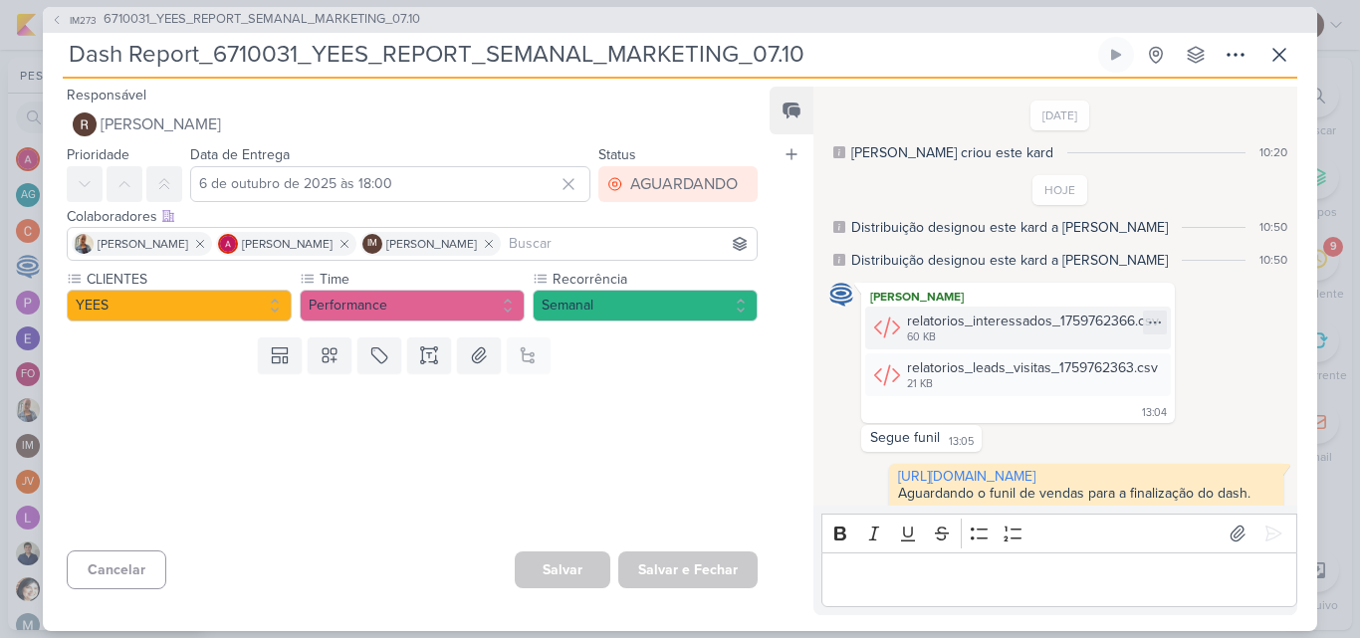
scroll to position [76, 0]
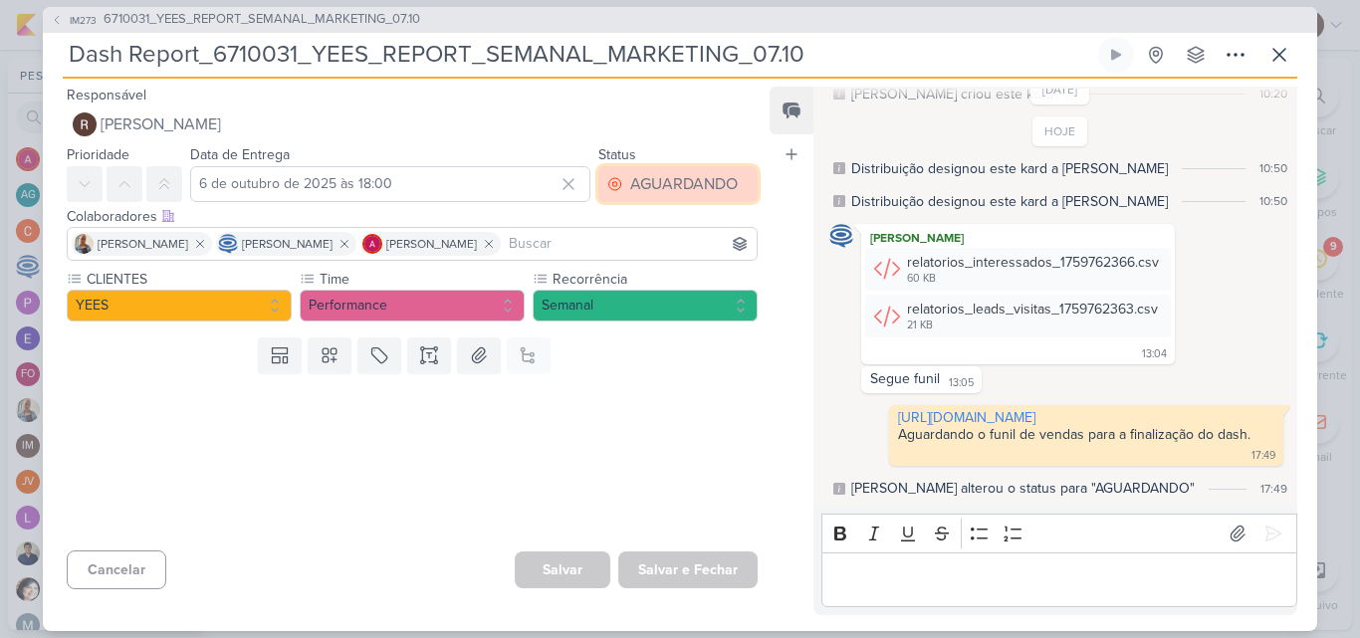
click at [676, 188] on div "AGUARDANDO" at bounding box center [684, 184] width 108 height 24
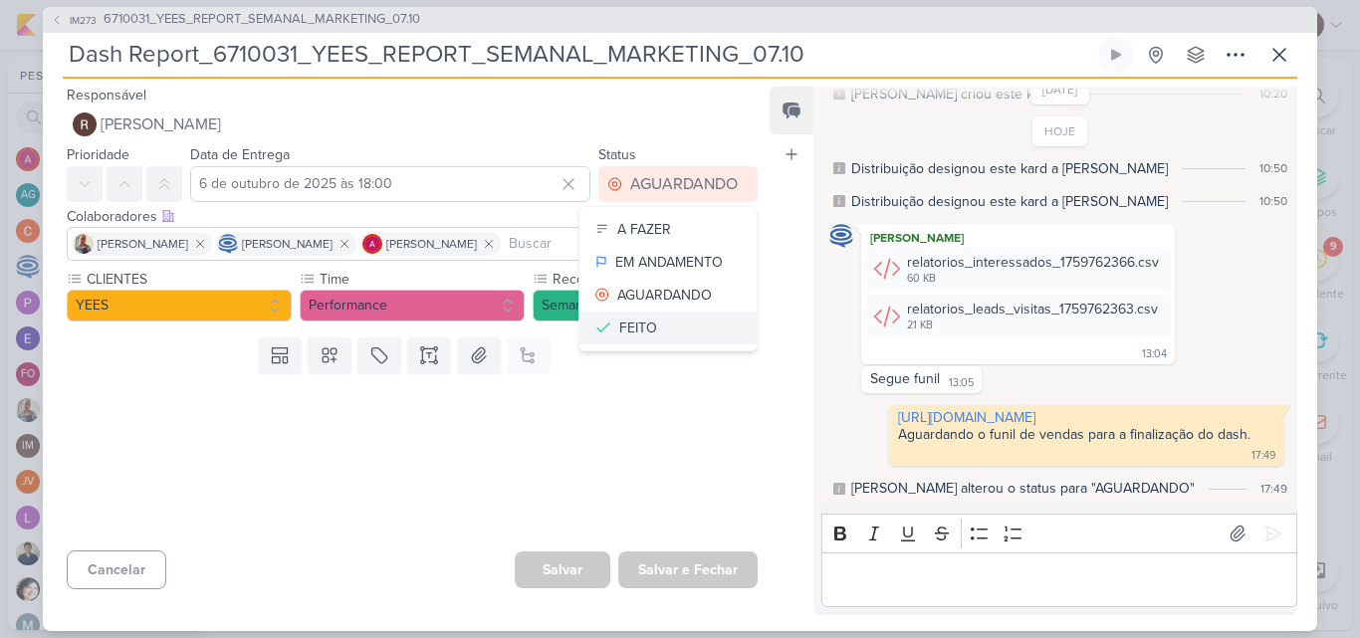
click at [677, 327] on button "FEITO" at bounding box center [668, 328] width 177 height 33
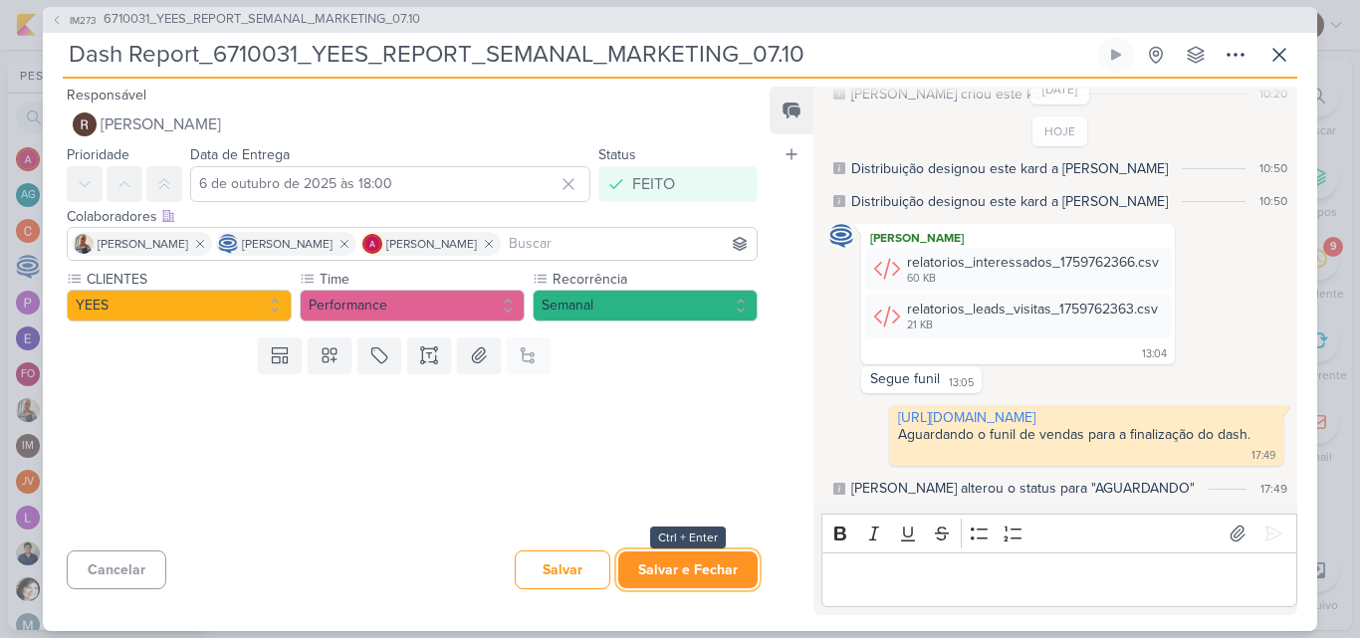
click at [699, 563] on button "Salvar e Fechar" at bounding box center [687, 570] width 139 height 37
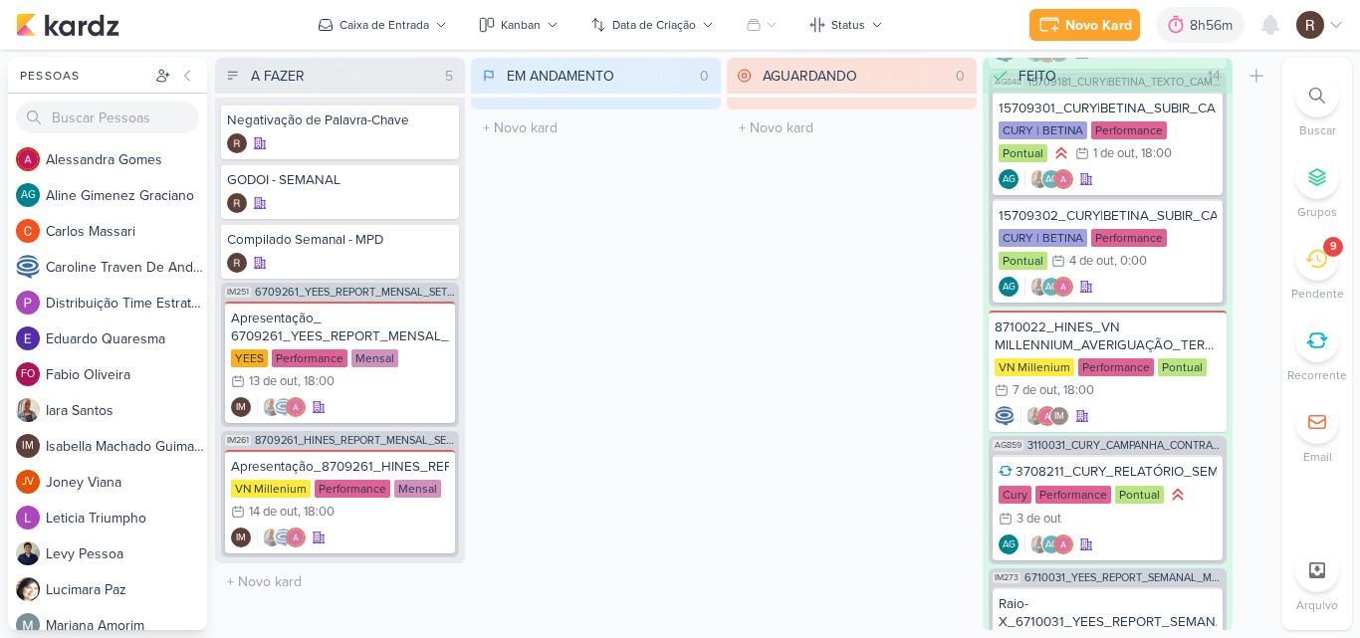
click at [1314, 268] on icon at bounding box center [1316, 259] width 22 height 22
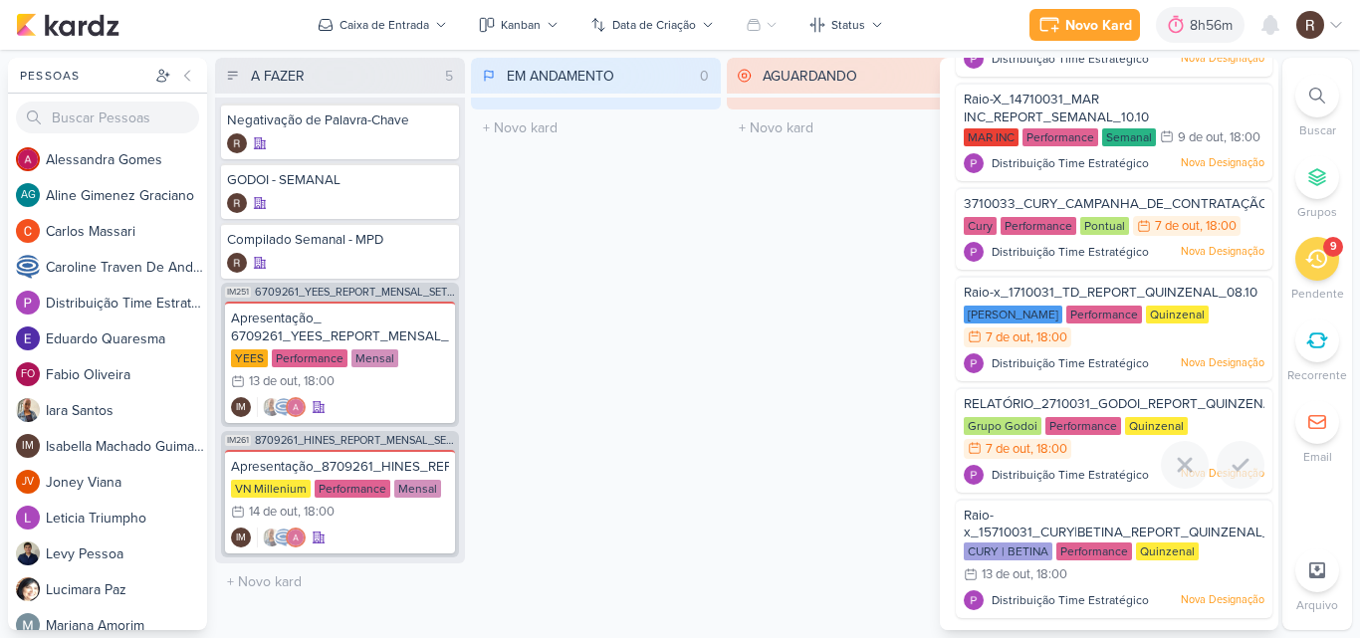
scroll to position [467, 0]
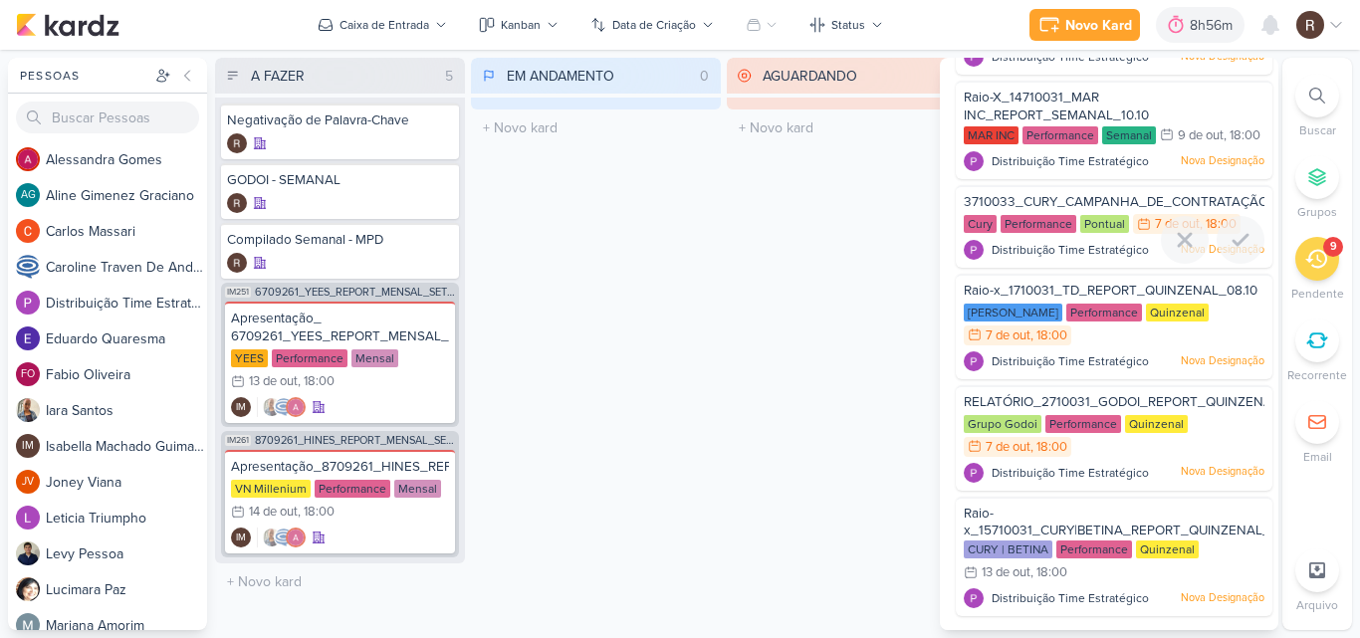
click at [1029, 242] on span "Distribuição Time Estratégico" at bounding box center [1070, 250] width 157 height 18
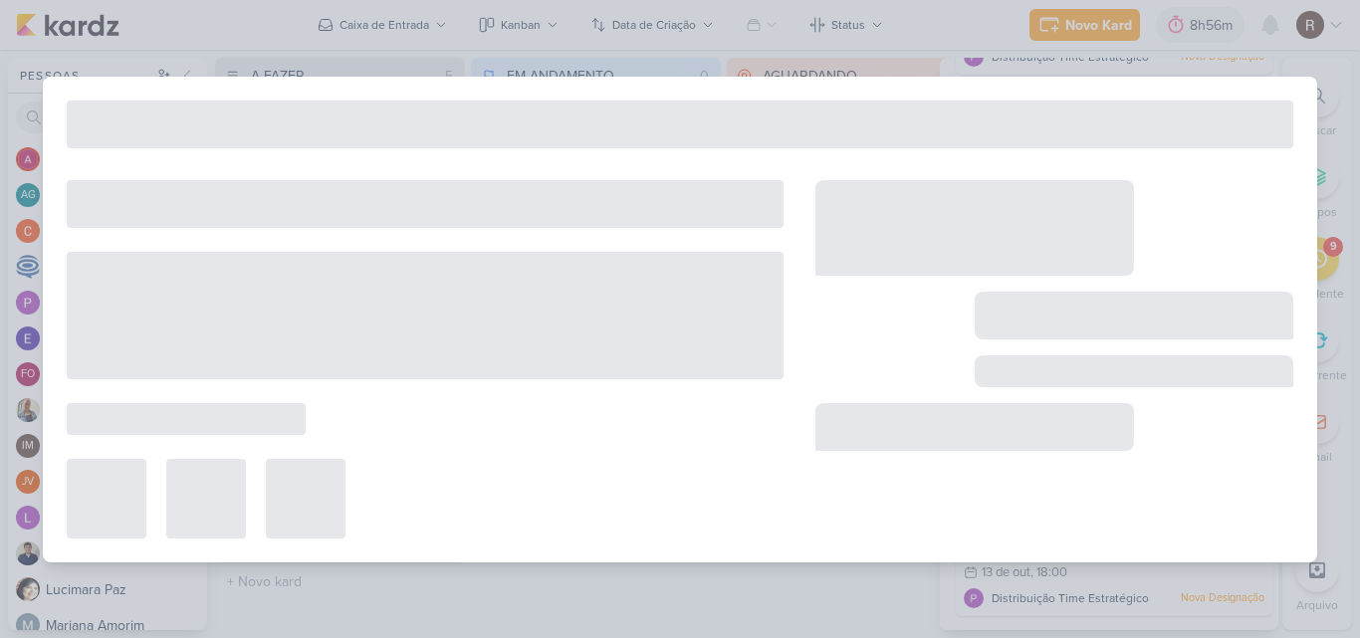
type input "3710033_CURY_CAMPANHA_DE_CONTRATAÇÃO_RJ_V4"
type input "[DATE] 18:00"
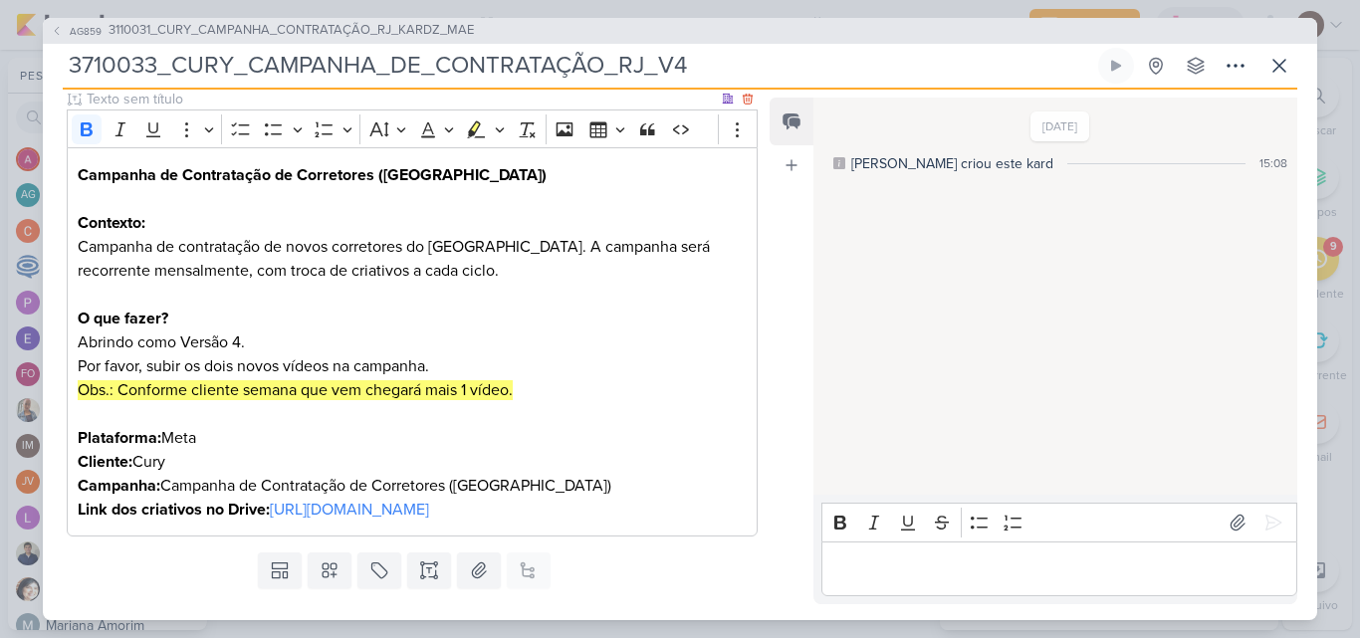
scroll to position [299, 0]
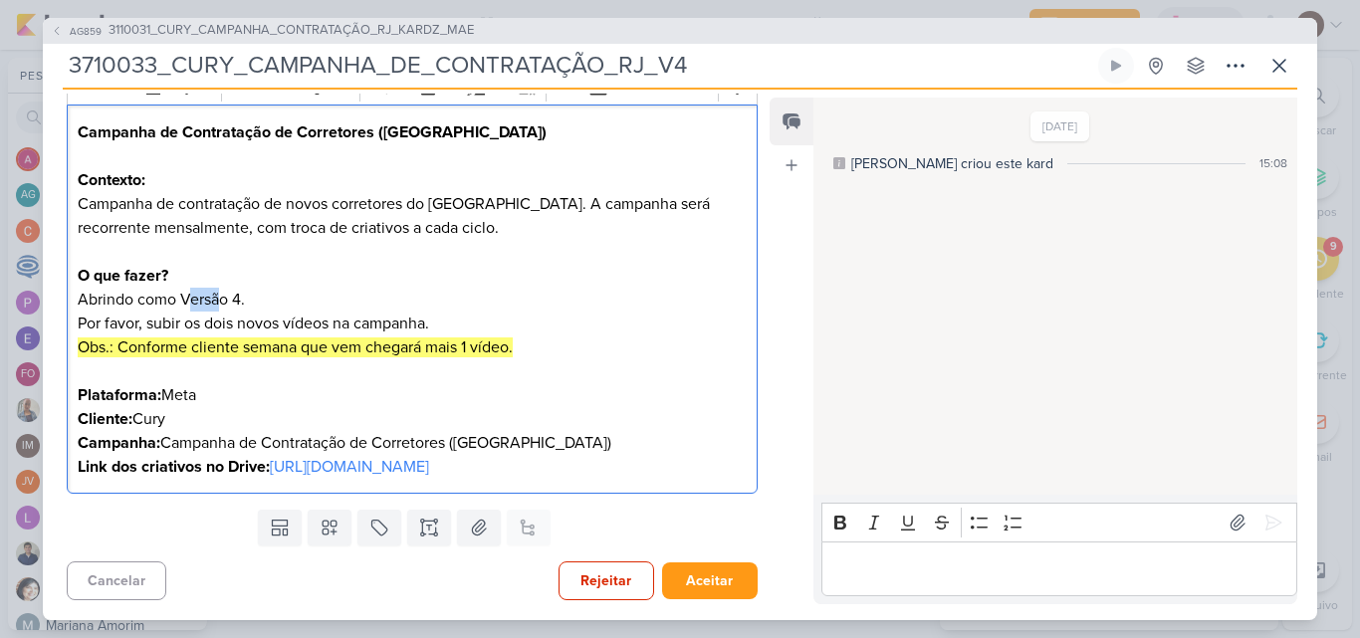
drag, startPoint x: 185, startPoint y: 292, endPoint x: 232, endPoint y: 293, distance: 46.8
click at [220, 293] on p "Abrindo como Versão 4. Por favor, subir os dois novos vídeos na campanha." at bounding box center [412, 312] width 669 height 48
click at [247, 294] on p "Abrindo como Versão 4. Por favor, subir os dois novos vídeos na campanha." at bounding box center [412, 312] width 669 height 48
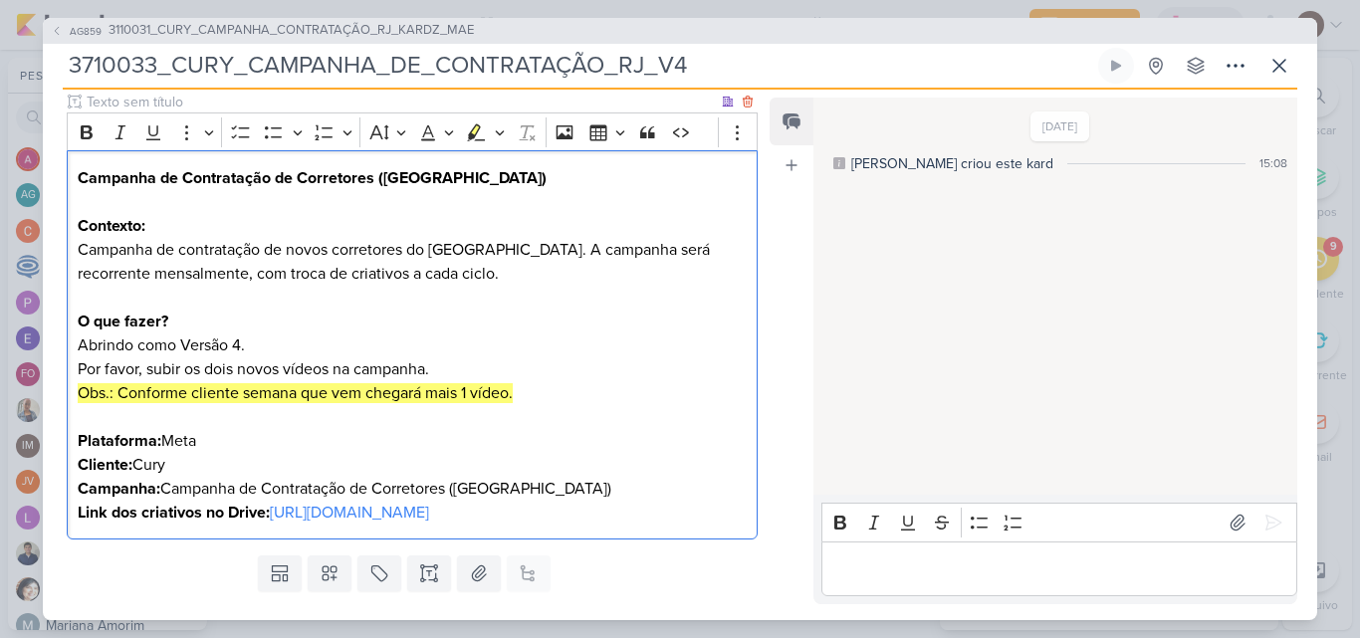
scroll to position [319, 0]
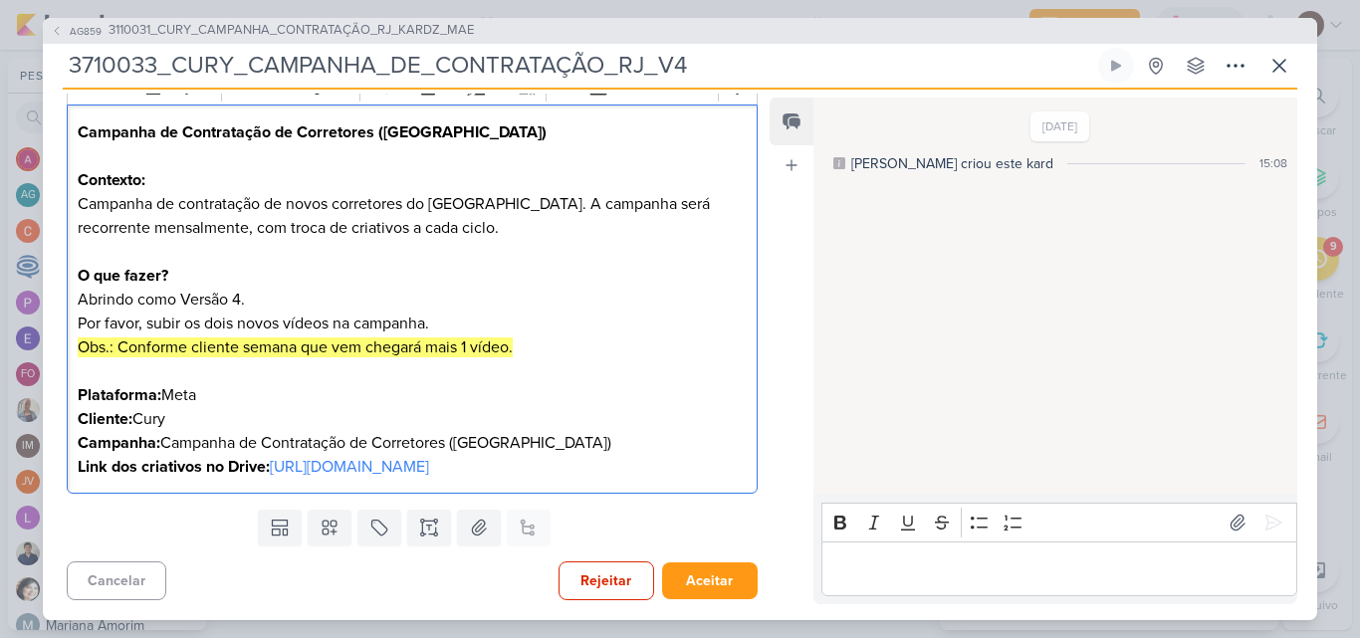
click at [163, 371] on p "Obs.: Conforme cliente semana que vem chegará mais 1 vídeo. Plataforma: Meta Cl…" at bounding box center [412, 395] width 669 height 119
click at [181, 419] on p "Obs.: Conforme cliente semana que vem chegará mais 1 vídeo. Plataforma: Meta Cl…" at bounding box center [412, 395] width 669 height 119
click at [973, 235] on div "[DATE] [PERSON_NAME] criou este kard 15:08" at bounding box center [1055, 298] width 482 height 396
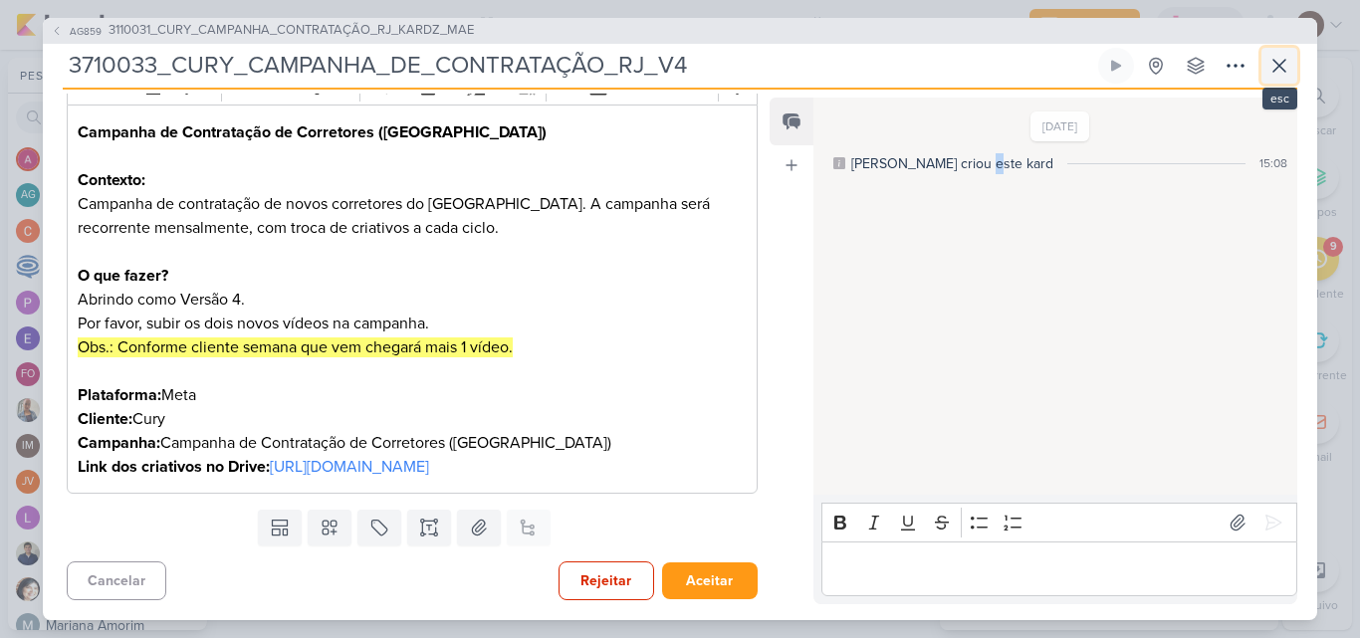
click at [1291, 63] on button at bounding box center [1280, 66] width 36 height 36
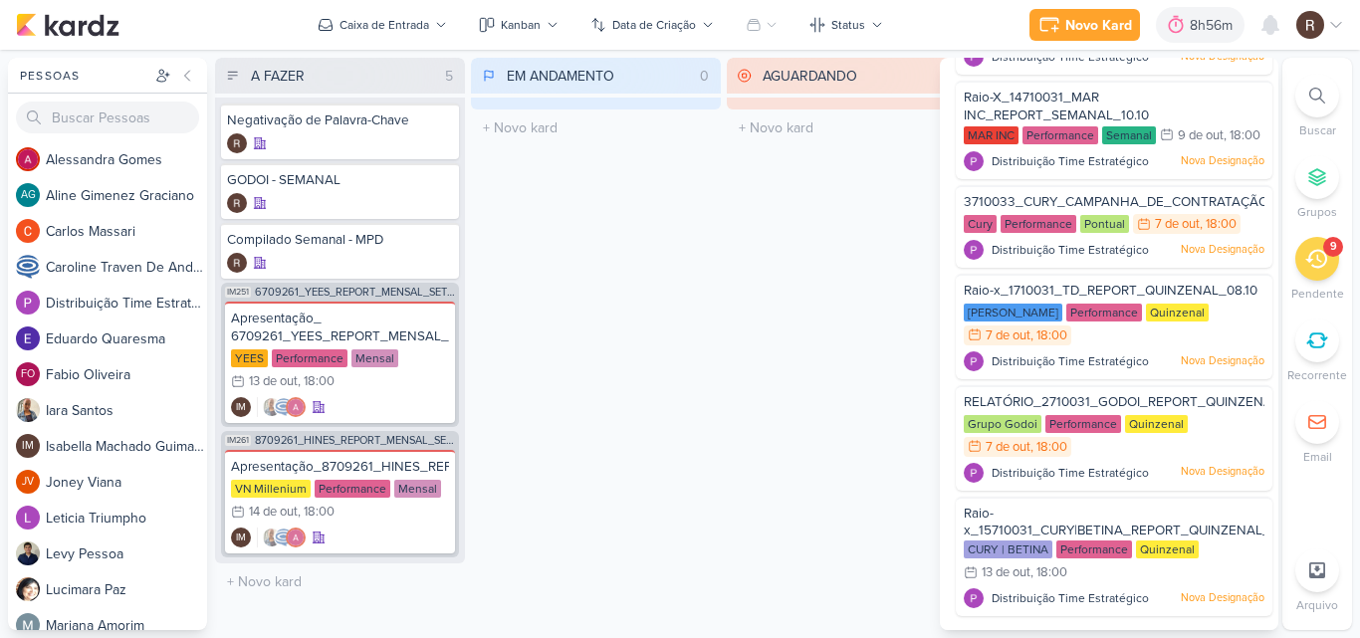
click at [734, 464] on div "AGUARDANDO 0 Mover Para Esquerda Mover Para Direita [GEOGRAPHIC_DATA] O título …" at bounding box center [852, 344] width 250 height 573
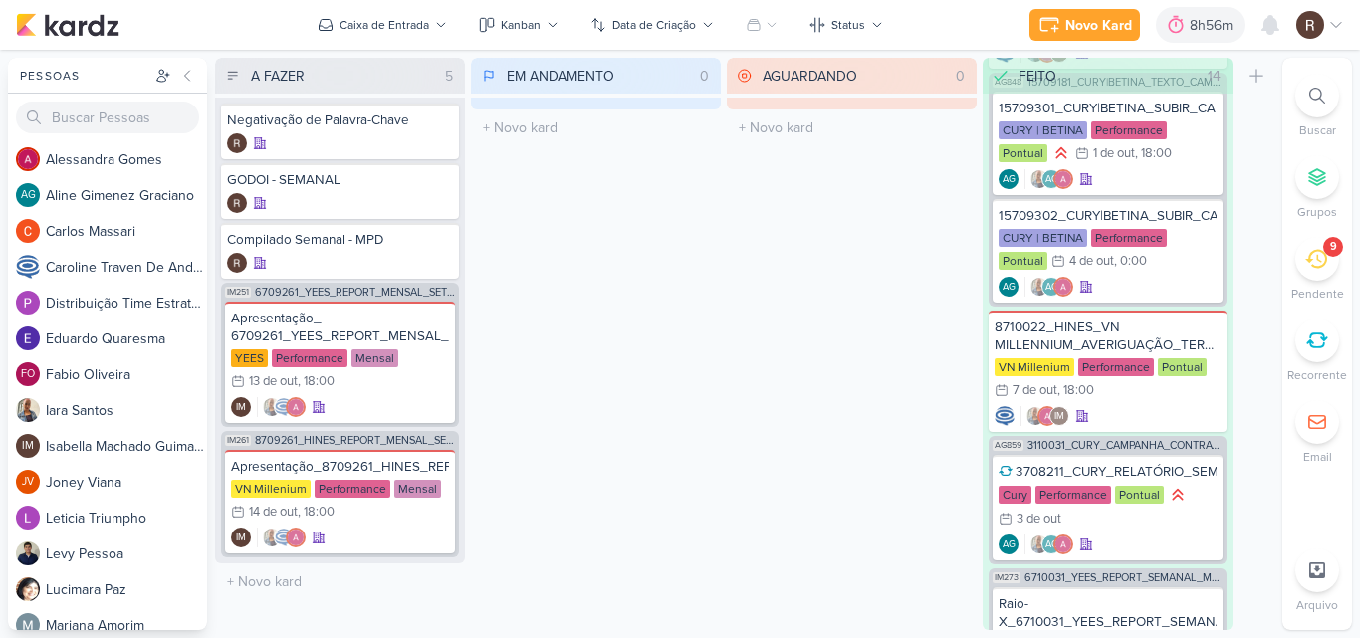
click at [1313, 256] on icon at bounding box center [1316, 259] width 22 height 22
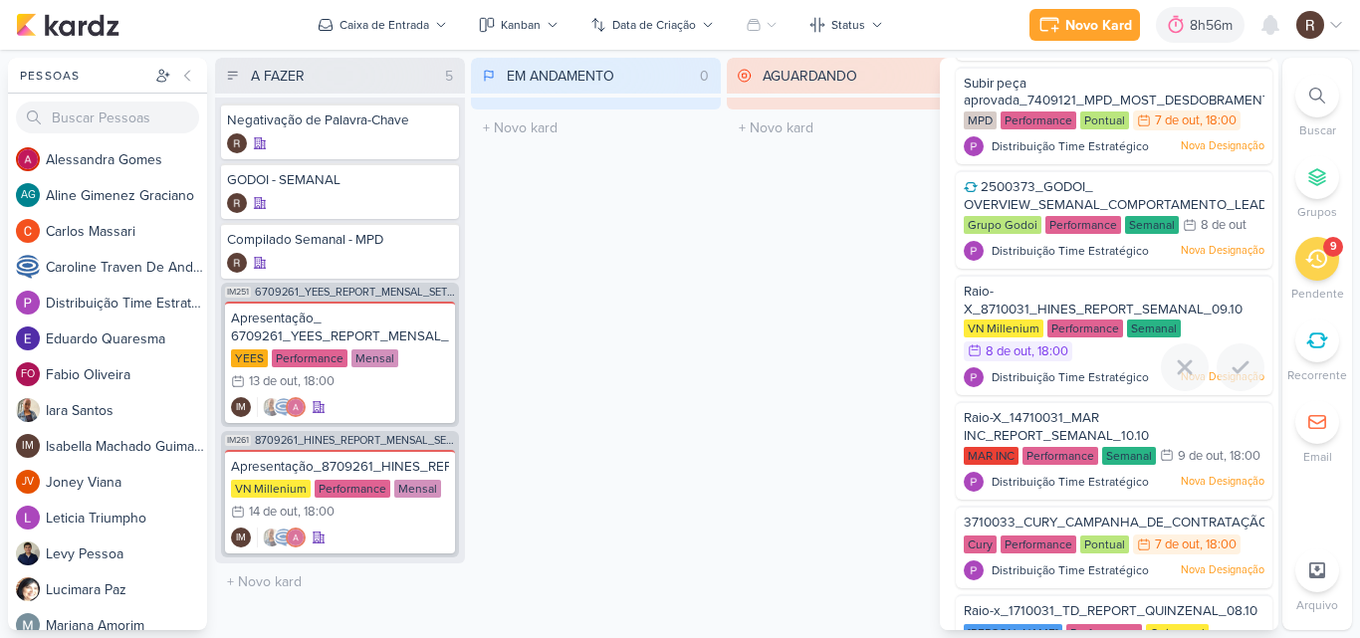
scroll to position [0, 0]
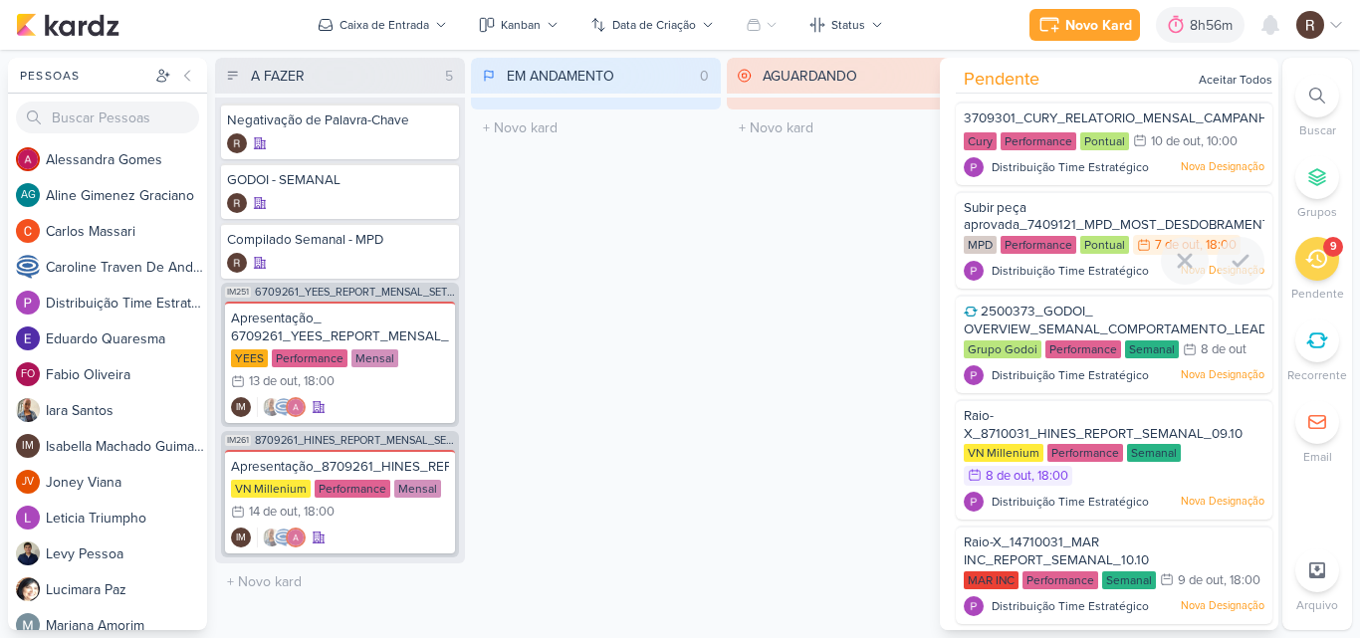
click at [1034, 219] on span "Subir peça aprovada_7409121_MPD_MOST_DESDOBRAMENTO_CRIATIVOS" at bounding box center [1159, 217] width 390 height 34
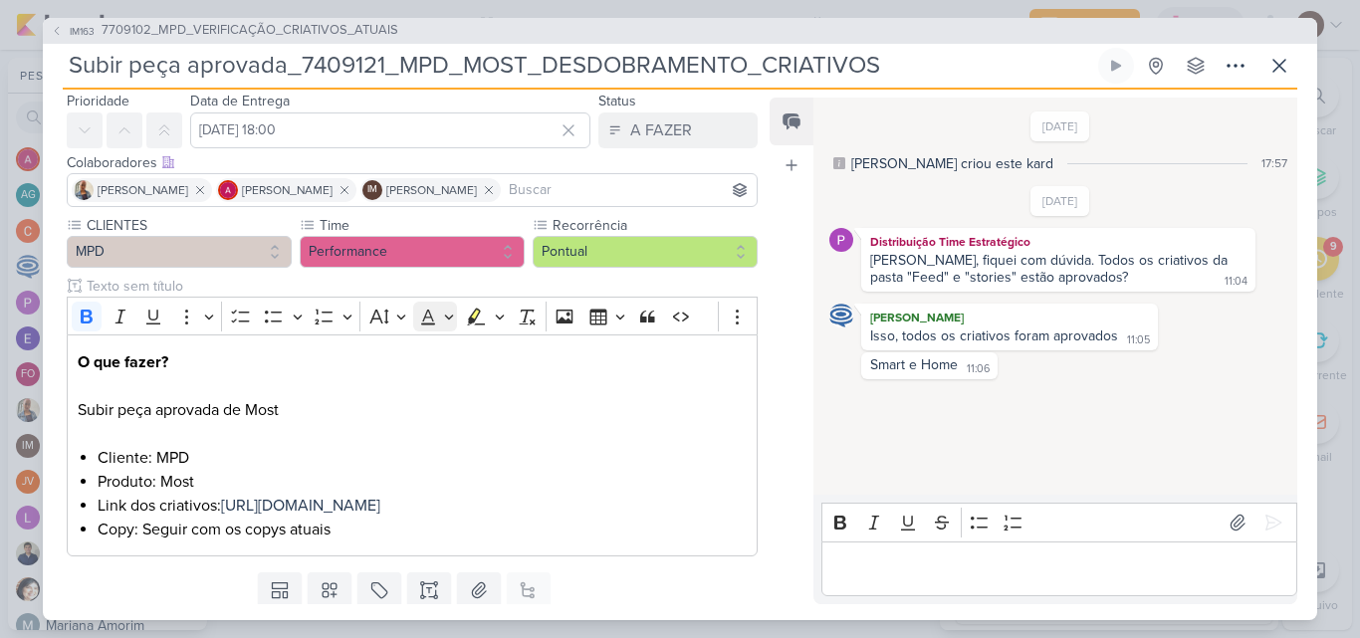
scroll to position [100, 0]
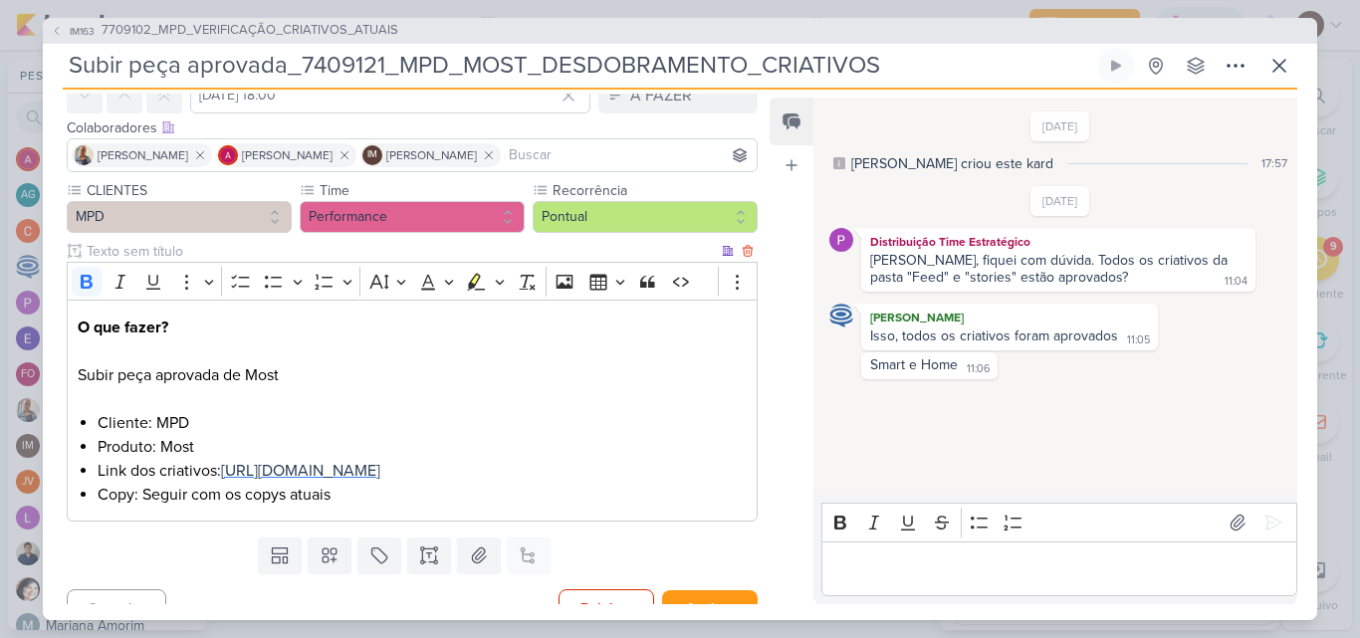
click at [380, 466] on span "[URL][DOMAIN_NAME]" at bounding box center [300, 471] width 159 height 20
click at [1288, 63] on icon at bounding box center [1280, 66] width 24 height 24
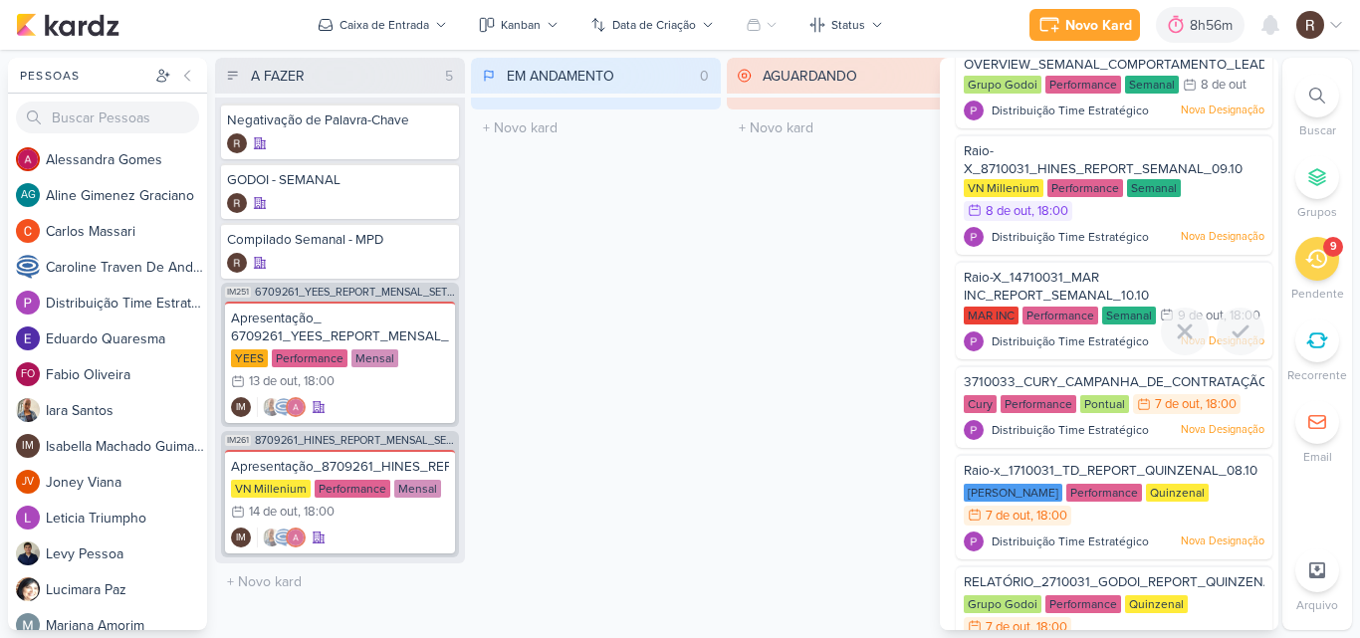
scroll to position [299, 0]
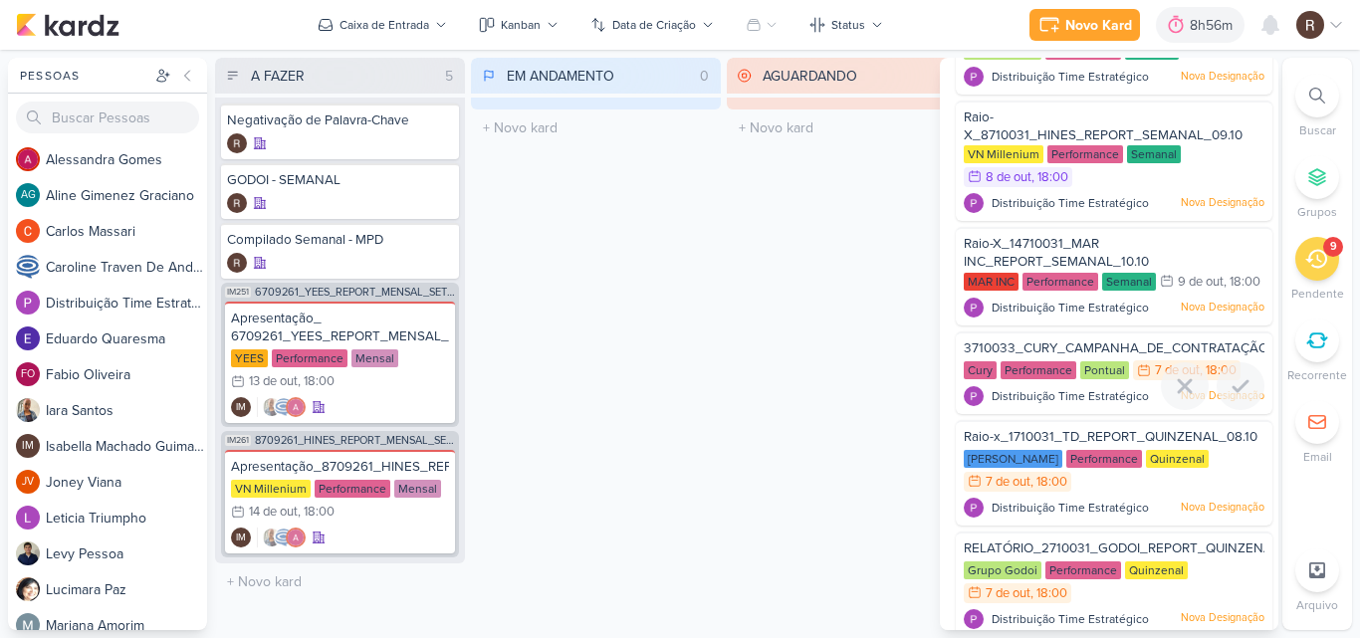
click at [1049, 361] on div "3710033_CURY_CAMPANHA_DE_CONTRATAÇÃO_RJ_V4" at bounding box center [1114, 351] width 301 height 22
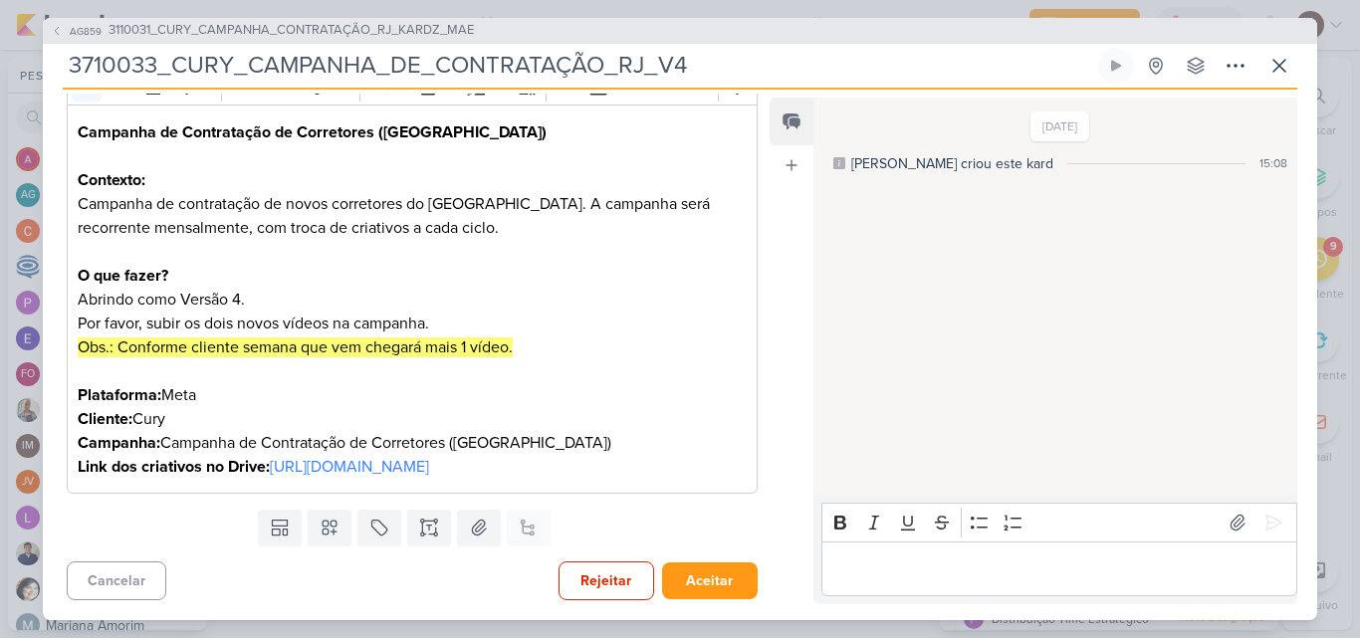
scroll to position [319, 0]
click at [429, 458] on link "[URL][DOMAIN_NAME]" at bounding box center [349, 467] width 159 height 20
